Goal: Task Accomplishment & Management: Use online tool/utility

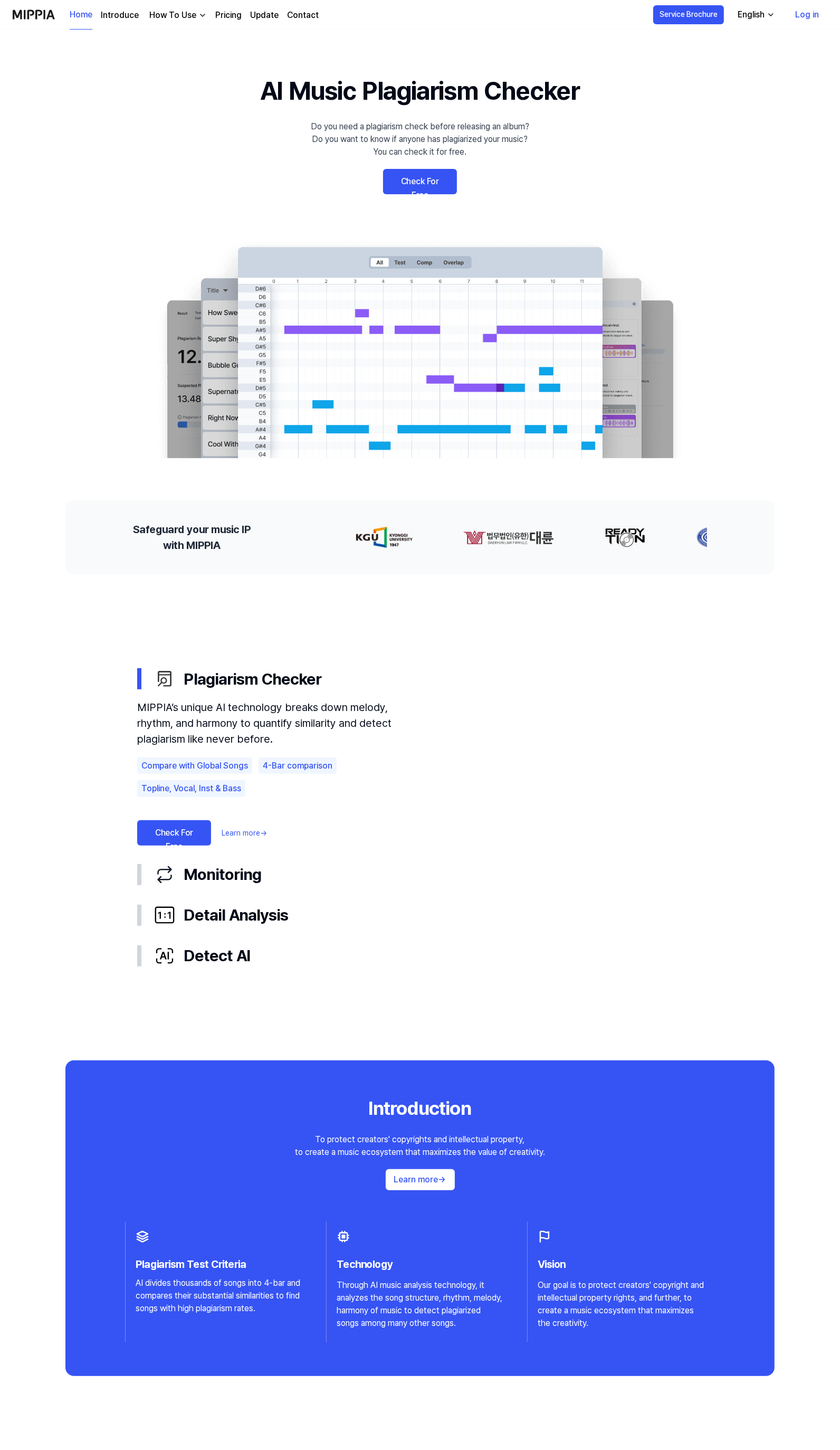
click at [809, 8] on link "Log in" at bounding box center [807, 15] width 41 height 30
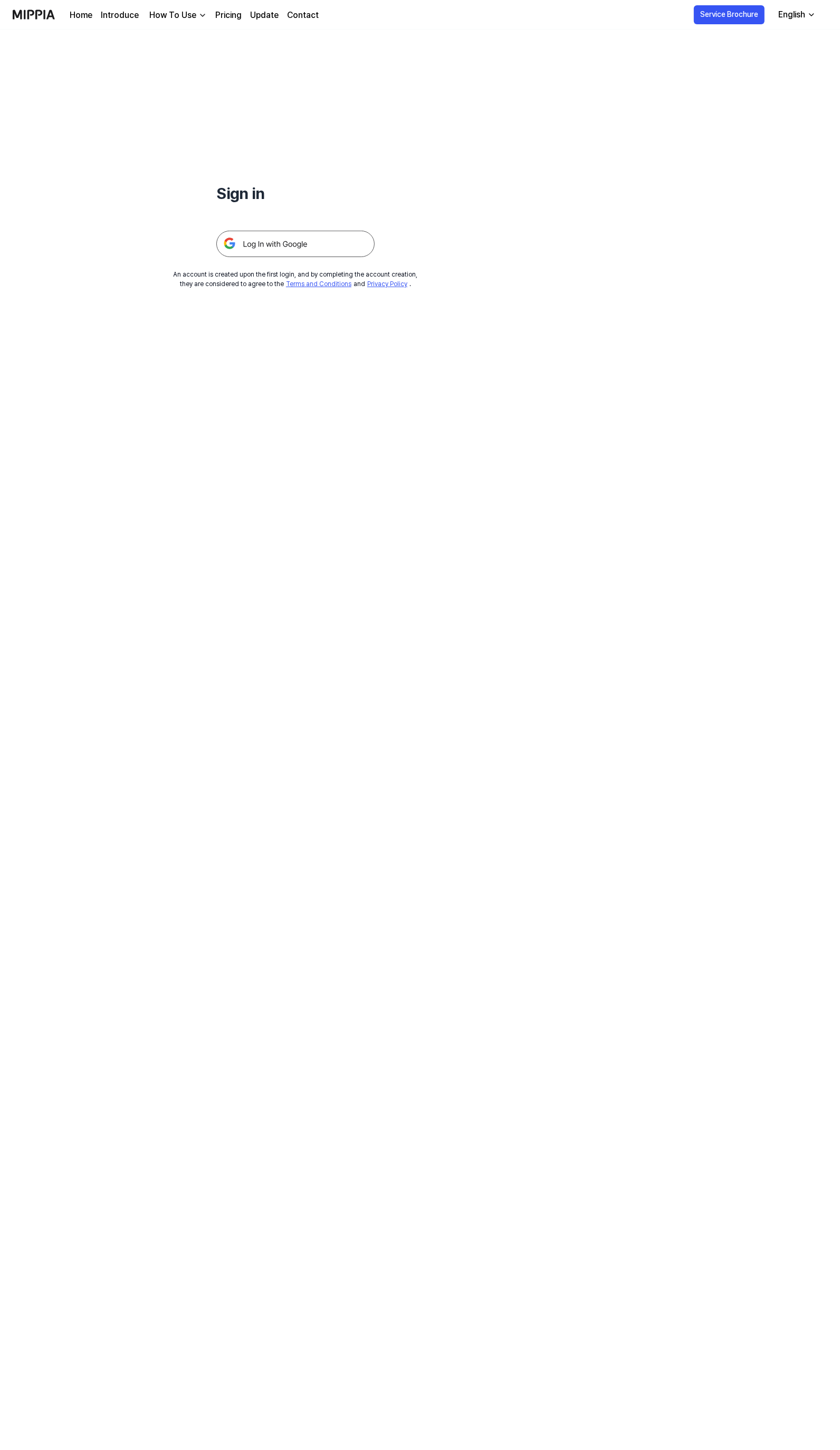
click at [329, 247] on img at bounding box center [295, 244] width 158 height 26
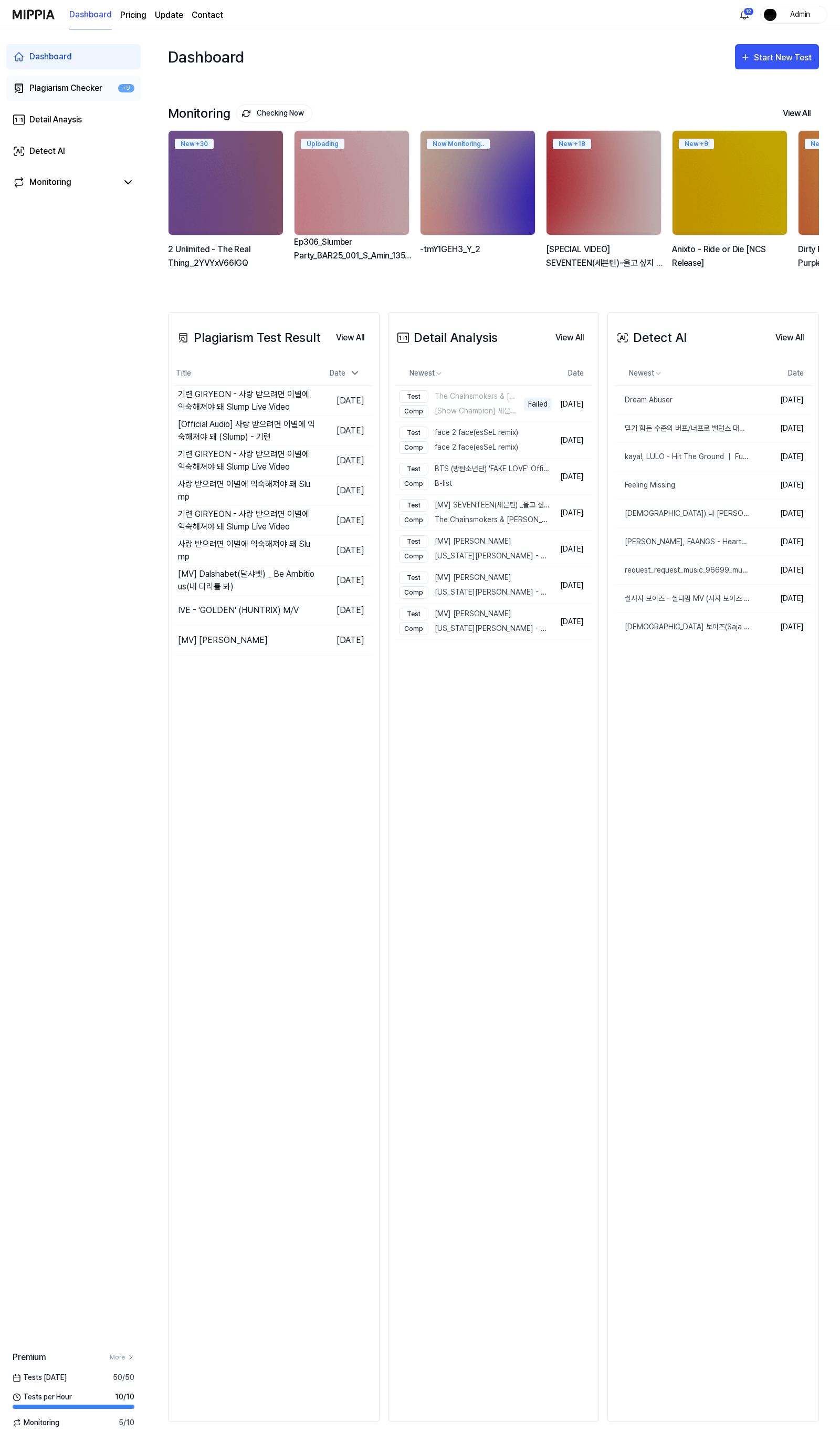
click at [85, 85] on div "Plagiarism Checker" at bounding box center [66, 88] width 73 height 13
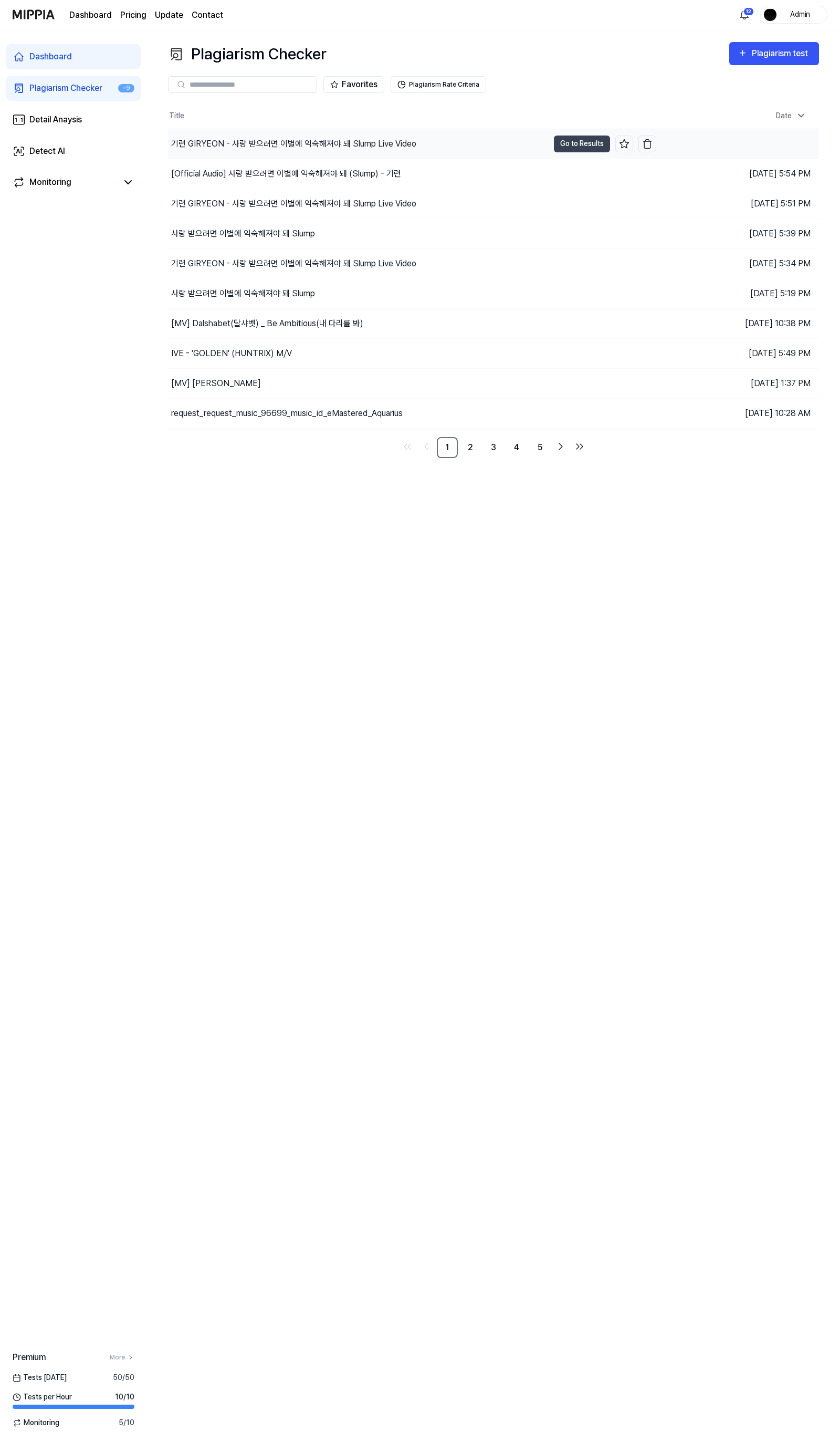
click at [297, 148] on div "기련 GIRYEON - 사랑 받으려면 이별에 익숙해져야 돼 Slump Live Video" at bounding box center [294, 144] width 245 height 13
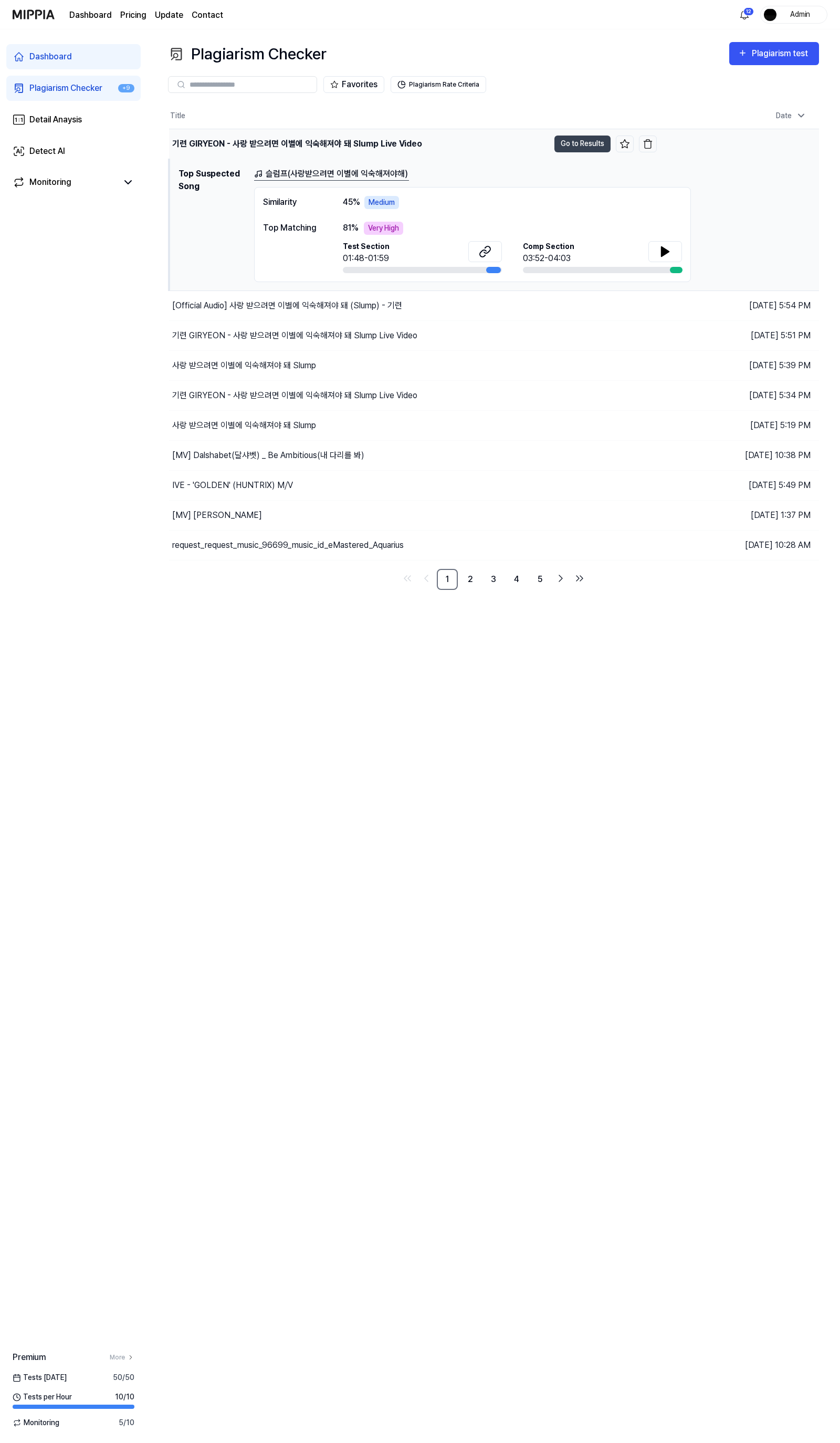
click at [320, 143] on div "기련 GIRYEON - 사랑 받으려면 이별에 익숙해져야 돼 Slump Live Video" at bounding box center [297, 144] width 250 height 13
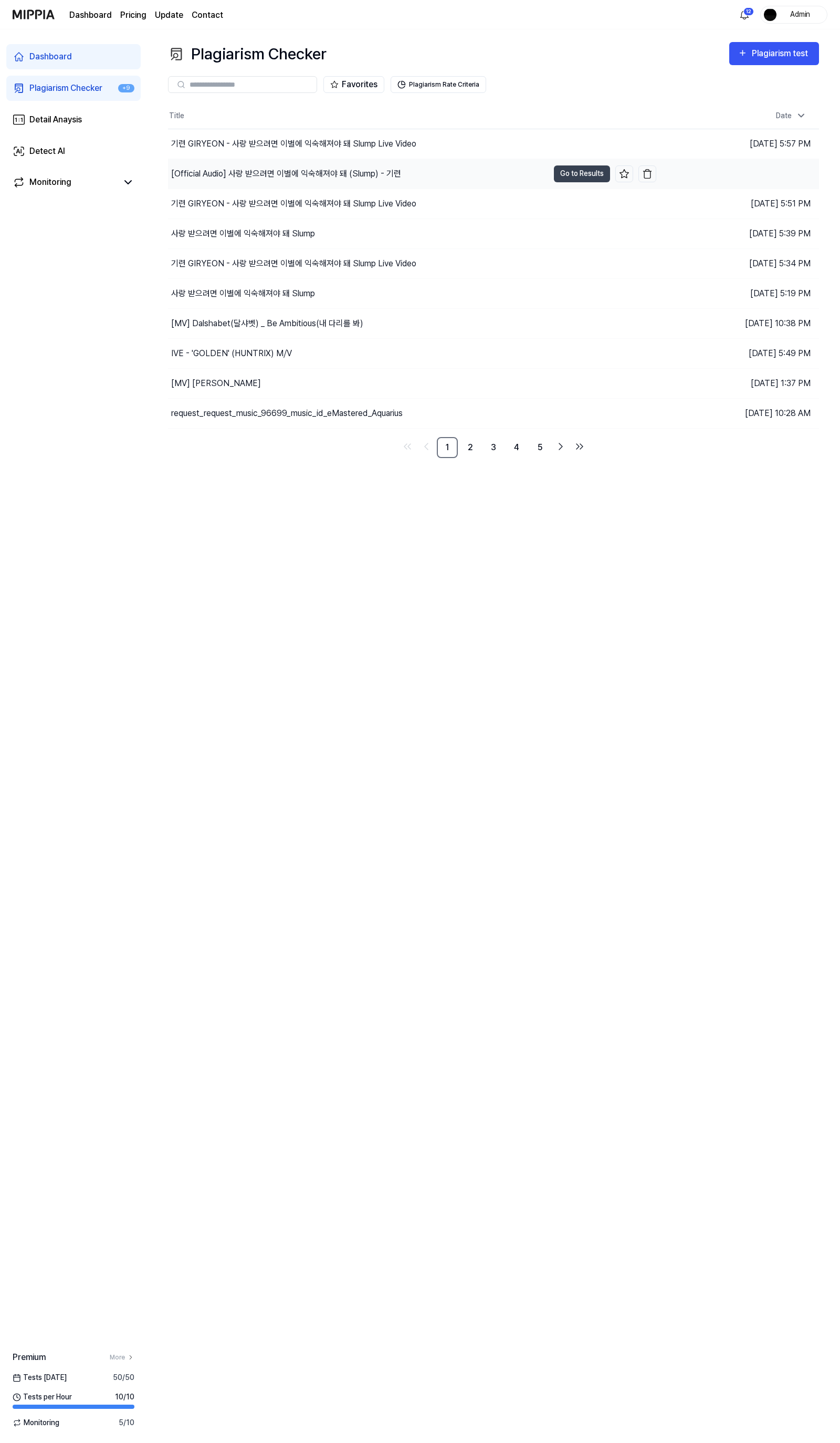
click at [319, 179] on div "[Official Audio] 사랑 받으려면 이별에 익숙해져야 돼 (Slump) - 기련" at bounding box center [286, 174] width 230 height 13
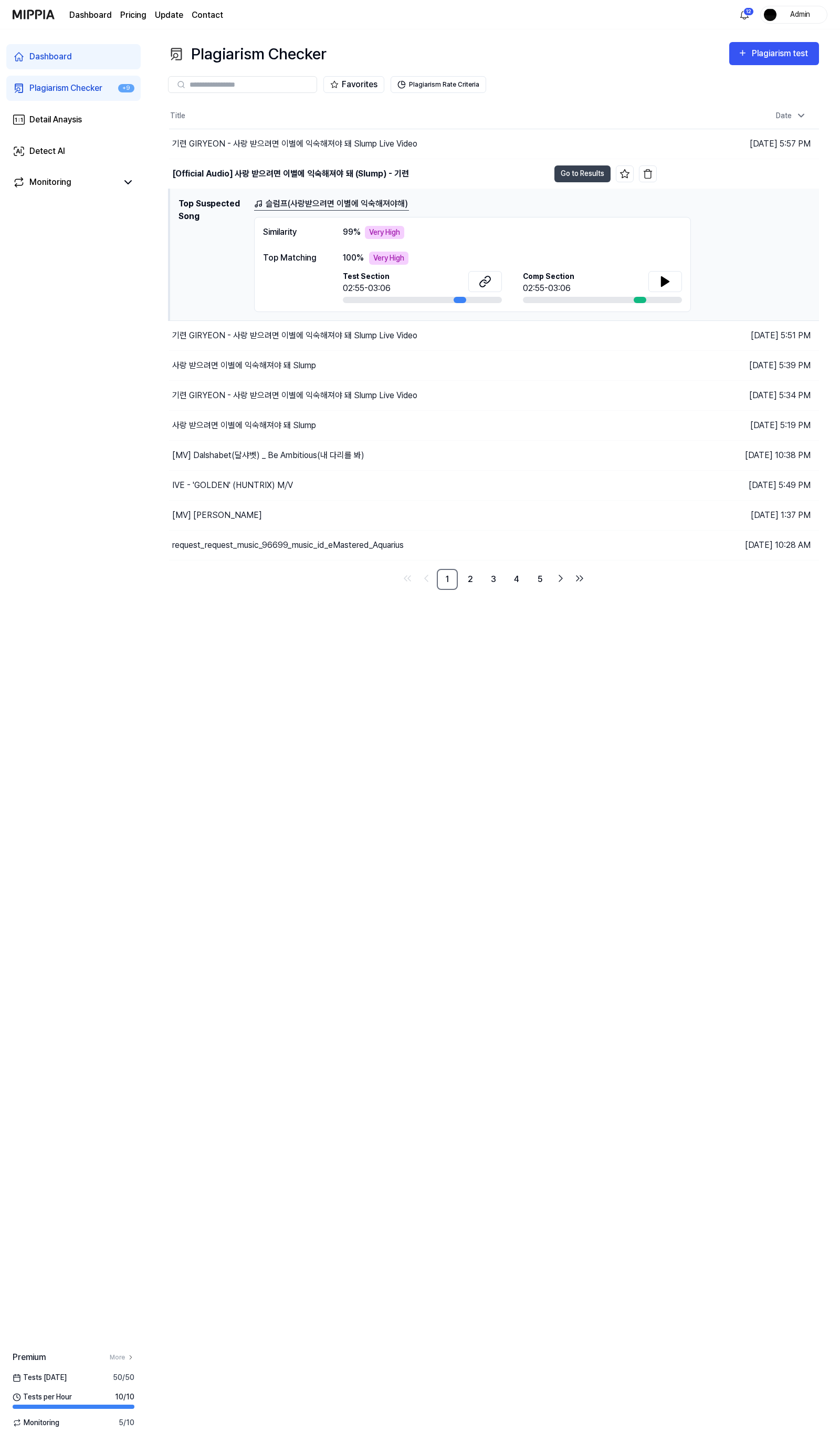
click at [332, 217] on div "Similarity 99 % Very High Top Matching 100 % Very High Test Section 02:55-03:06…" at bounding box center [473, 264] width 437 height 95
click at [347, 173] on div "[Official Audio] 사랑 받으려면 이별에 익숙해져야 돼 (Slump) - 기련" at bounding box center [291, 174] width 237 height 13
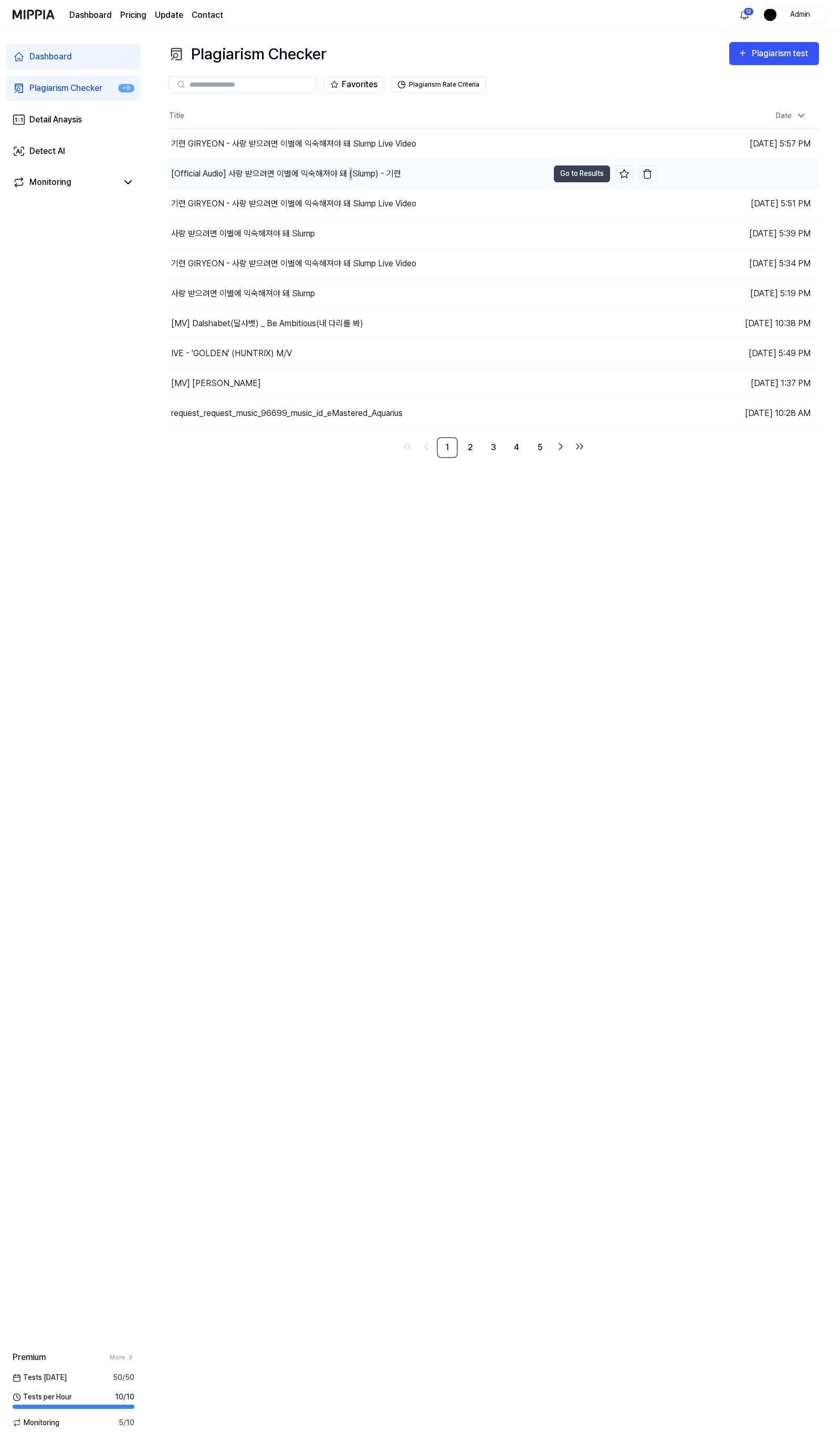
click at [347, 173] on div "[Official Audio] 사랑 받으려면 이별에 익숙해져야 돼 (Slump) - 기련" at bounding box center [286, 174] width 230 height 13
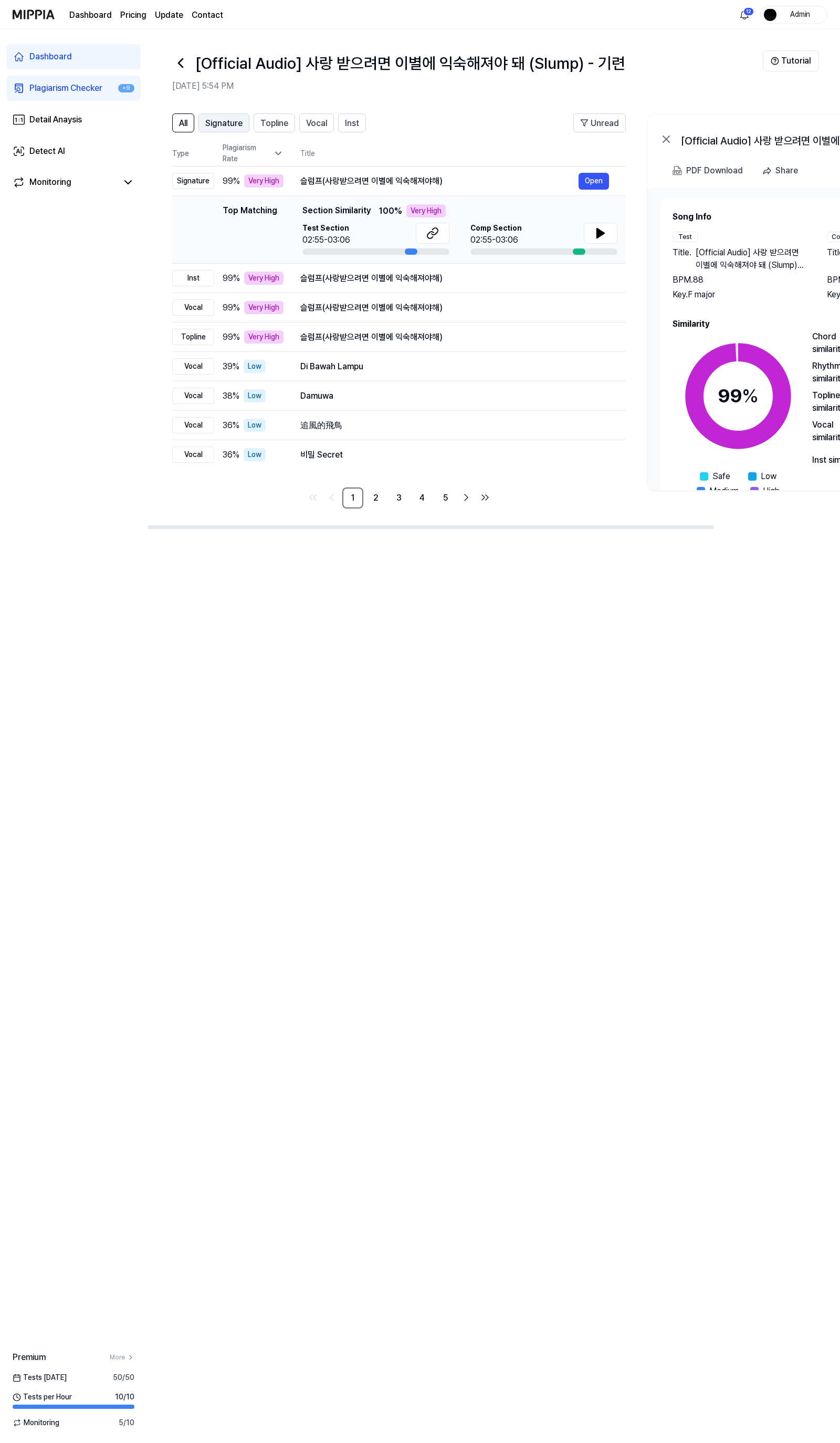
click at [232, 131] on button "Signature" at bounding box center [223, 123] width 51 height 19
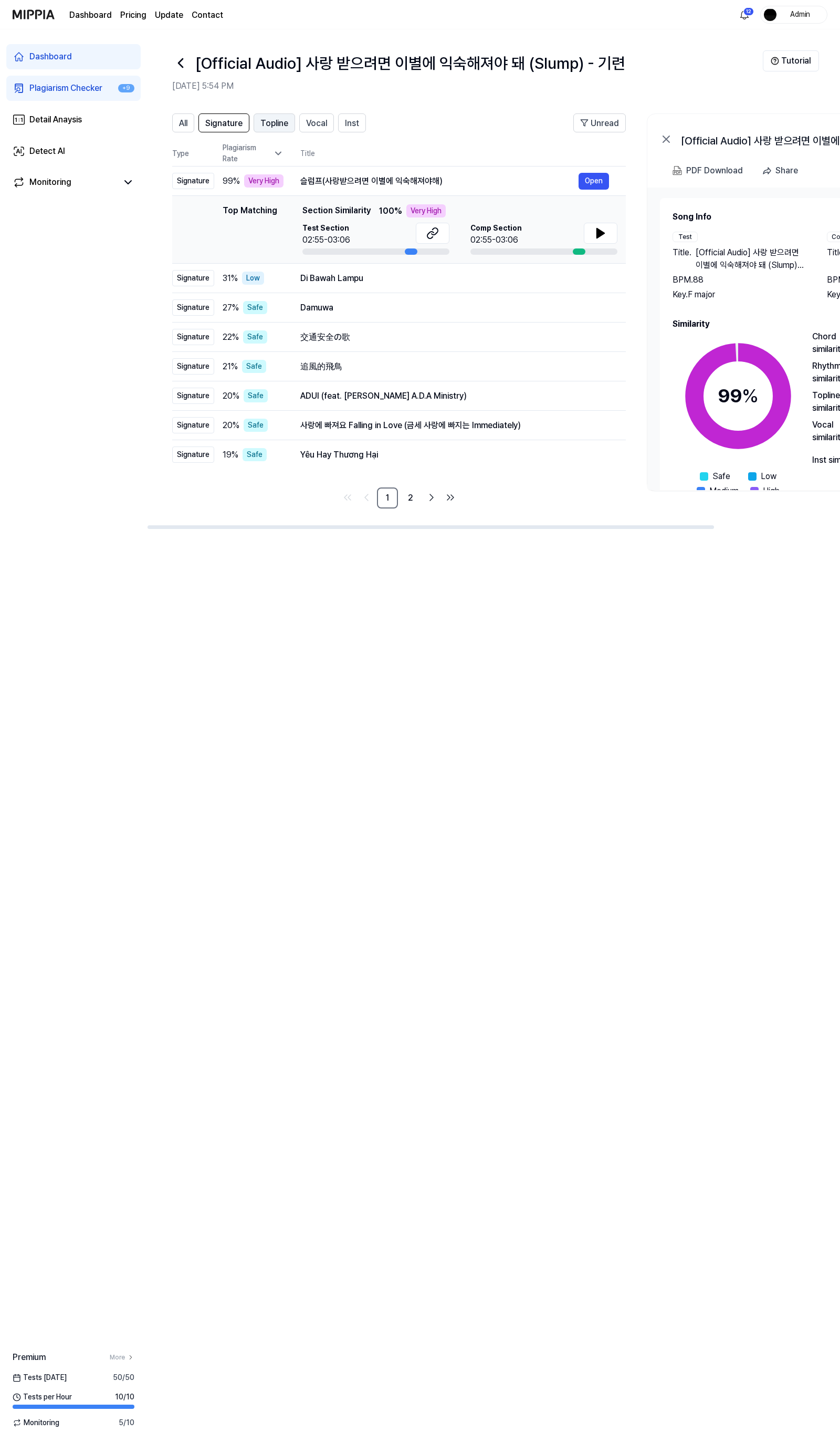
click at [260, 129] on span "Topline" at bounding box center [274, 123] width 28 height 13
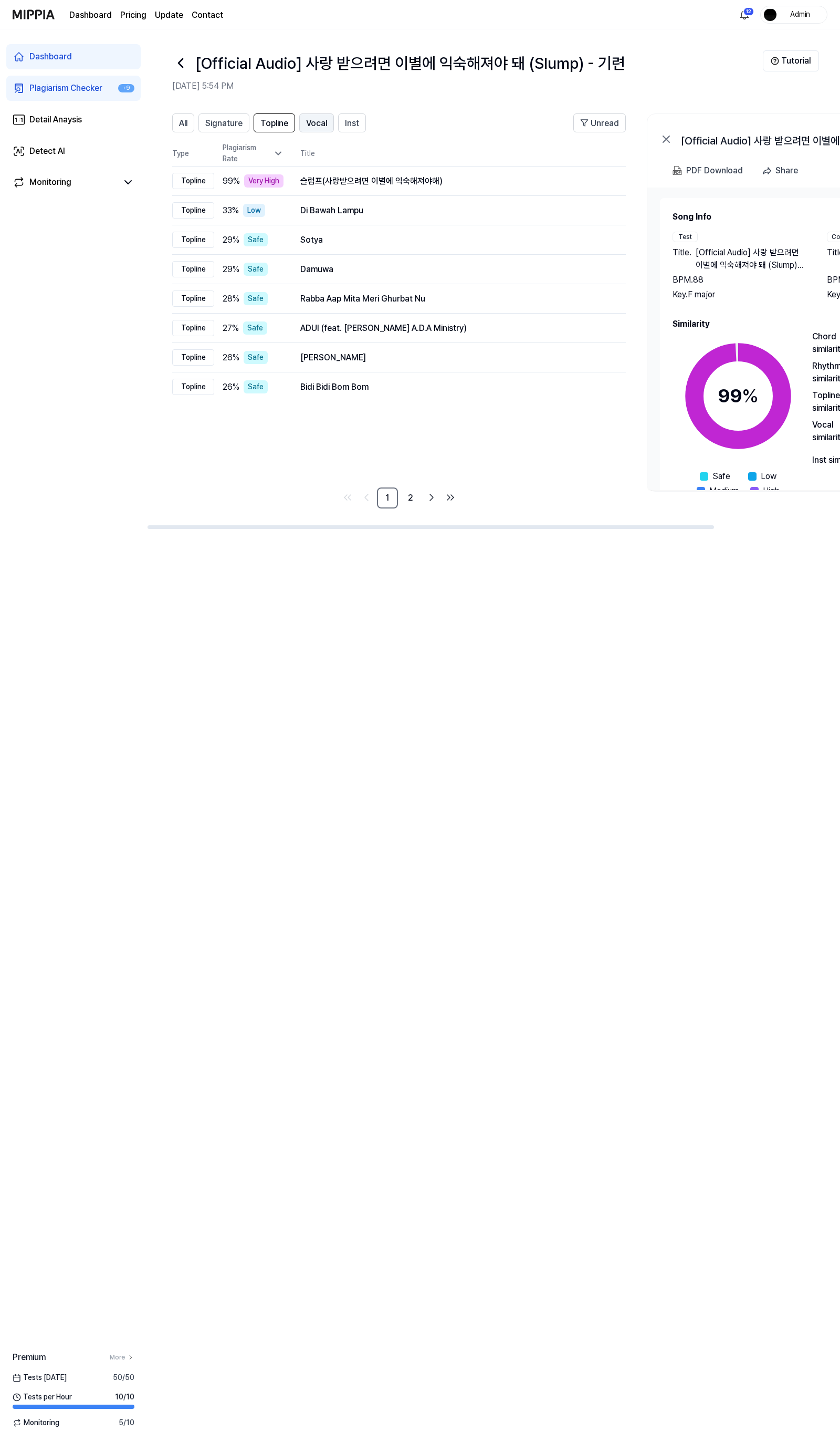
click at [319, 126] on span "Vocal" at bounding box center [317, 123] width 21 height 13
click at [353, 122] on span "Inst" at bounding box center [352, 123] width 14 height 13
click at [269, 131] on button "Topline" at bounding box center [274, 123] width 41 height 19
click at [224, 130] on button "Signature" at bounding box center [223, 123] width 51 height 19
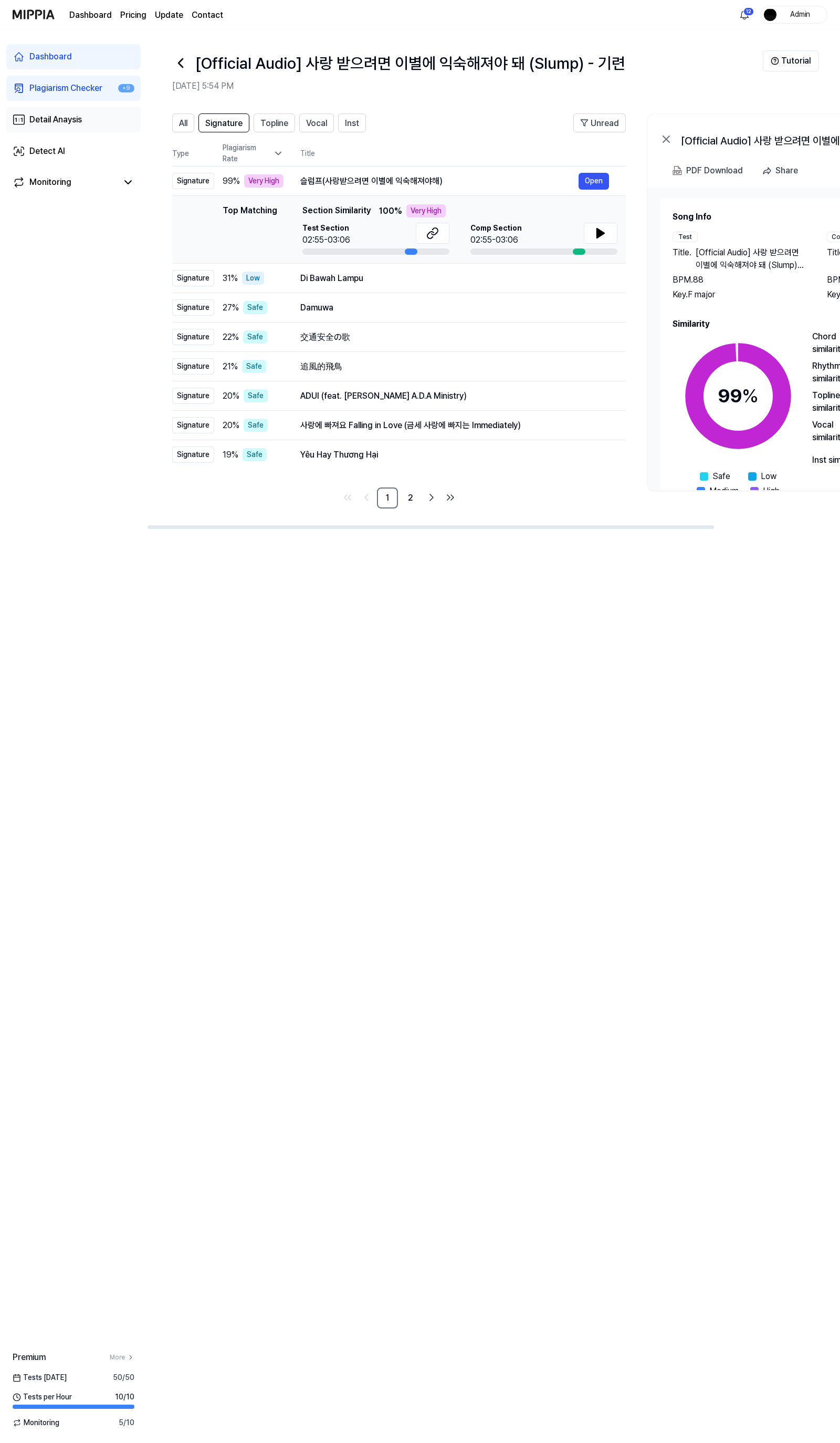
click at [82, 113] on link "Detail Anaysis" at bounding box center [73, 119] width 134 height 25
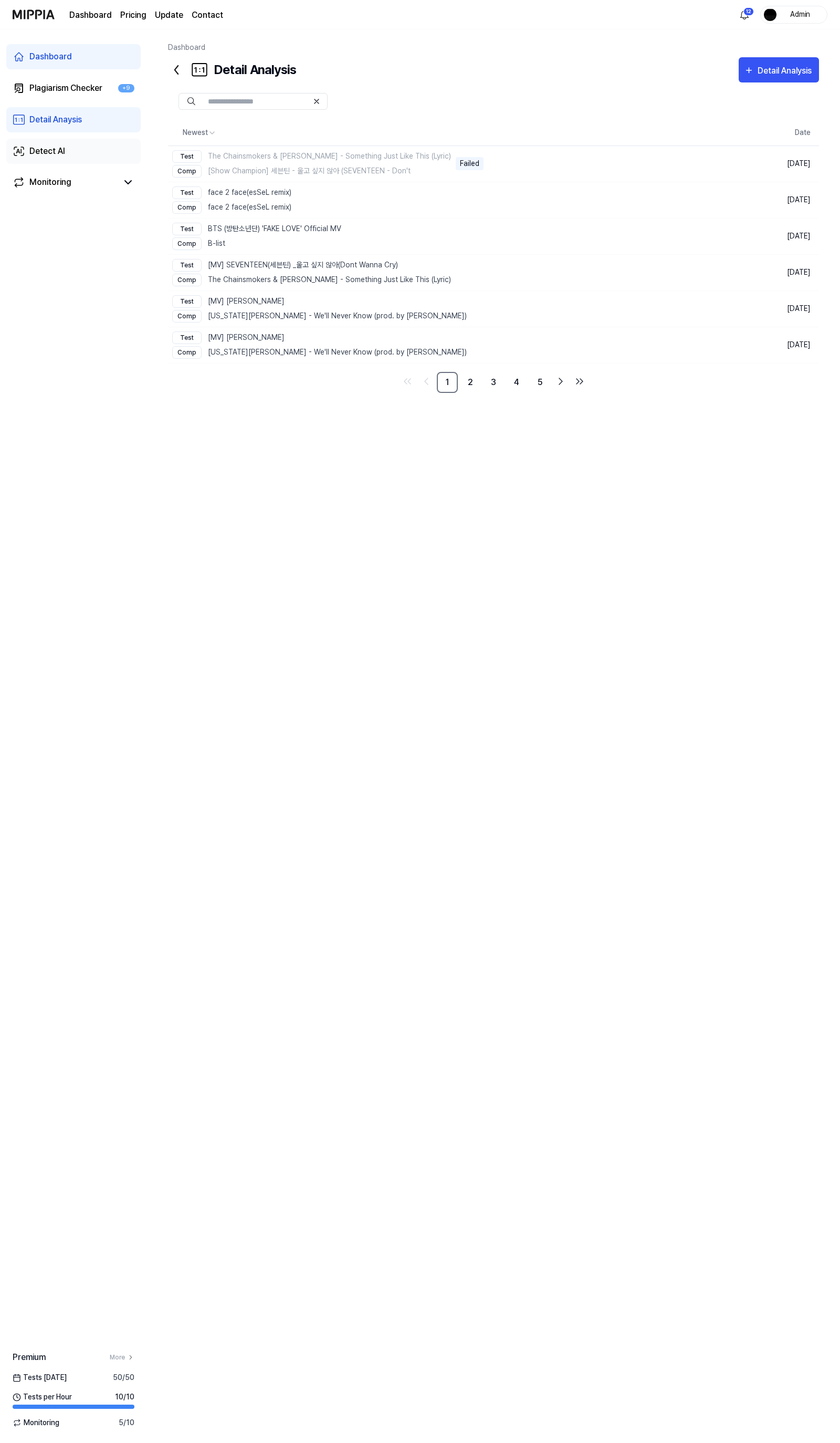
click at [83, 156] on link "Detect AI" at bounding box center [73, 151] width 134 height 25
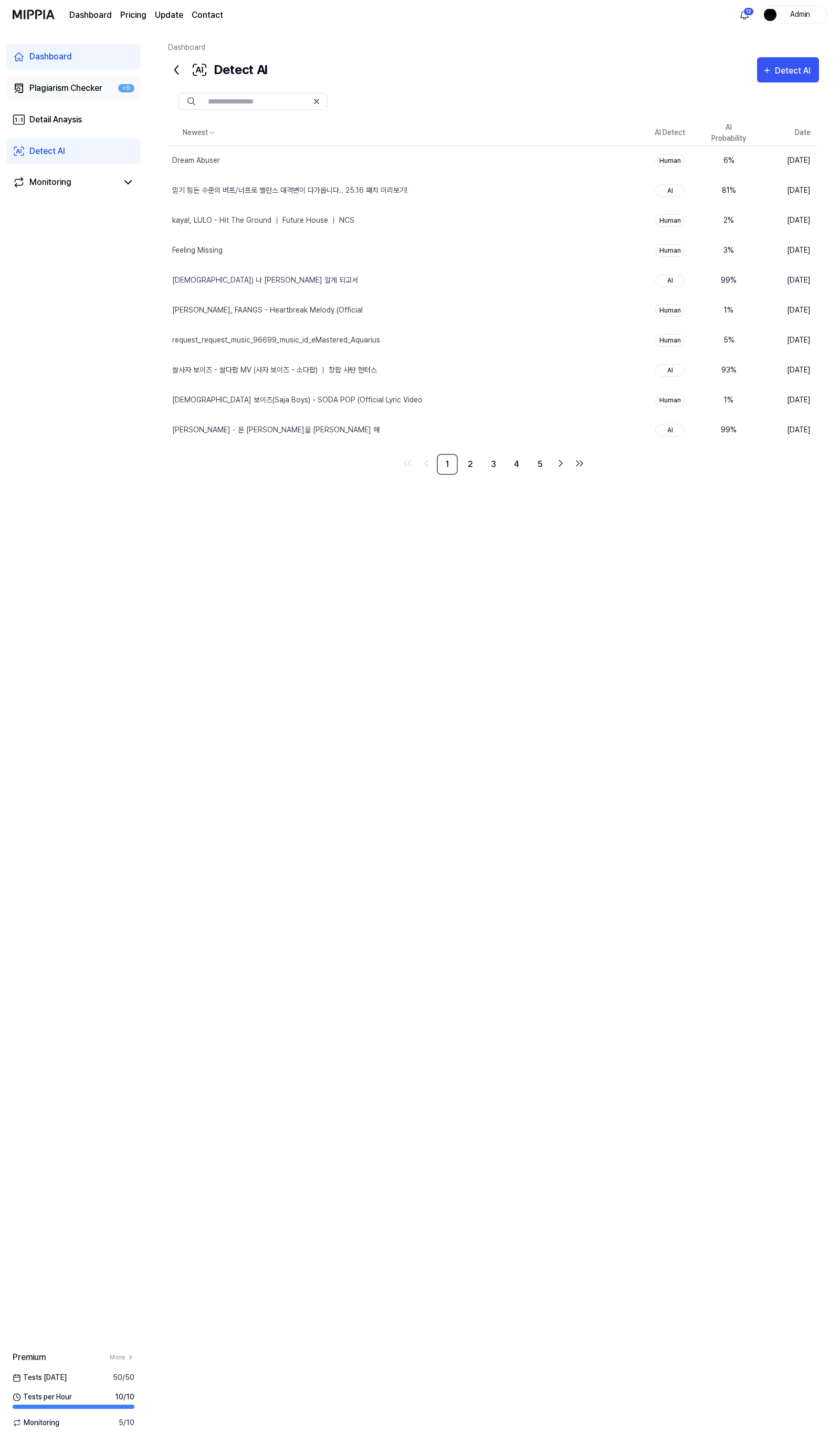
click at [100, 92] on div "Plagiarism Checker" at bounding box center [66, 88] width 73 height 13
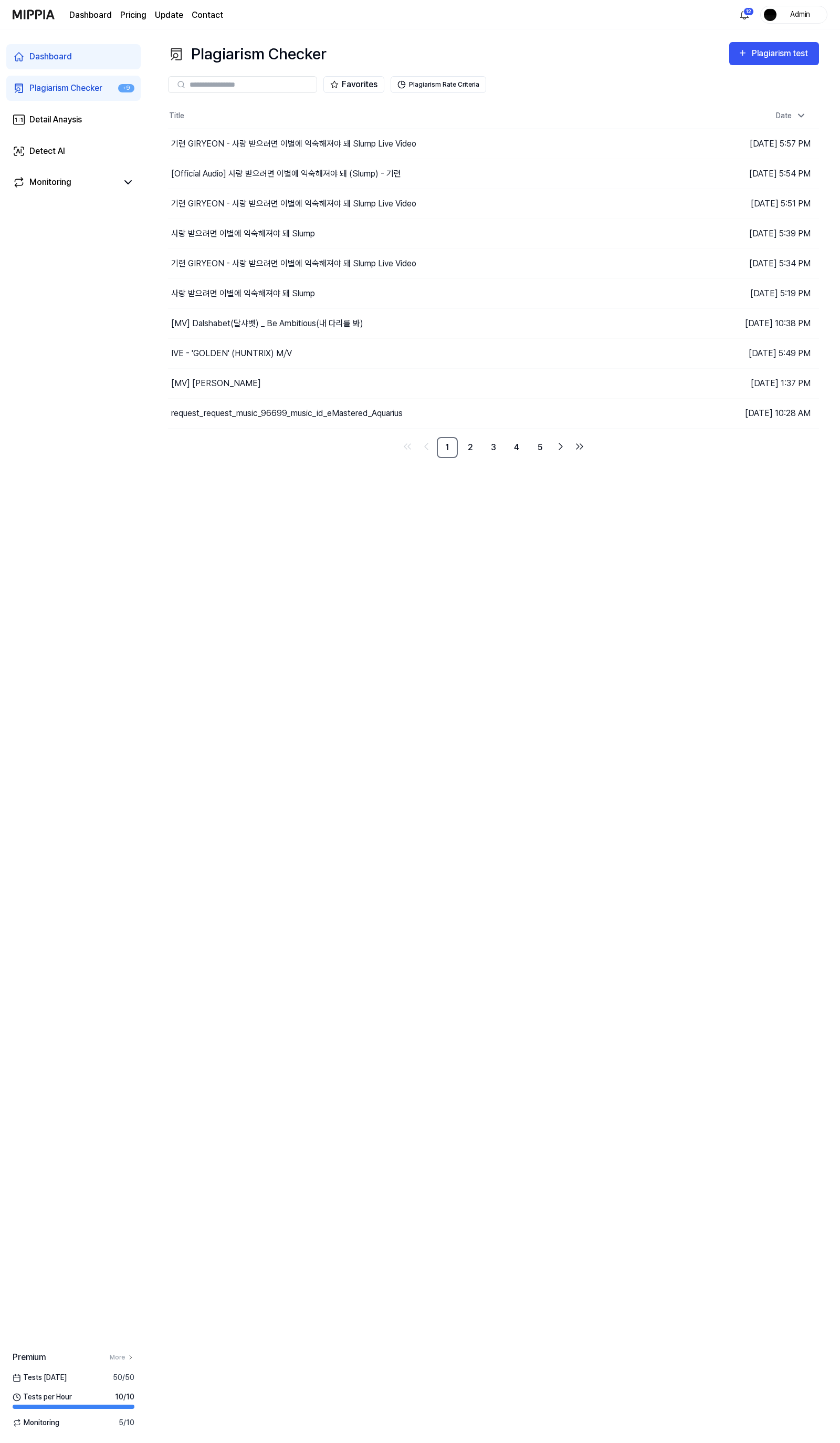
click at [81, 83] on div "Plagiarism Checker" at bounding box center [66, 88] width 73 height 13
click at [307, 174] on div "[Official Audio] 사랑 받으려면 이별에 익숙해져야 돼 (Slump) - 기련" at bounding box center [286, 174] width 230 height 13
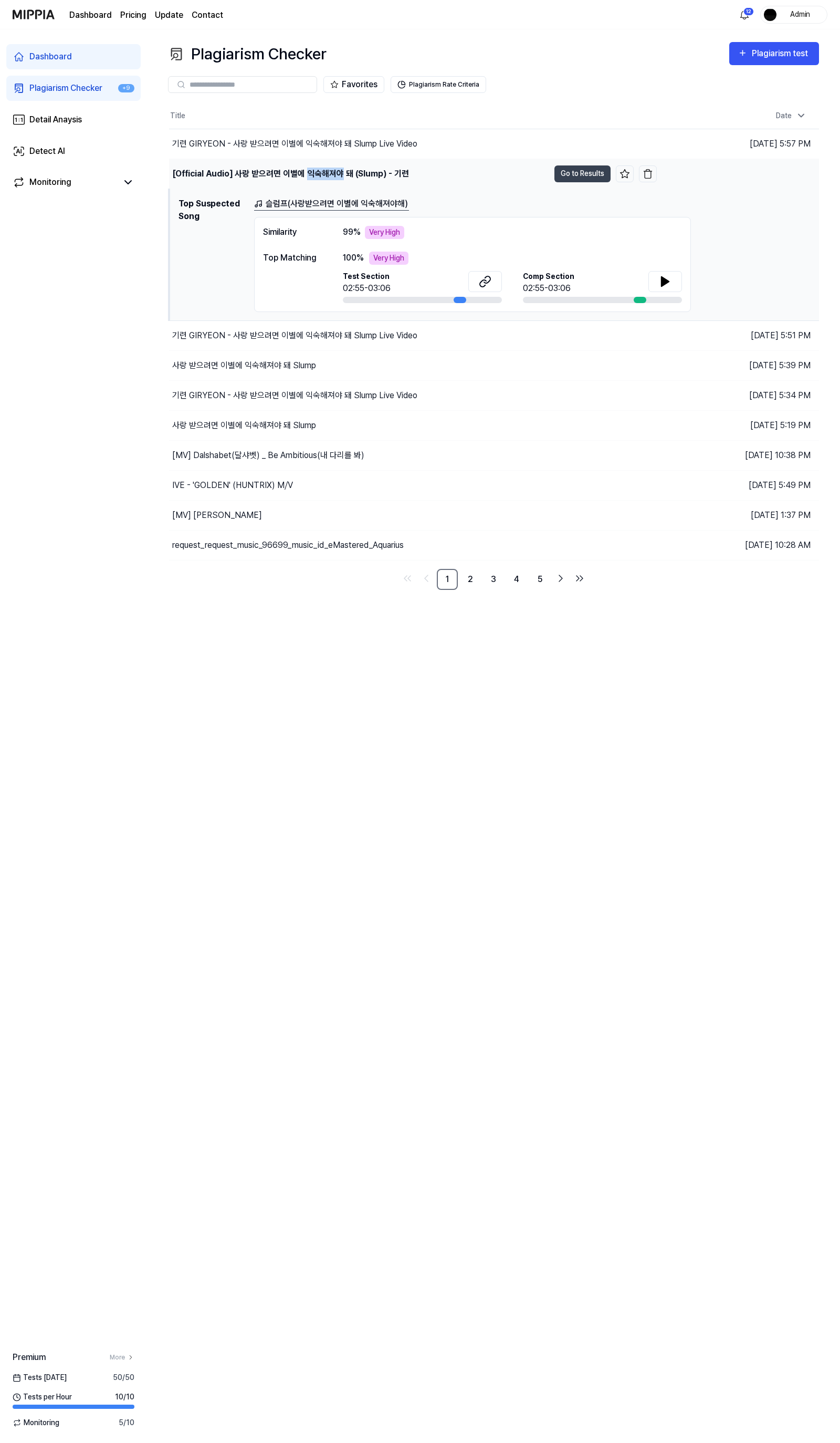
click at [307, 174] on div "[Official Audio] 사랑 받으려면 이별에 익숙해져야 돼 (Slump) - 기련" at bounding box center [291, 174] width 237 height 13
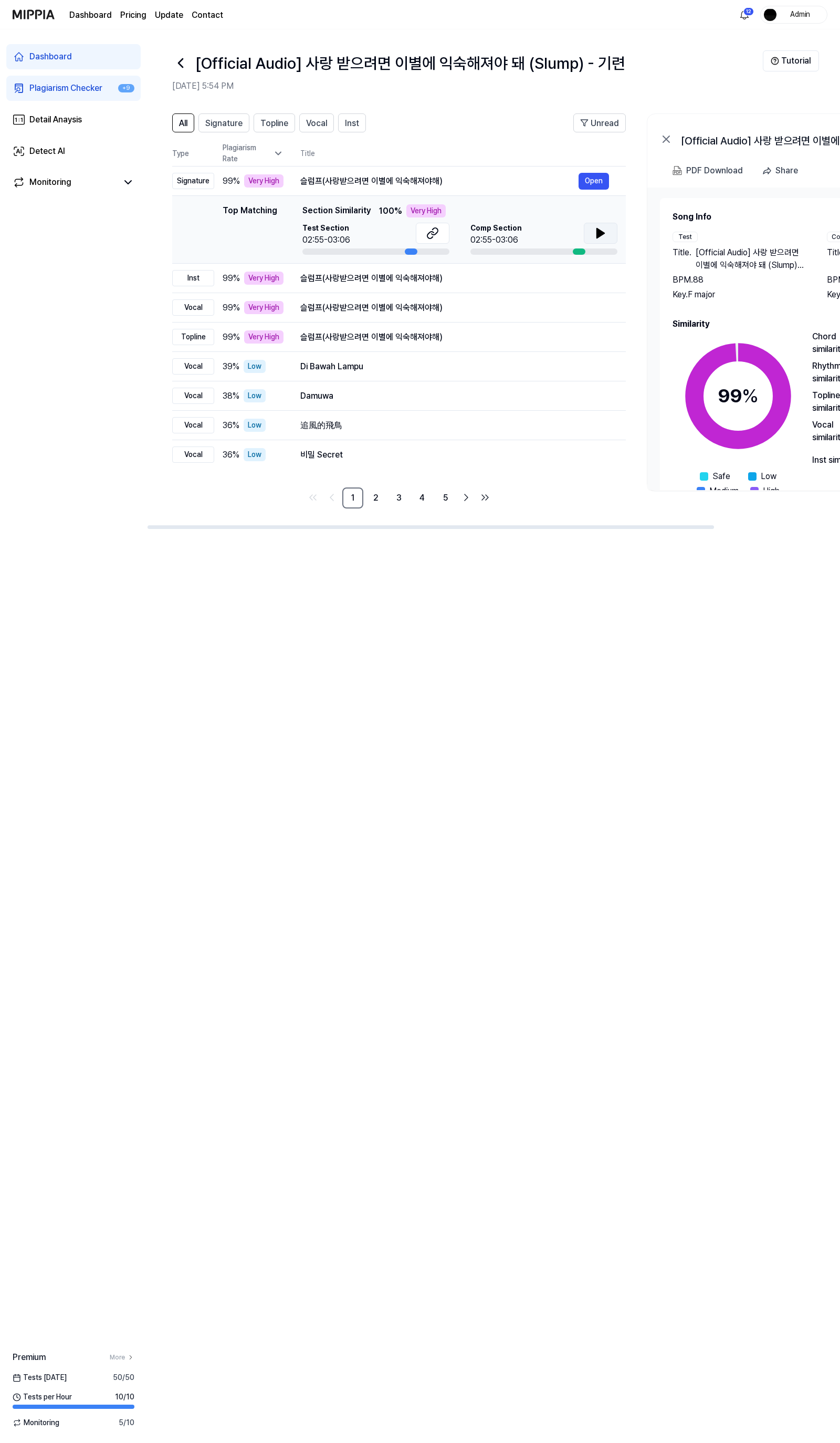
click at [603, 237] on icon at bounding box center [601, 233] width 13 height 13
click at [599, 229] on icon at bounding box center [599, 233] width 2 height 8
click at [587, 183] on button "Open" at bounding box center [594, 181] width 30 height 17
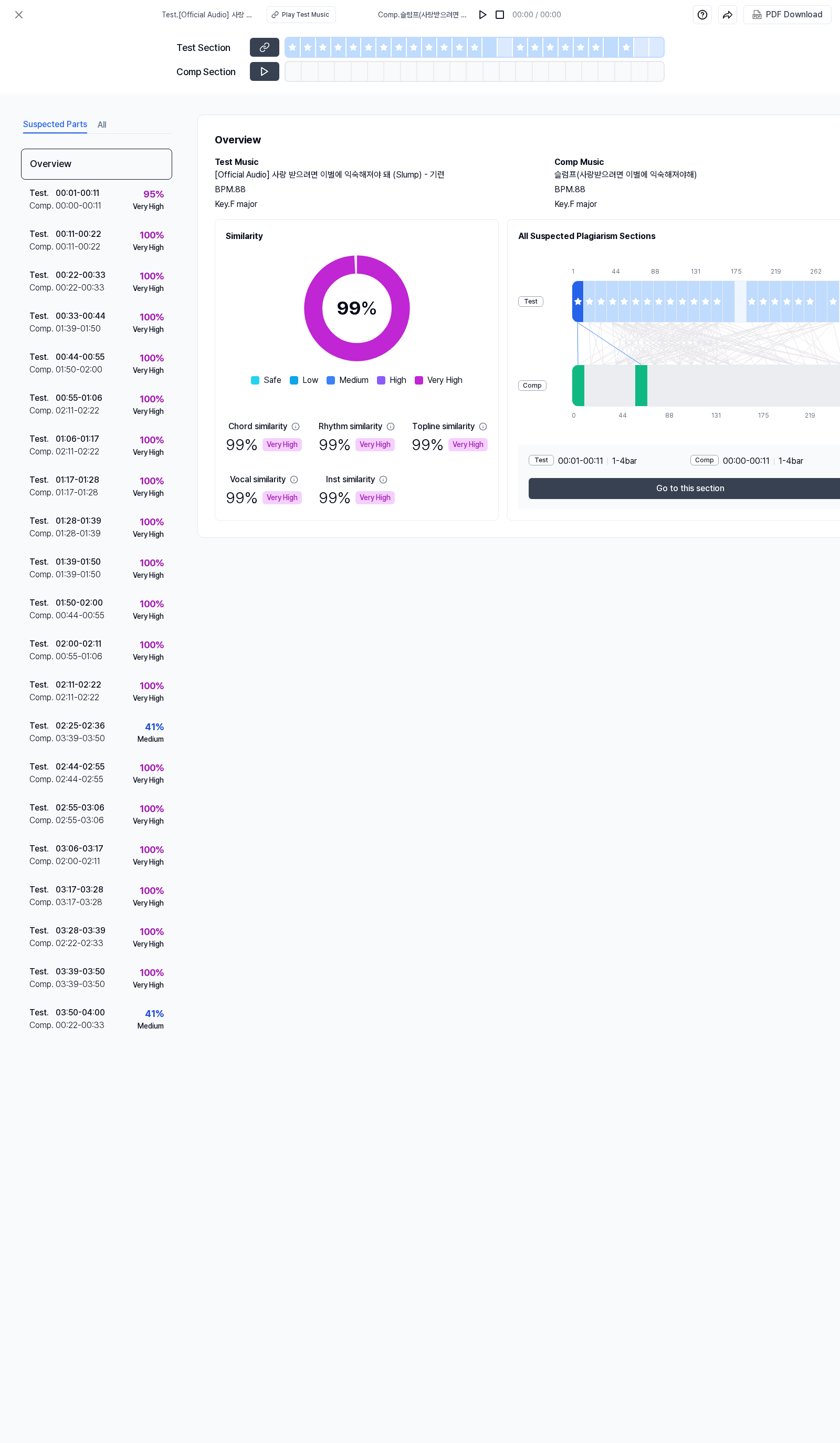
click at [398, 44] on icon at bounding box center [399, 47] width 8 height 8
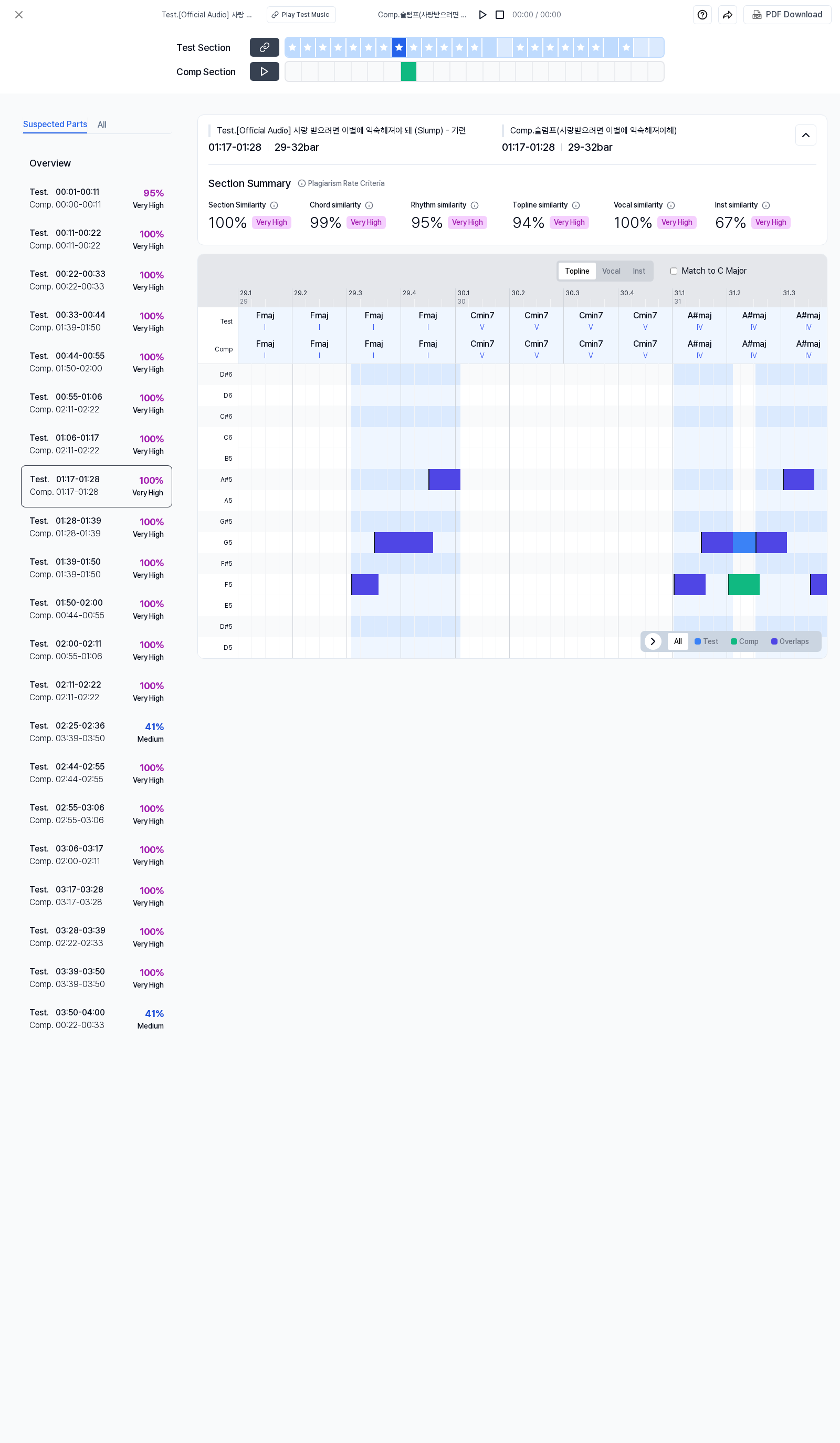
click at [375, 44] on div at bounding box center [368, 48] width 15 height 19
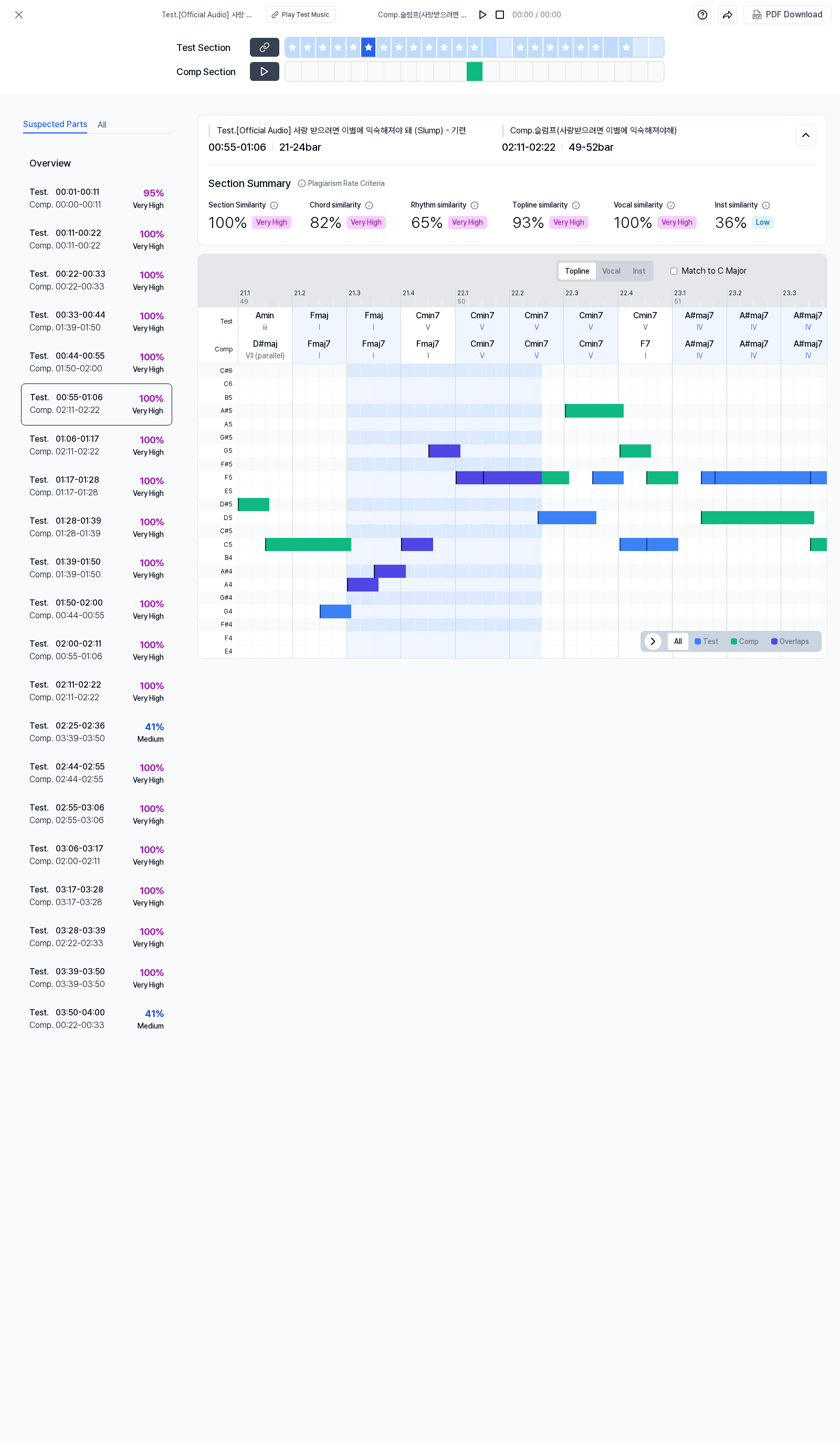
click at [356, 48] on icon at bounding box center [353, 47] width 8 height 8
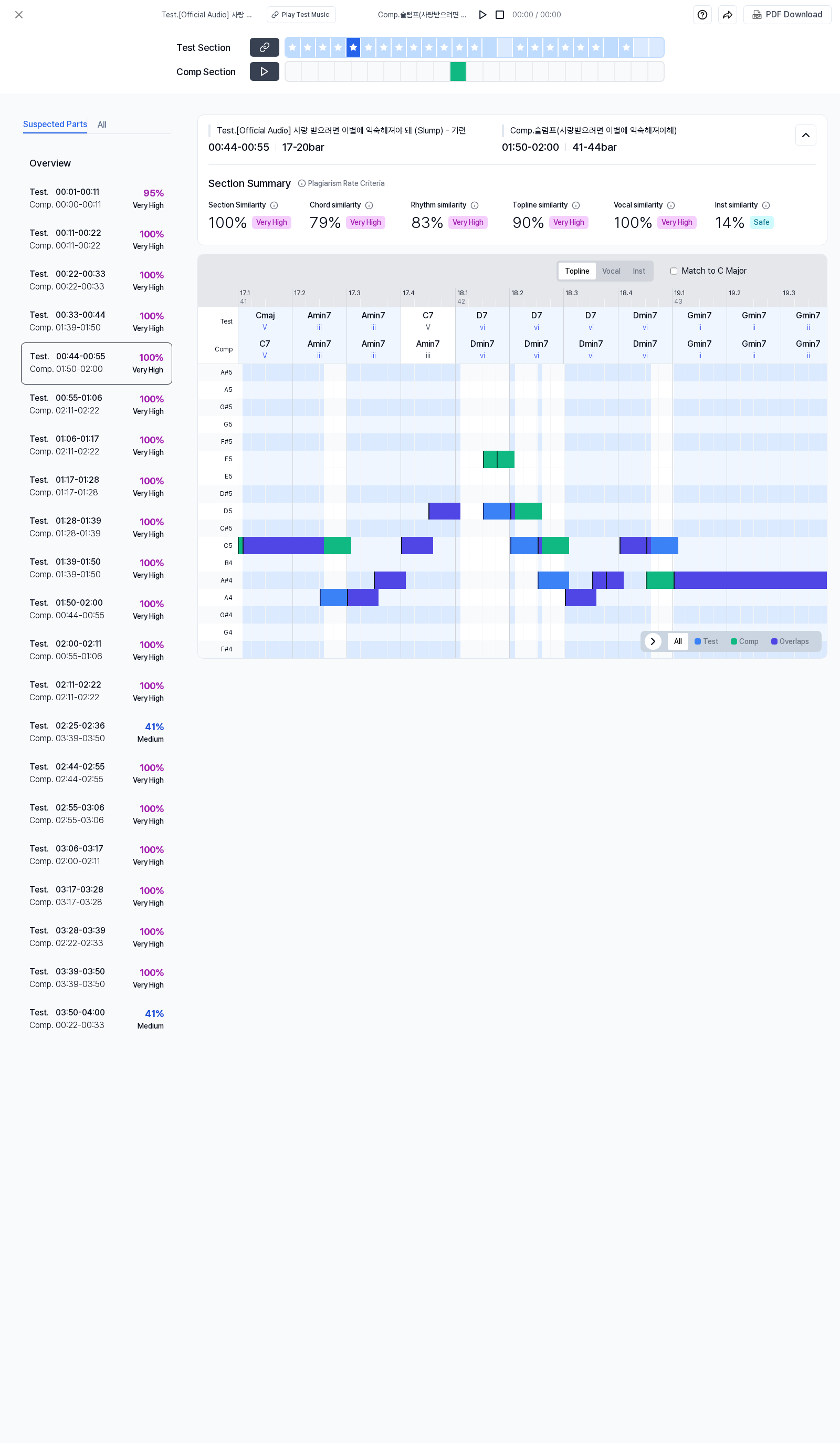
click at [334, 48] on icon at bounding box center [338, 47] width 8 height 8
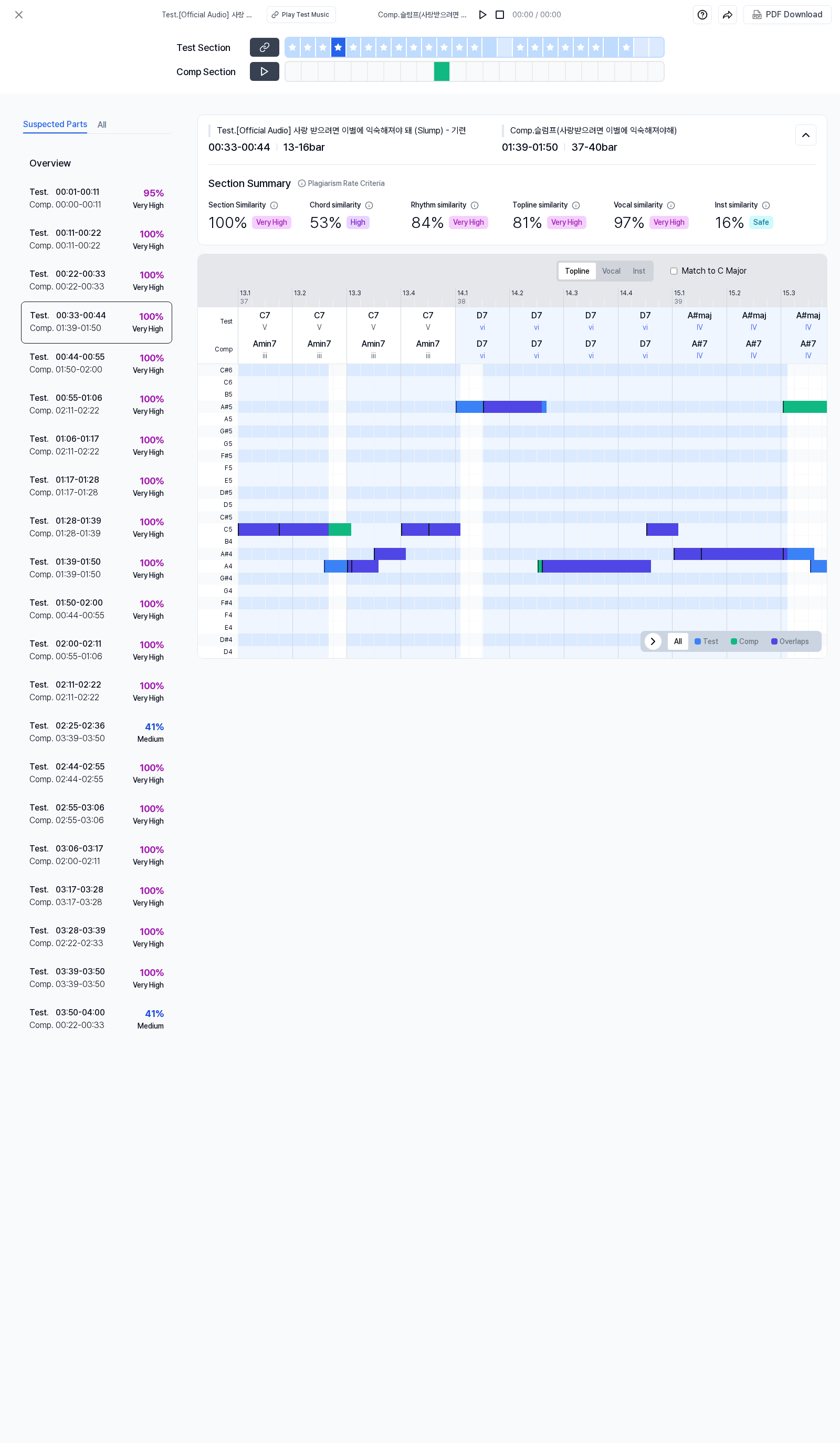
click at [375, 46] on div at bounding box center [368, 48] width 15 height 19
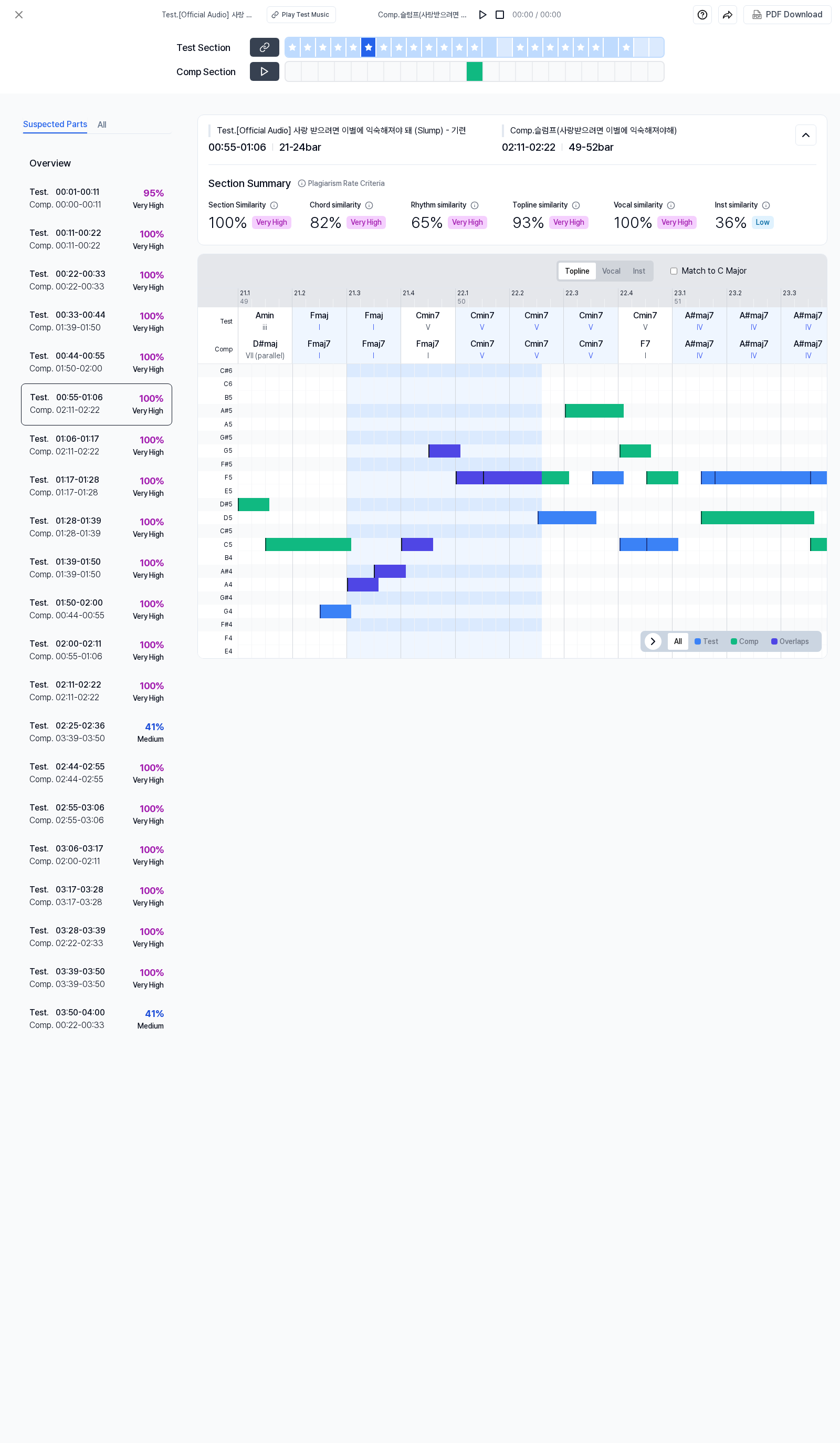
click at [413, 47] on icon at bounding box center [414, 47] width 7 height 7
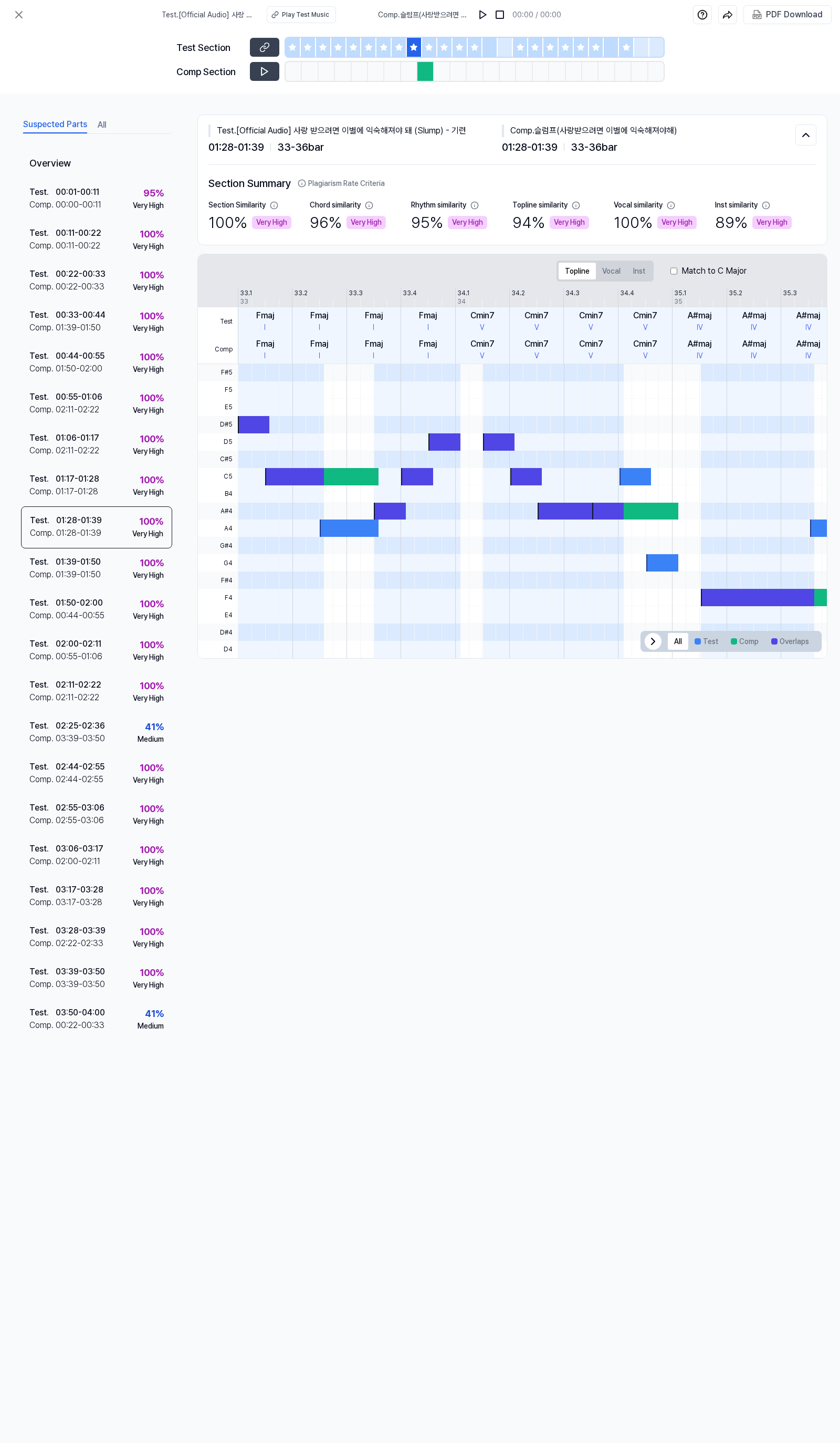
click at [451, 53] on div at bounding box center [445, 48] width 15 height 19
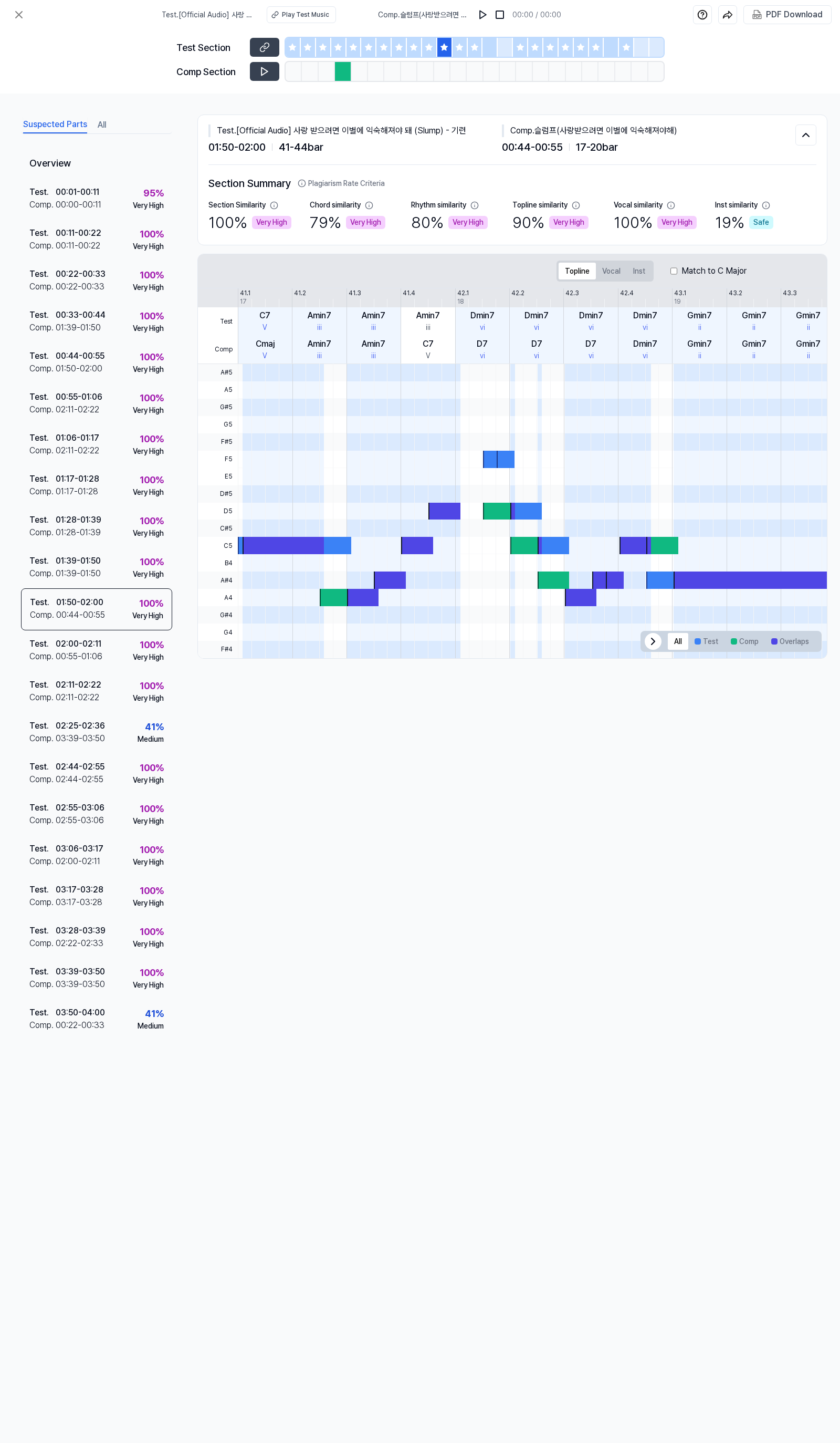
click at [475, 53] on div at bounding box center [475, 48] width 15 height 19
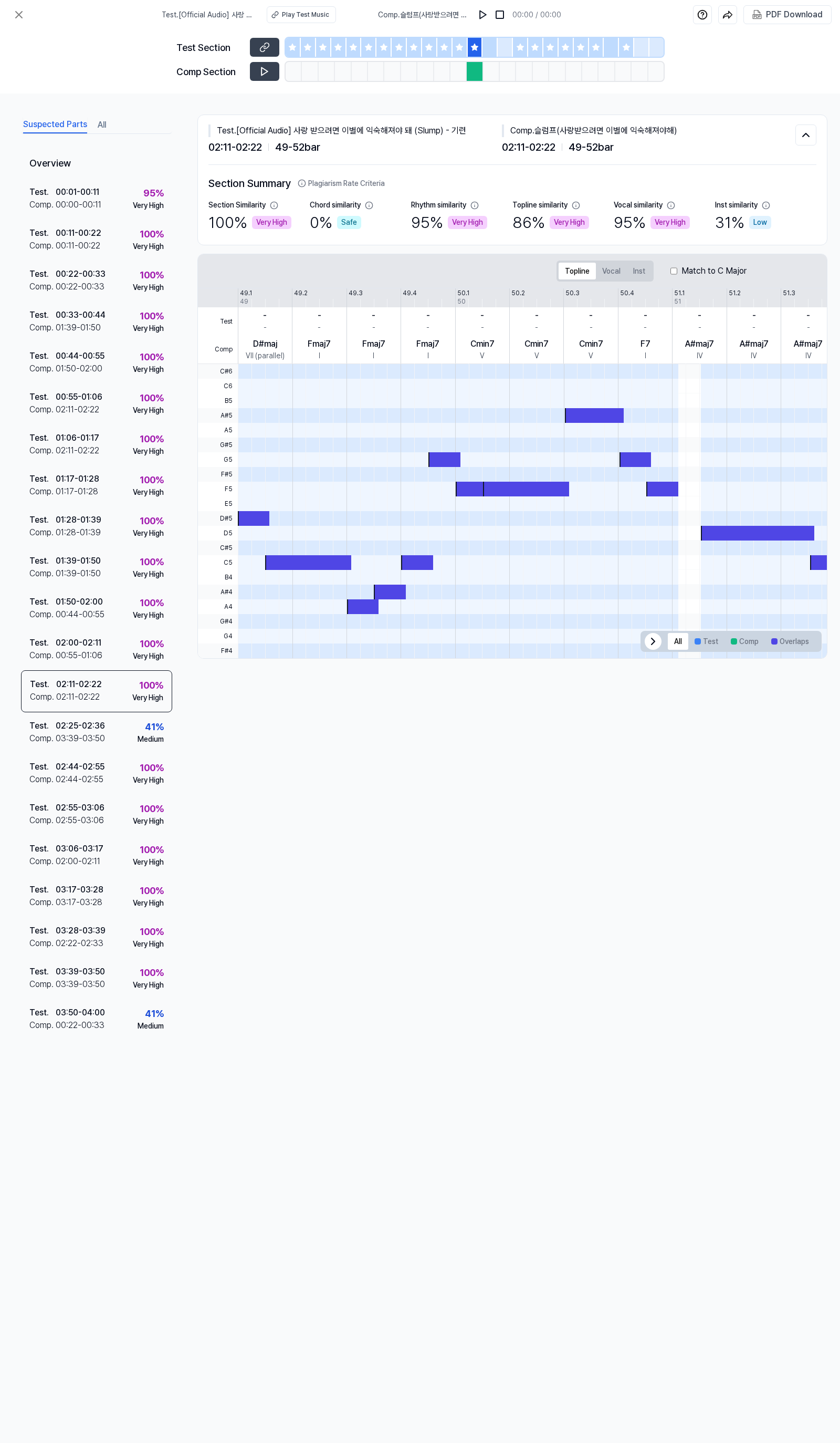
click at [468, 48] on div at bounding box center [475, 48] width 15 height 19
click at [458, 48] on icon at bounding box center [459, 47] width 7 height 7
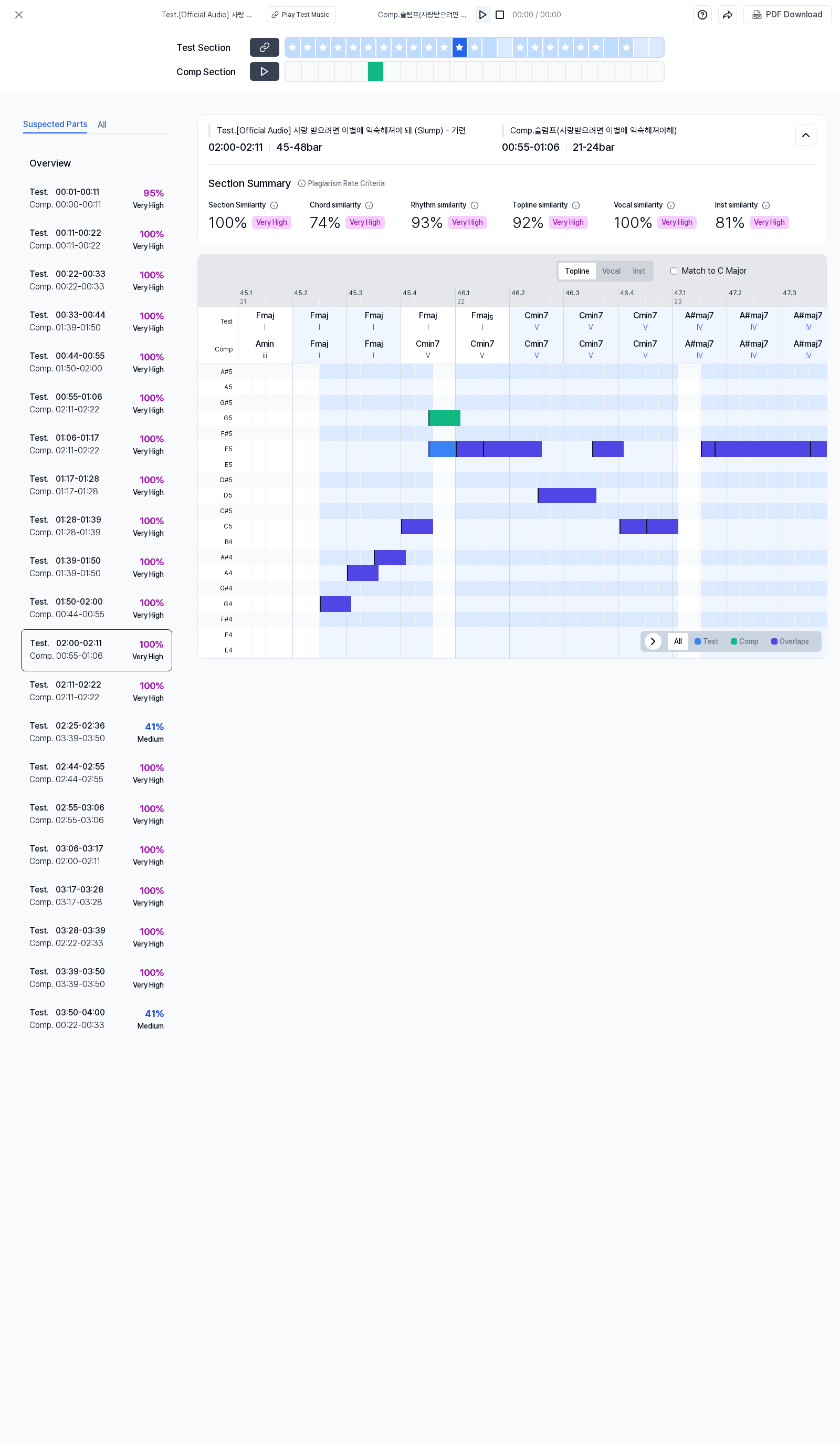
click at [484, 12] on img at bounding box center [483, 15] width 11 height 11
click at [483, 13] on img at bounding box center [483, 15] width 11 height 11
click at [408, 50] on div at bounding box center [414, 48] width 15 height 19
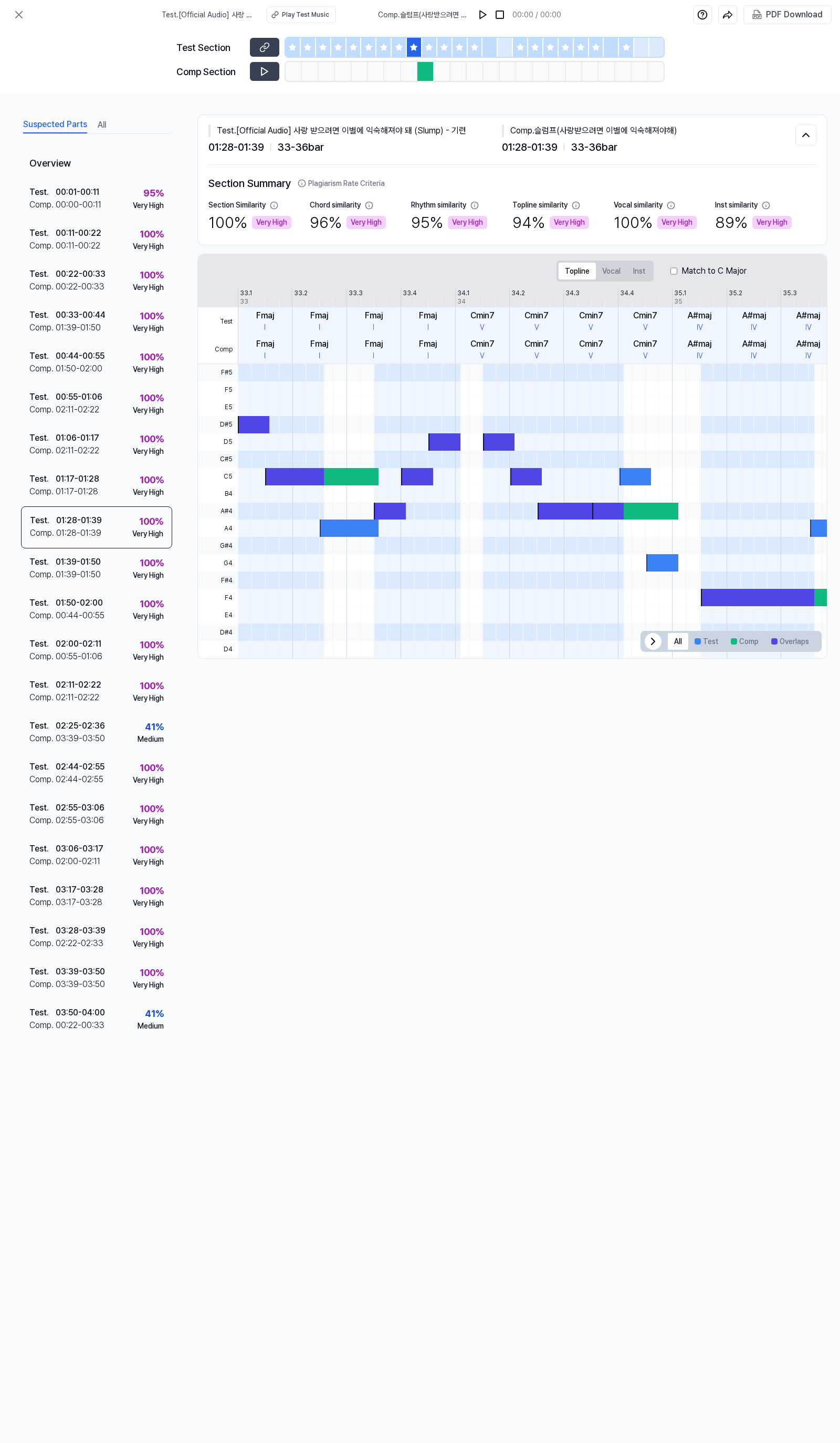
drag, startPoint x: 436, startPoint y: 54, endPoint x: 441, endPoint y: 55, distance: 5.1
click at [436, 54] on div at bounding box center [430, 48] width 15 height 19
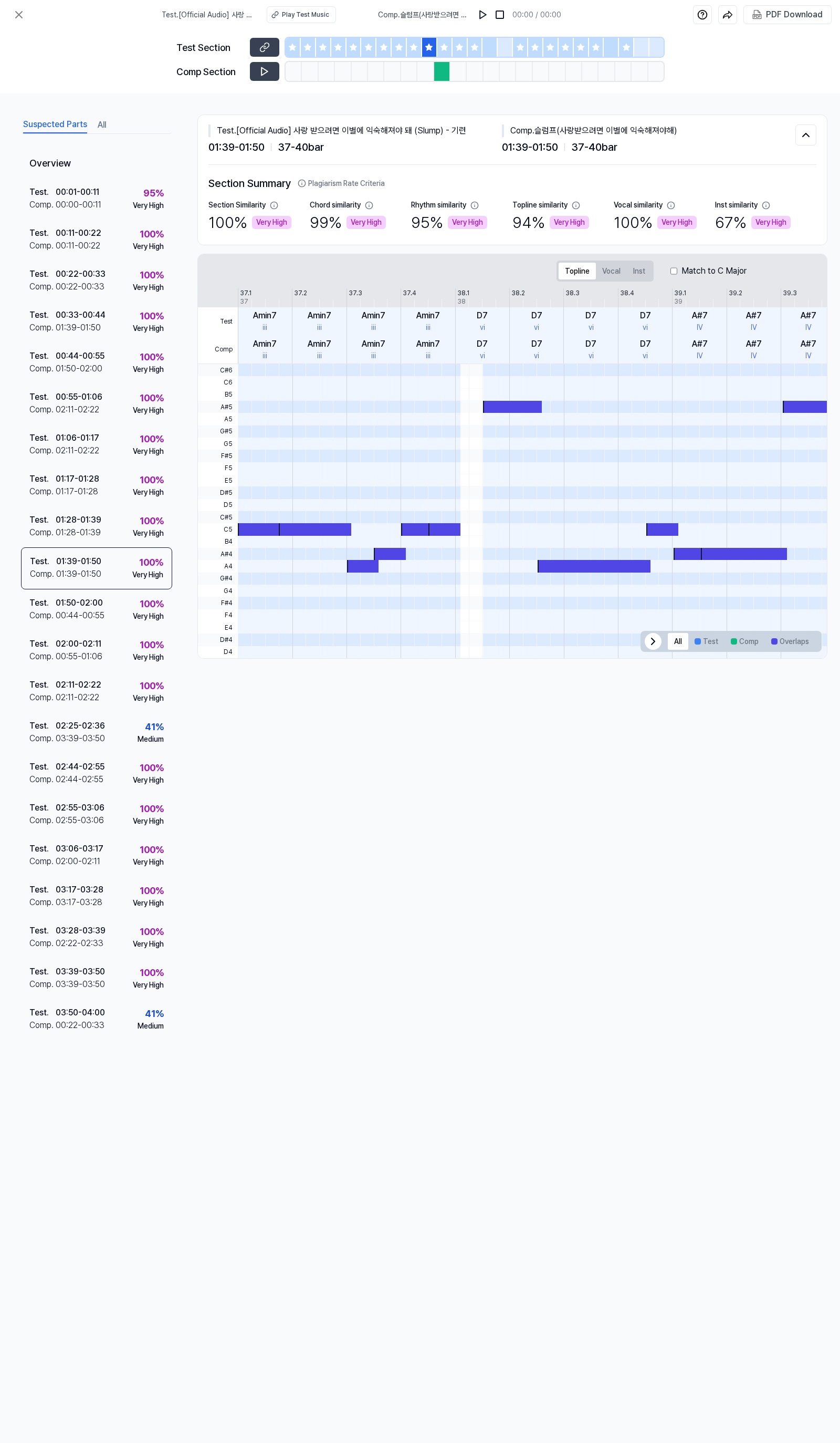
click at [450, 50] on div at bounding box center [445, 48] width 15 height 19
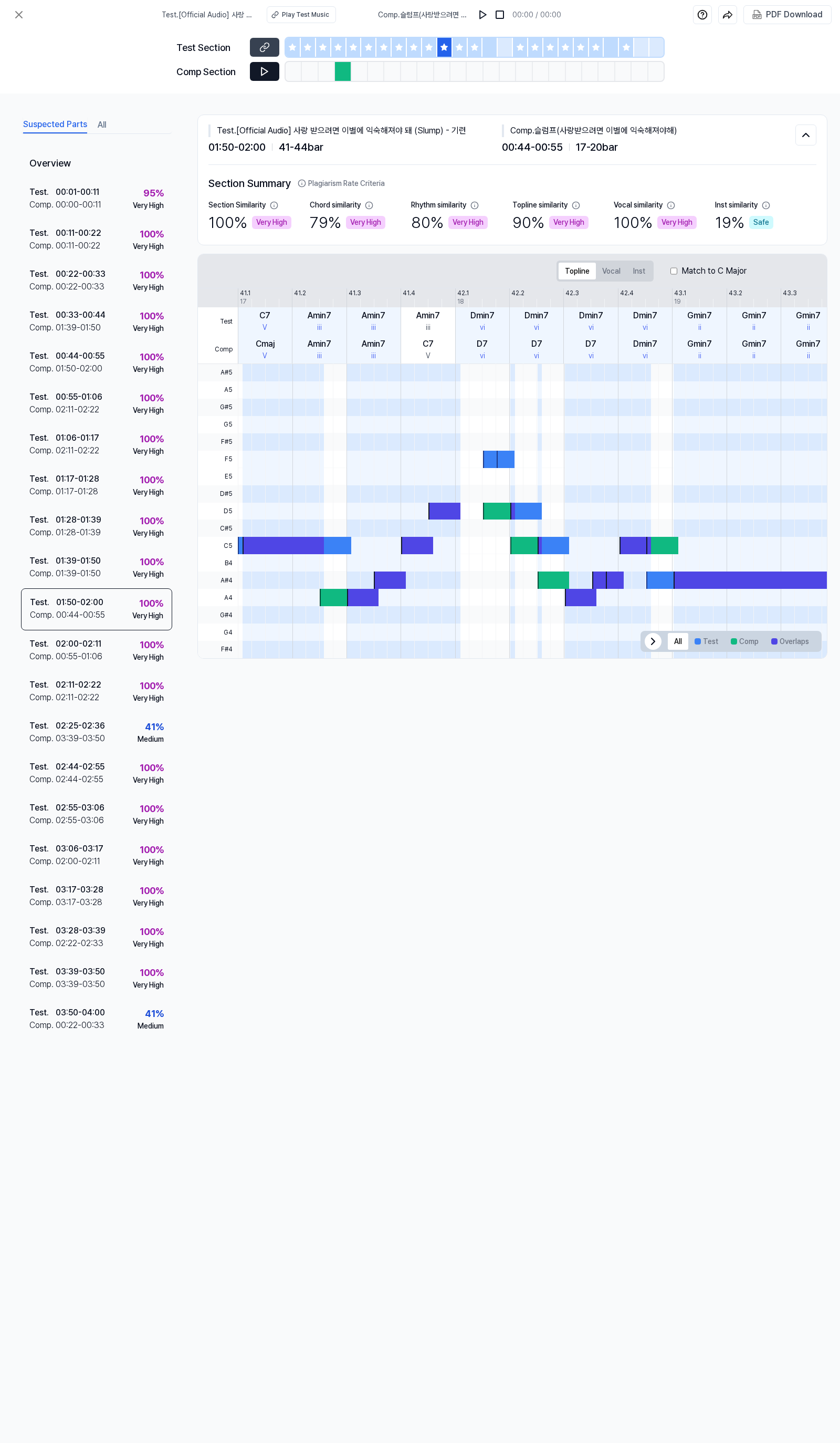
click at [276, 65] on button at bounding box center [264, 72] width 30 height 19
click at [274, 72] on button at bounding box center [264, 72] width 30 height 19
click at [251, 77] on button at bounding box center [264, 72] width 30 height 19
click at [13, 1] on div "Test . [Official Audio] 사랑 받으려면 이별에 익숙해져야 돼 (Slump) - 기련 Play Test Music Comp .…" at bounding box center [420, 15] width 840 height 30
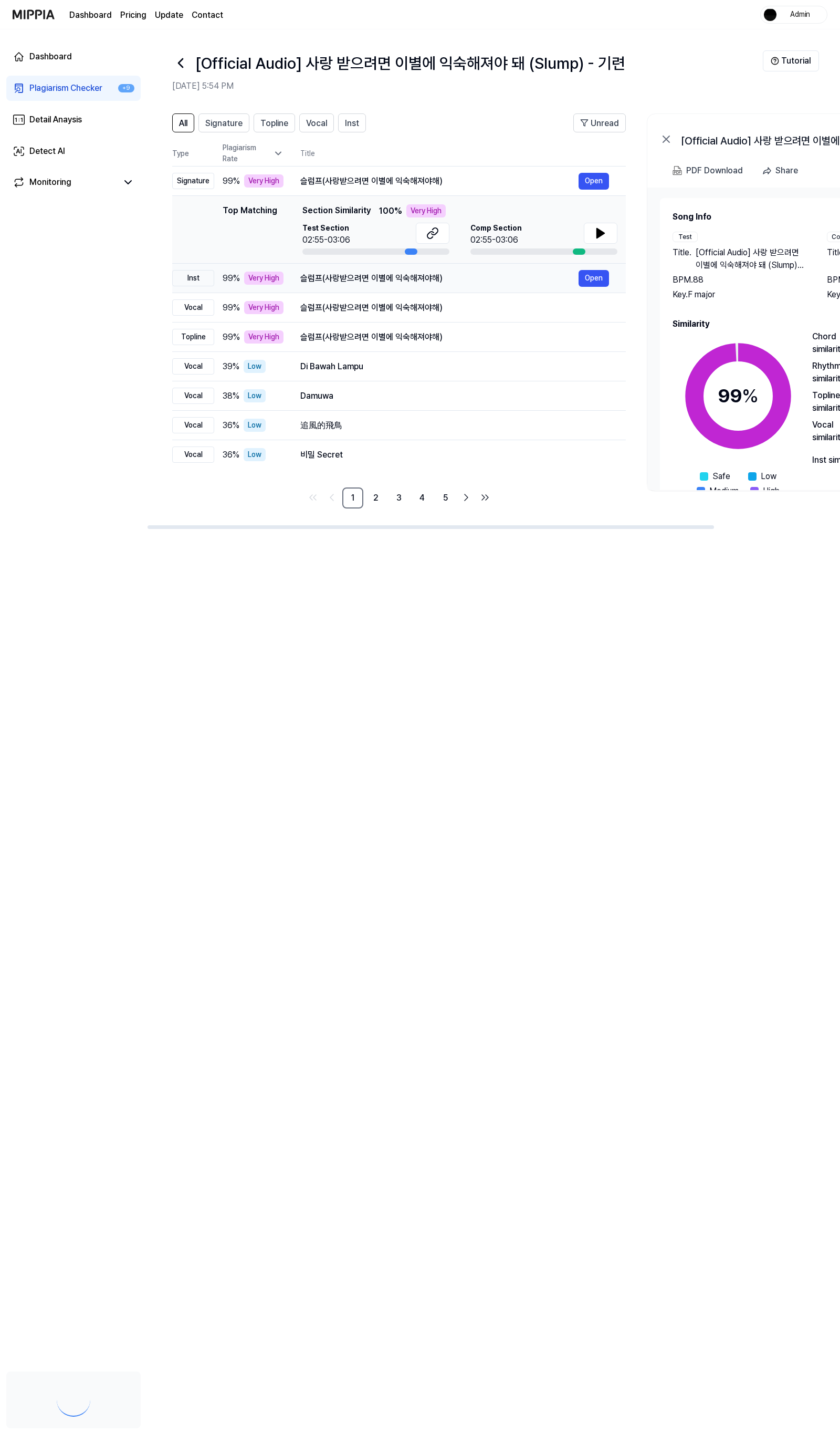
click at [423, 289] on td "슬럼프(사랑받으려면 이별에 익숙해져야해) Open" at bounding box center [454, 278] width 342 height 30
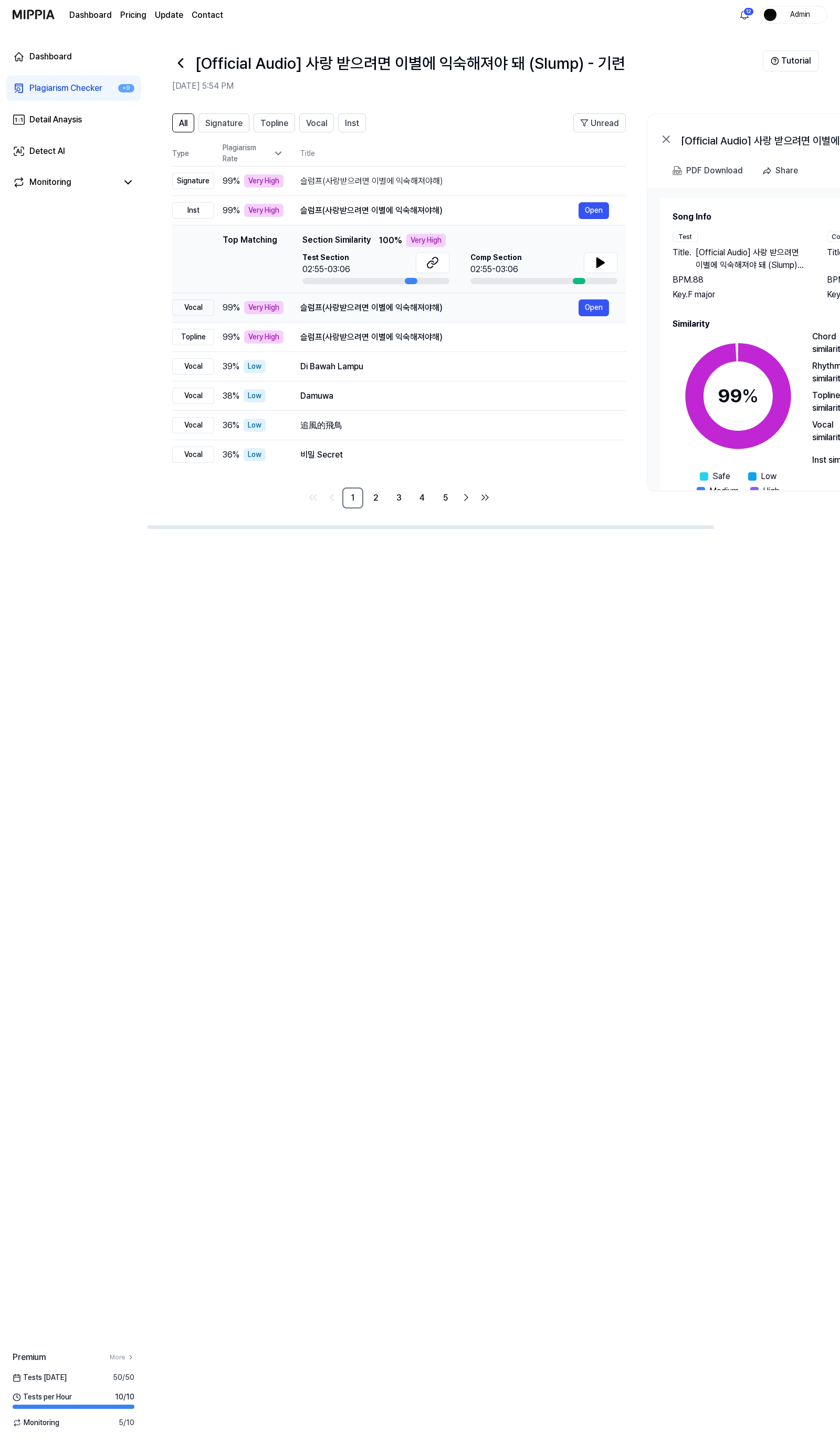
click at [427, 306] on div "슬럼프(사랑받으려면 이별에 익숙해져야해)" at bounding box center [439, 308] width 278 height 13
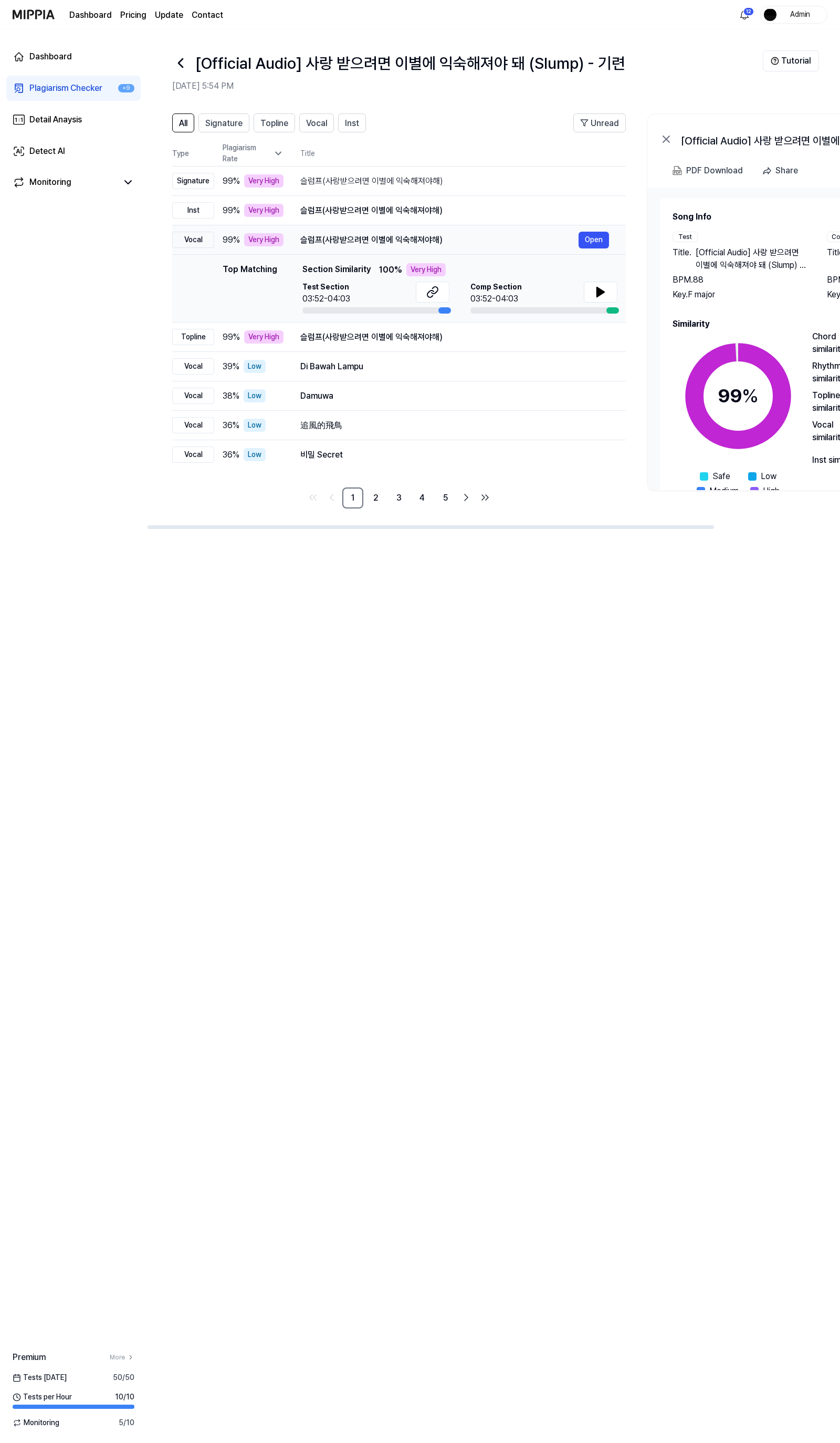
click at [427, 306] on div "Test Section 03:52-04:03" at bounding box center [376, 297] width 147 height 32
click at [592, 282] on button at bounding box center [601, 292] width 34 height 21
click at [588, 240] on button "Open" at bounding box center [594, 240] width 30 height 17
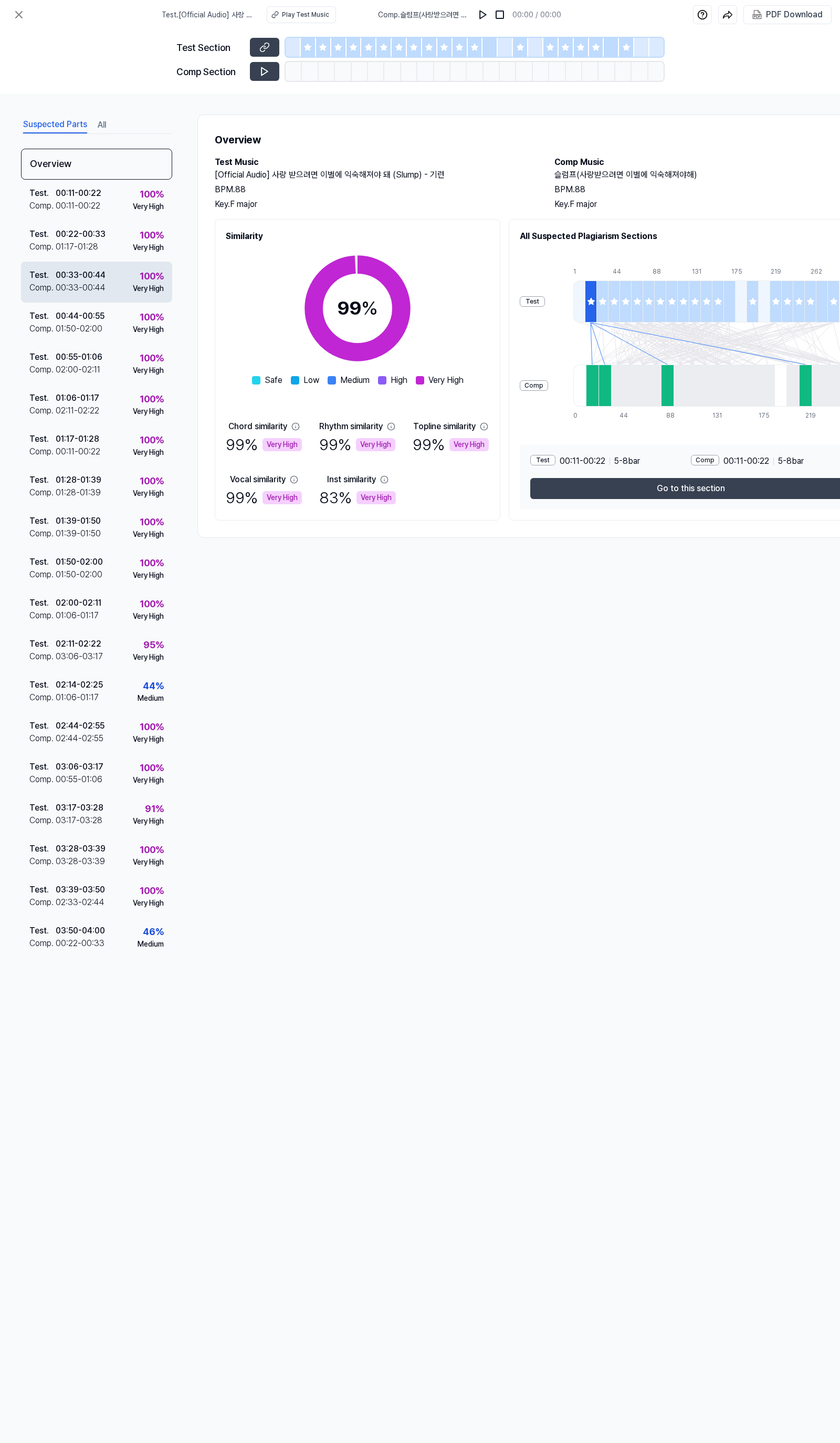
click at [109, 266] on div "Test . 00:33 - 00:44 Comp . 00:33 - 00:44 100 % Very High" at bounding box center [97, 282] width 151 height 41
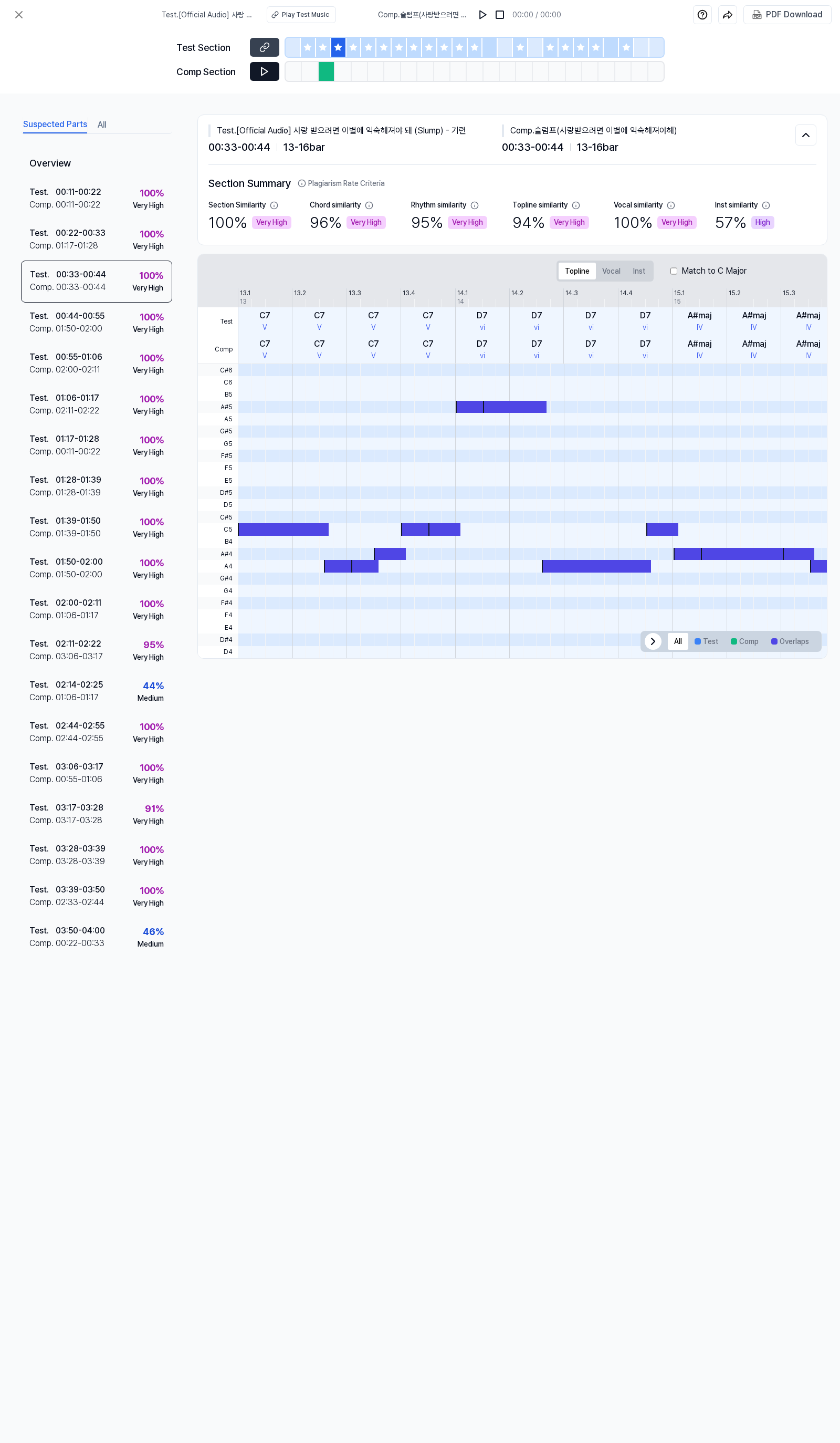
click at [259, 76] on icon at bounding box center [264, 71] width 11 height 11
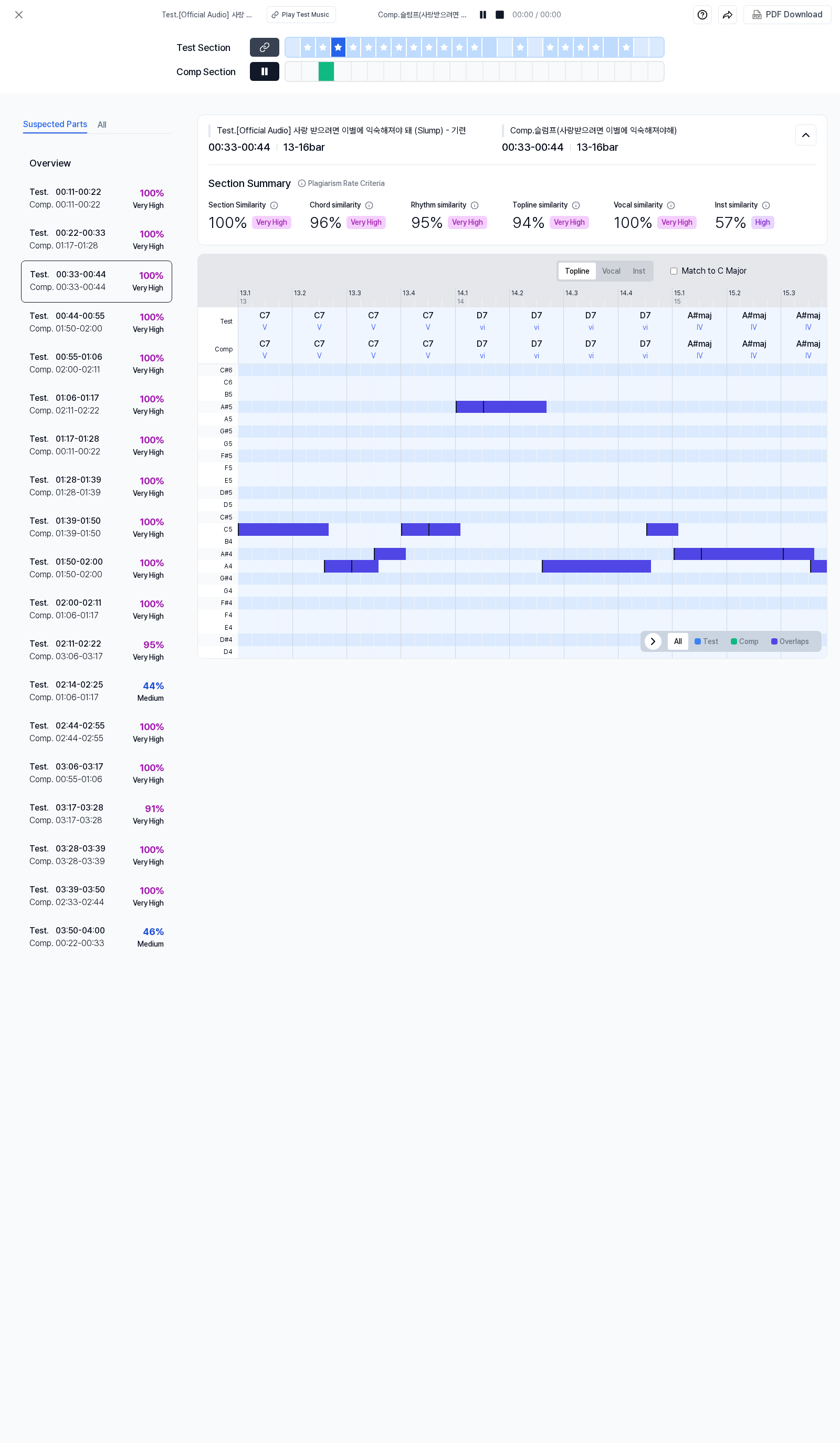
click at [259, 76] on icon at bounding box center [264, 71] width 11 height 11
click at [25, 13] on button at bounding box center [19, 15] width 21 height 21
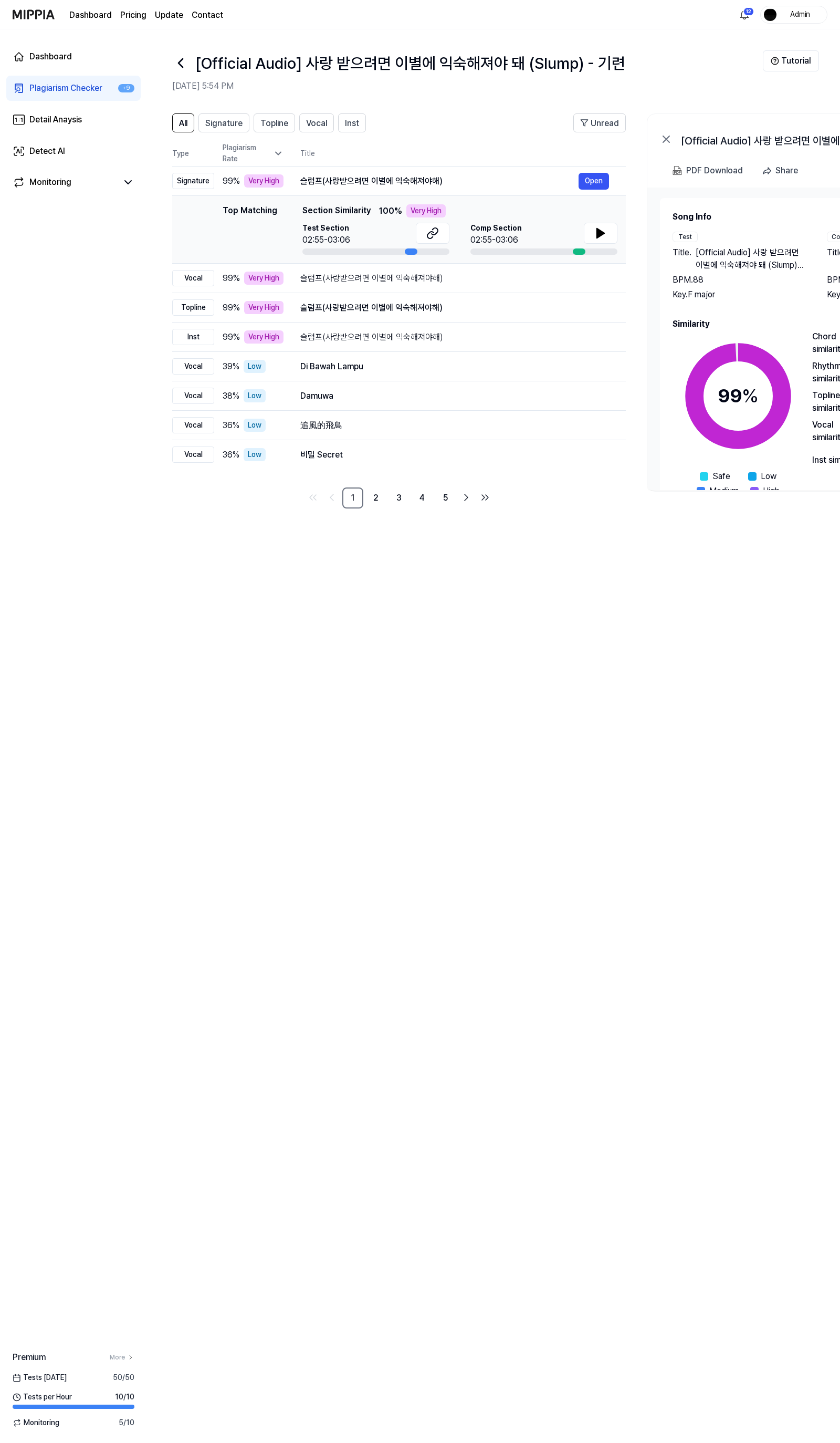
click at [171, 61] on header "[Official Audio] 사랑 받으려면 이별에 익숙해져야 돼 (Slump) - 기련 Aug 18, 2025, 5:54 PM Tutorial" at bounding box center [494, 66] width 693 height 73
click at [181, 60] on icon at bounding box center [181, 63] width 4 height 8
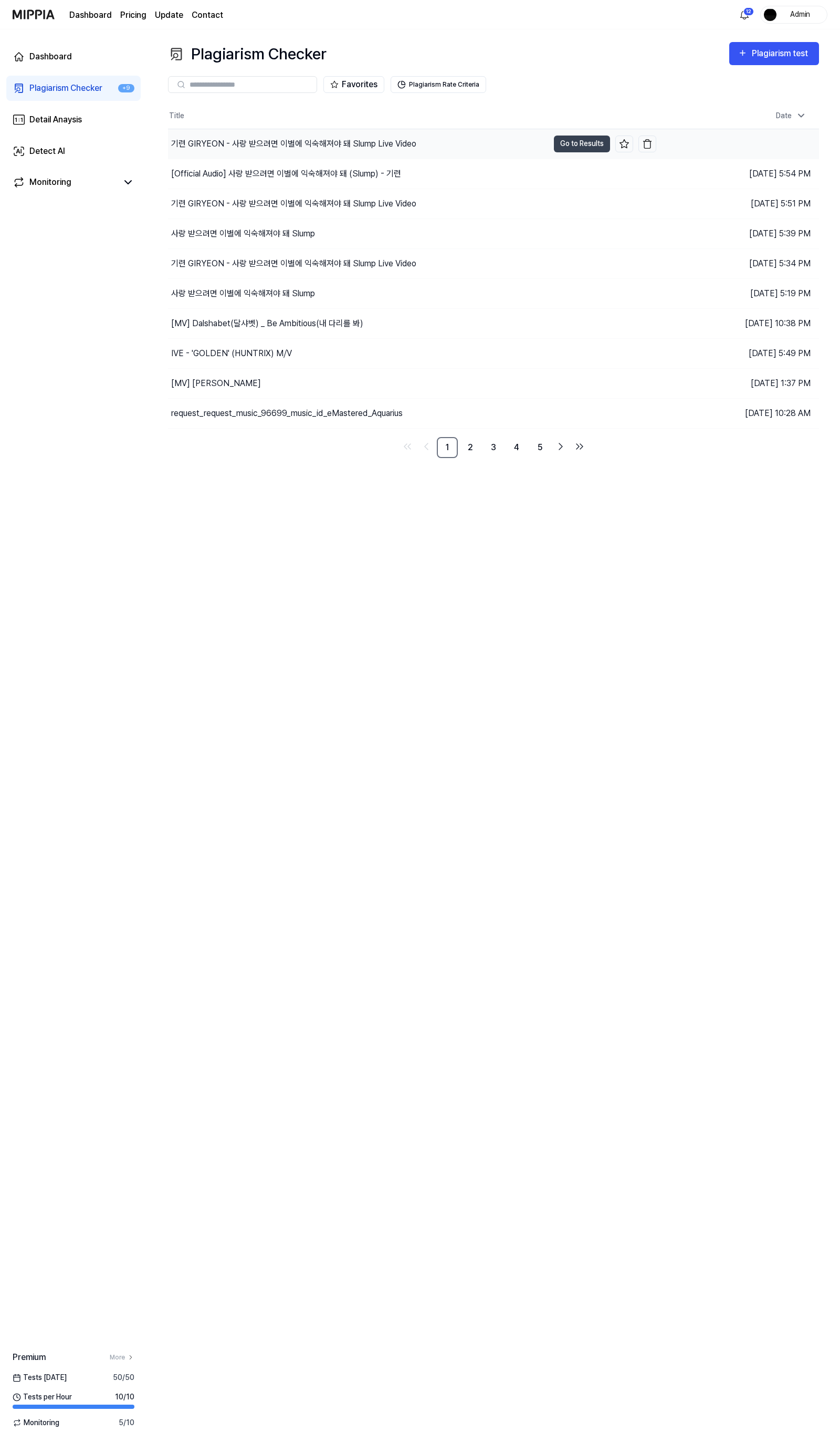
click at [403, 151] on div "기련 GIRYEON - 사랑 받으려면 이별에 익숙해져야 돼 Slump Live Video" at bounding box center [358, 144] width 381 height 30
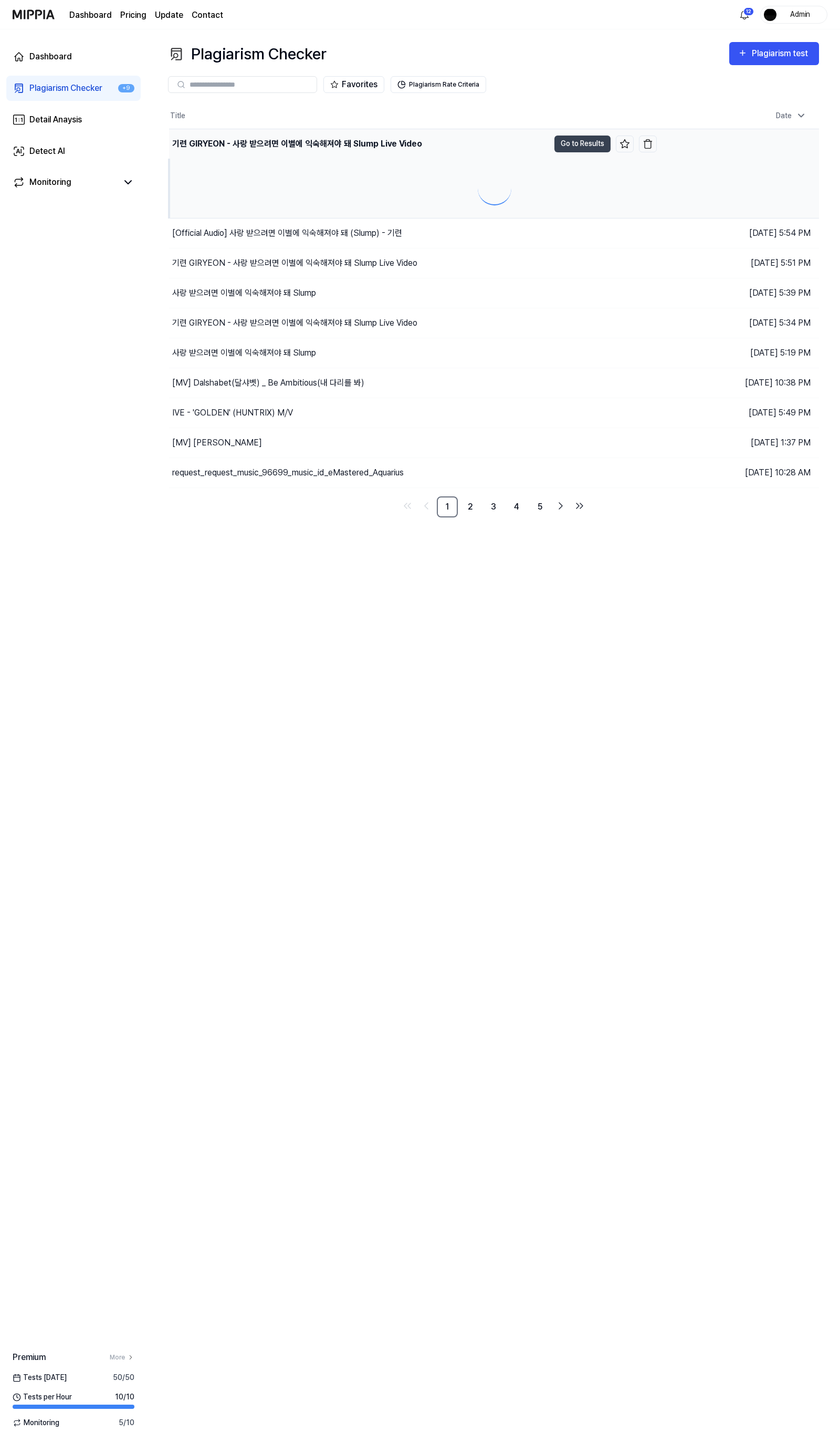
click at [403, 151] on div "기련 GIRYEON - 사랑 받으려면 이별에 익숙해져야 돼 Slump Live Video" at bounding box center [359, 144] width 380 height 30
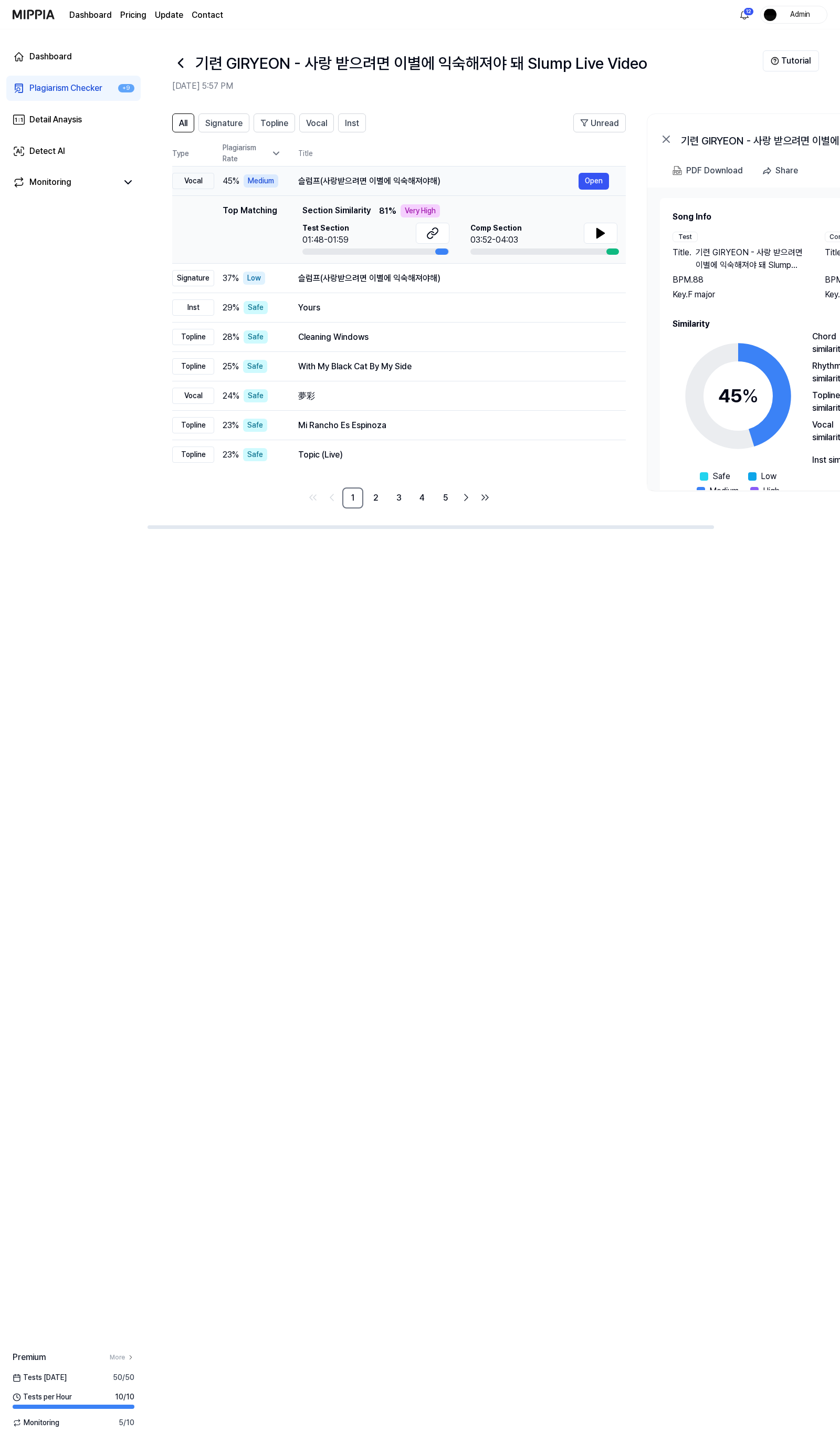
click at [418, 185] on div "슬럼프(사랑받으려면 이별에 익숙해져야해)" at bounding box center [438, 181] width 281 height 13
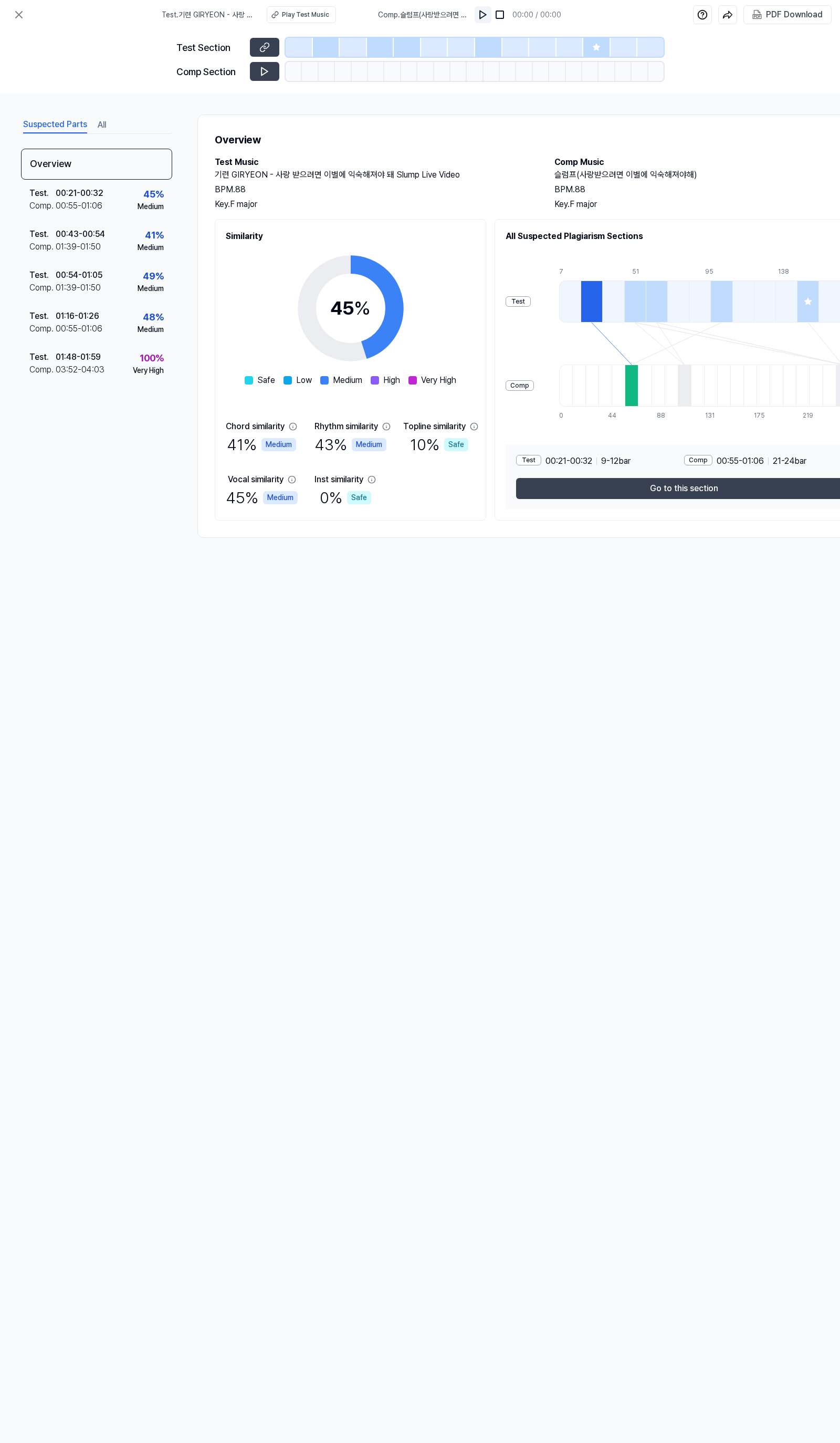
click at [477, 9] on button at bounding box center [483, 15] width 17 height 17
click at [595, 43] on div at bounding box center [597, 48] width 27 height 19
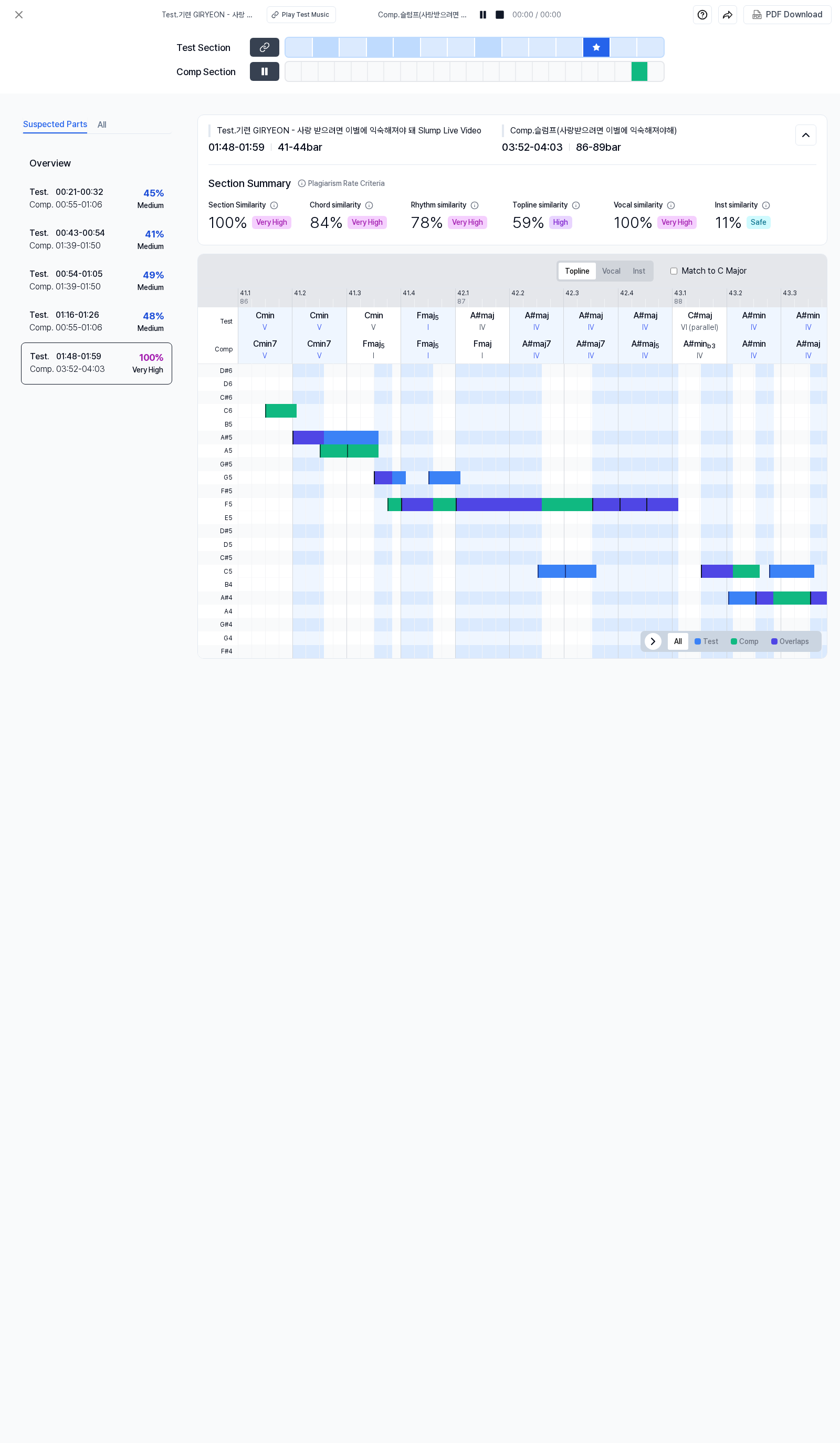
click at [595, 44] on icon at bounding box center [596, 47] width 8 height 8
click at [478, 11] on img at bounding box center [483, 15] width 11 height 11
click at [496, 14] on img at bounding box center [500, 15] width 11 height 11
click at [265, 74] on icon at bounding box center [264, 71] width 11 height 11
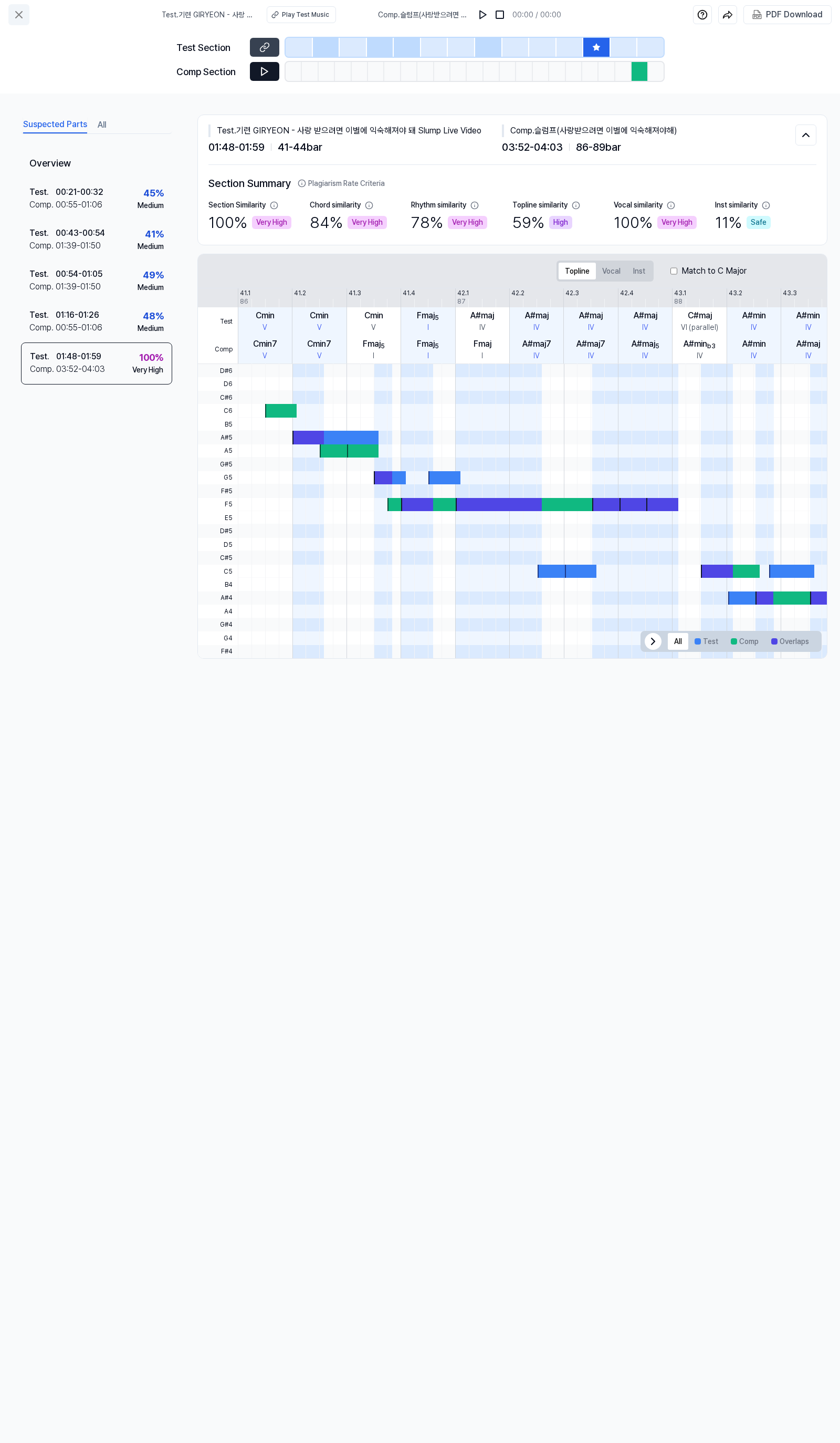
click at [22, 16] on icon at bounding box center [19, 15] width 13 height 13
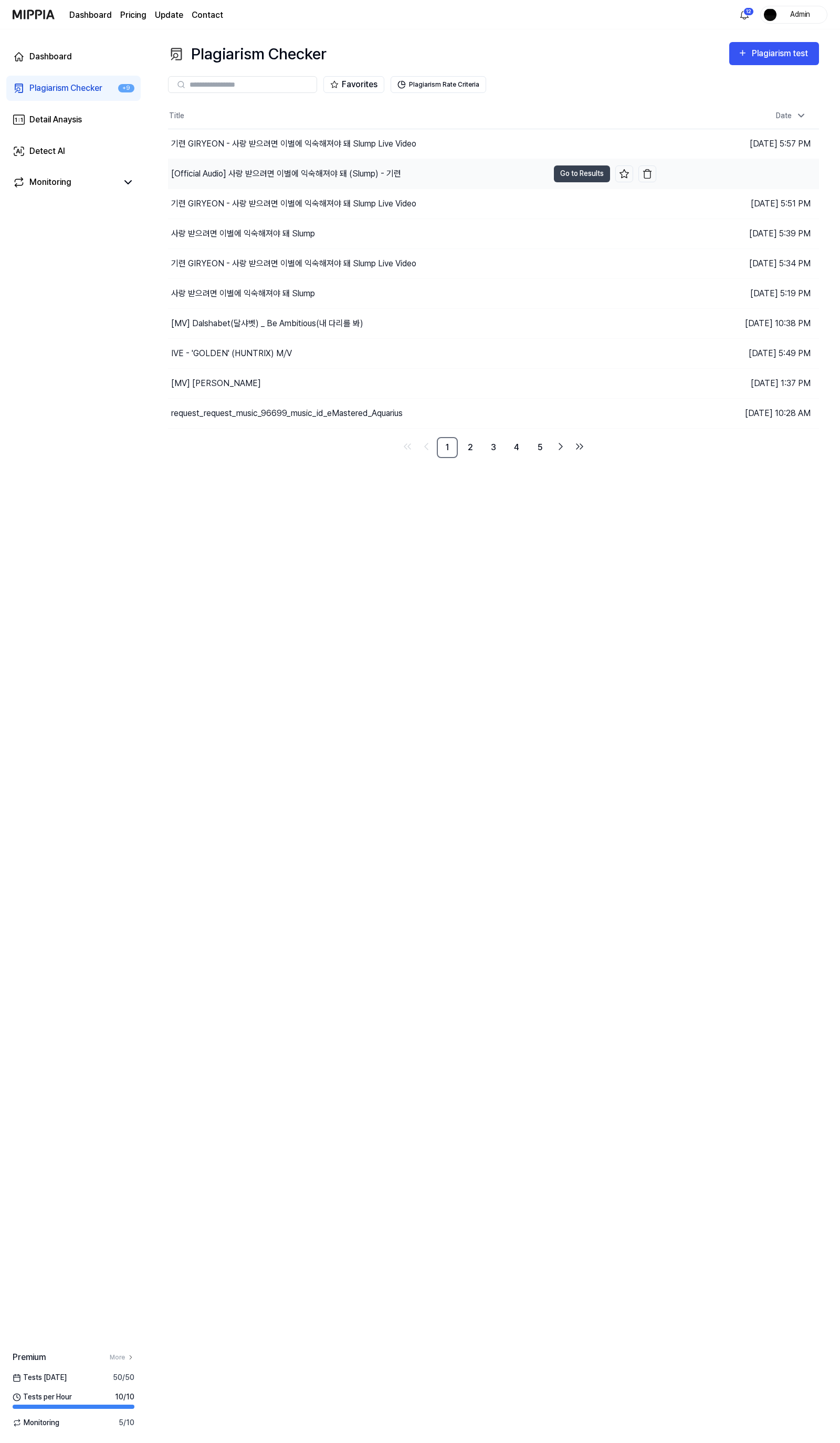
click at [335, 173] on div "[Official Audio] 사랑 받으려면 이별에 익숙해져야 돼 (Slump) - 기련" at bounding box center [286, 174] width 230 height 13
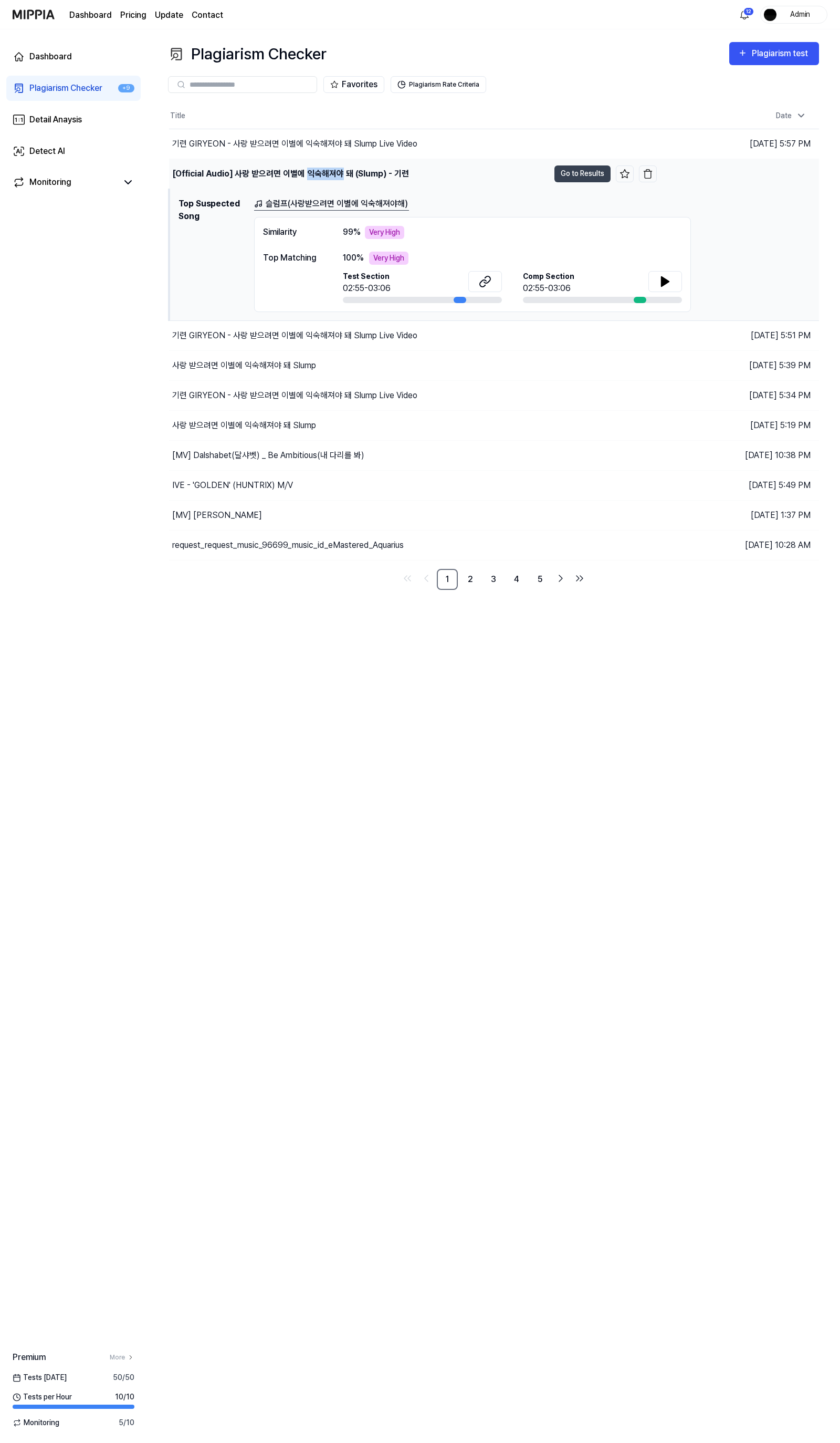
click at [335, 173] on div "[Official Audio] 사랑 받으려면 이별에 익숙해져야 돼 (Slump) - 기련" at bounding box center [291, 174] width 237 height 13
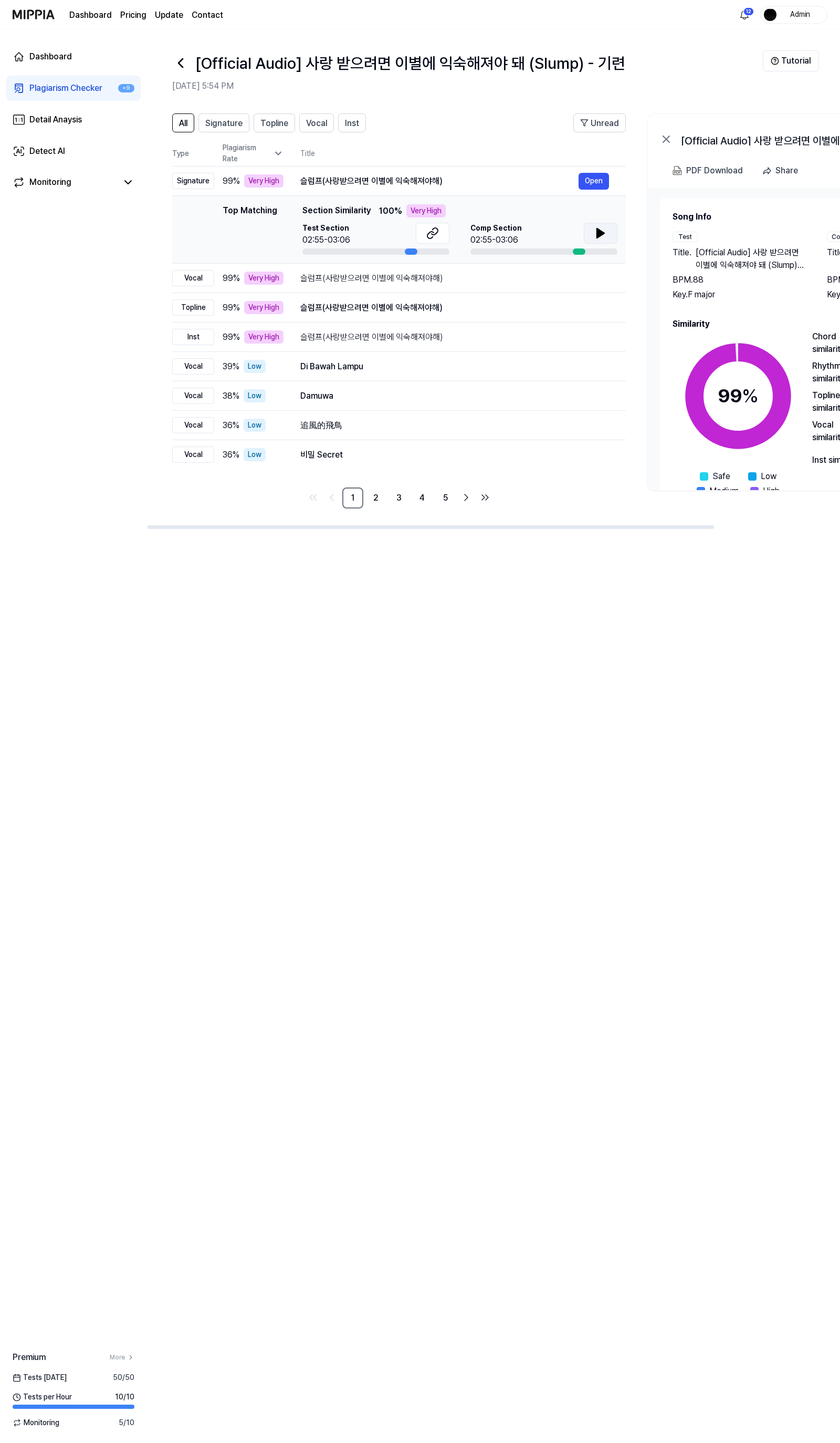
click at [601, 236] on icon at bounding box center [601, 233] width 13 height 13
click at [596, 232] on icon at bounding box center [601, 233] width 13 height 13
click at [440, 238] on button at bounding box center [433, 234] width 34 height 21
click at [380, 181] on div "슬럼프(사랑받으려면 이별에 익숙해져야해)" at bounding box center [439, 181] width 278 height 13
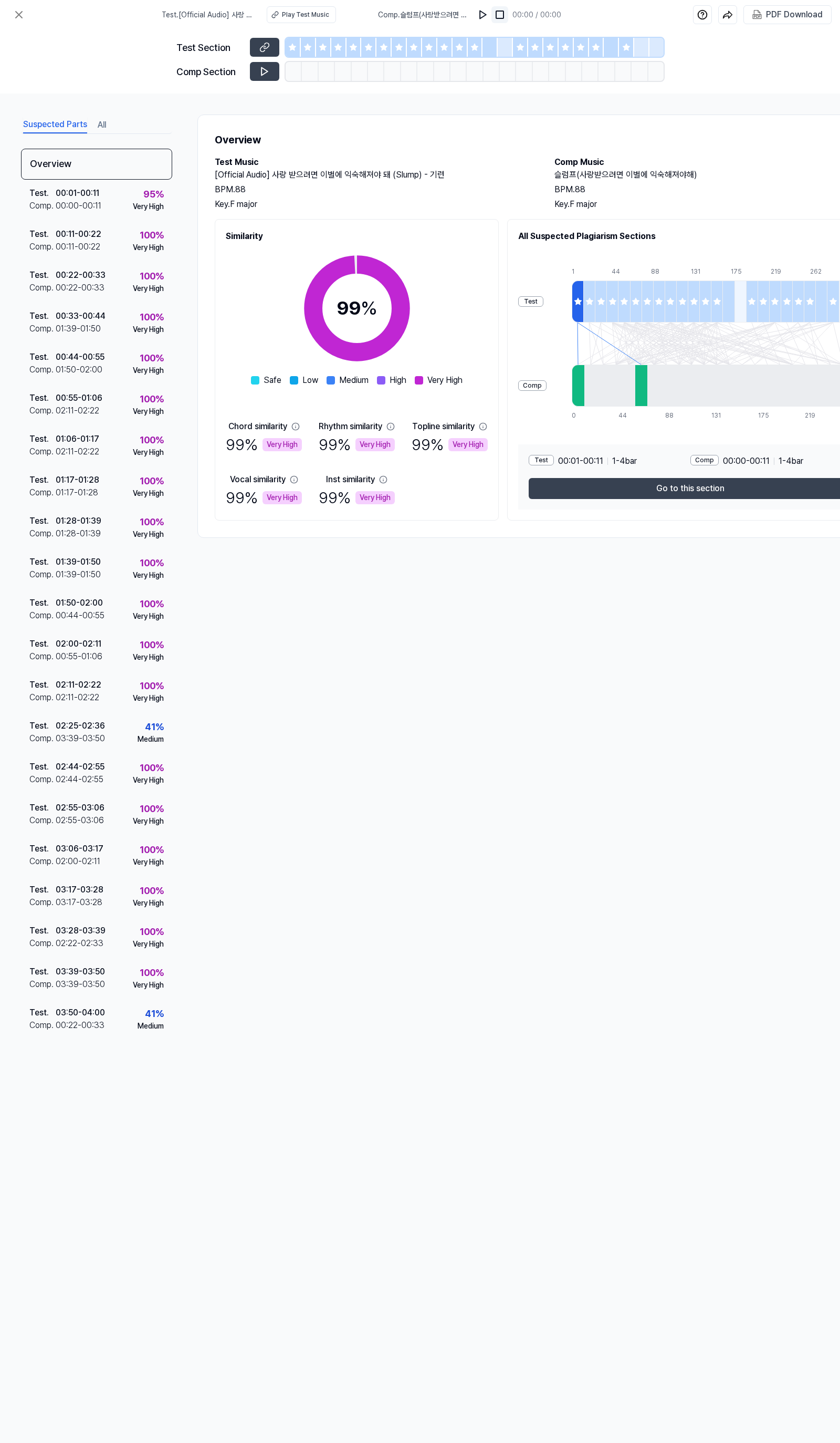
click at [492, 14] on button at bounding box center [500, 15] width 17 height 17
click at [480, 17] on img at bounding box center [483, 15] width 11 height 11
click at [479, 17] on img at bounding box center [483, 15] width 11 height 11
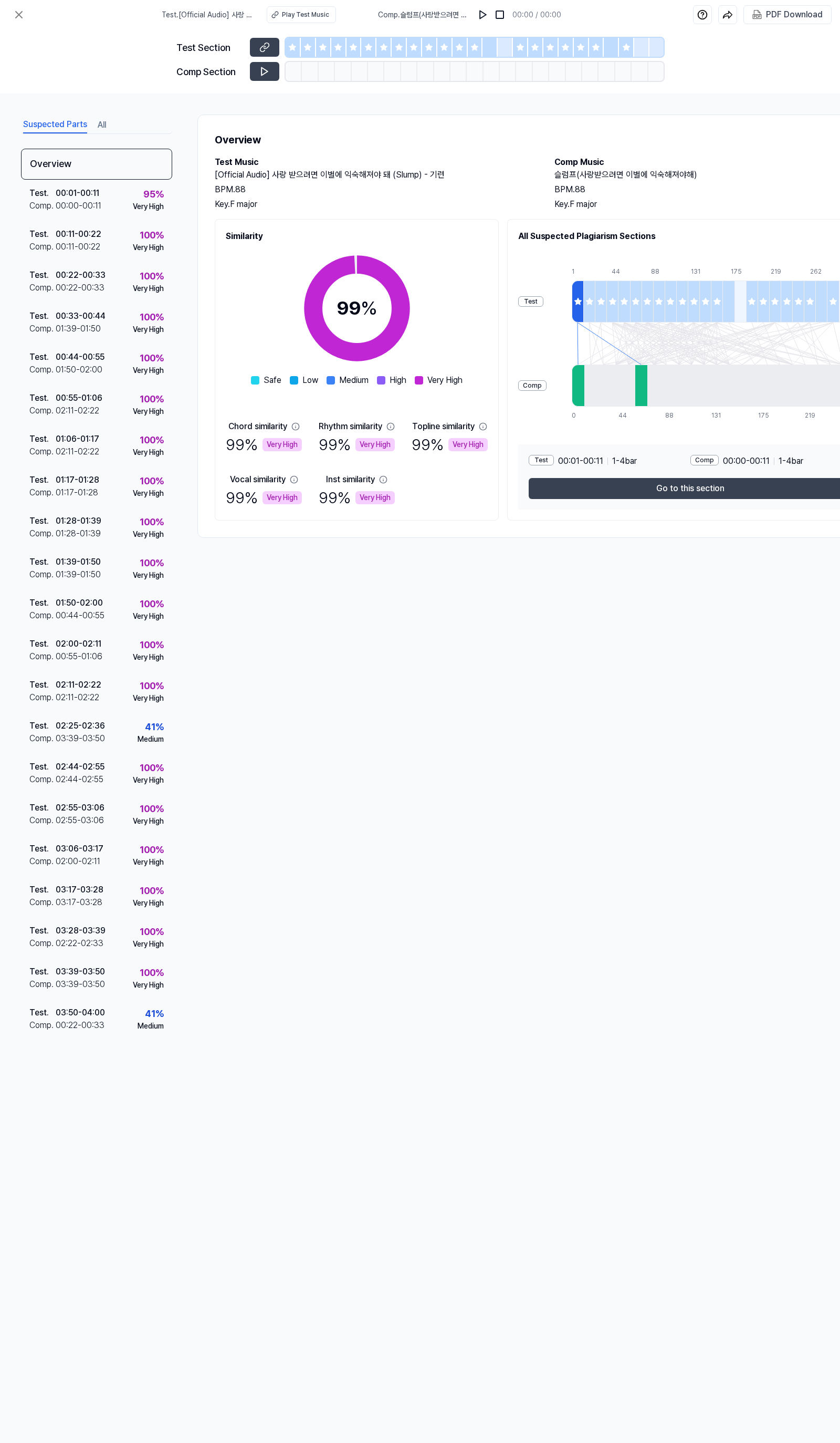
click at [540, 690] on div "Suspected Parts All Overview Test . 00:01 - 00:11 Comp . 00:00 - 00:11 95 % Ver…" at bounding box center [420, 598] width 840 height 1008
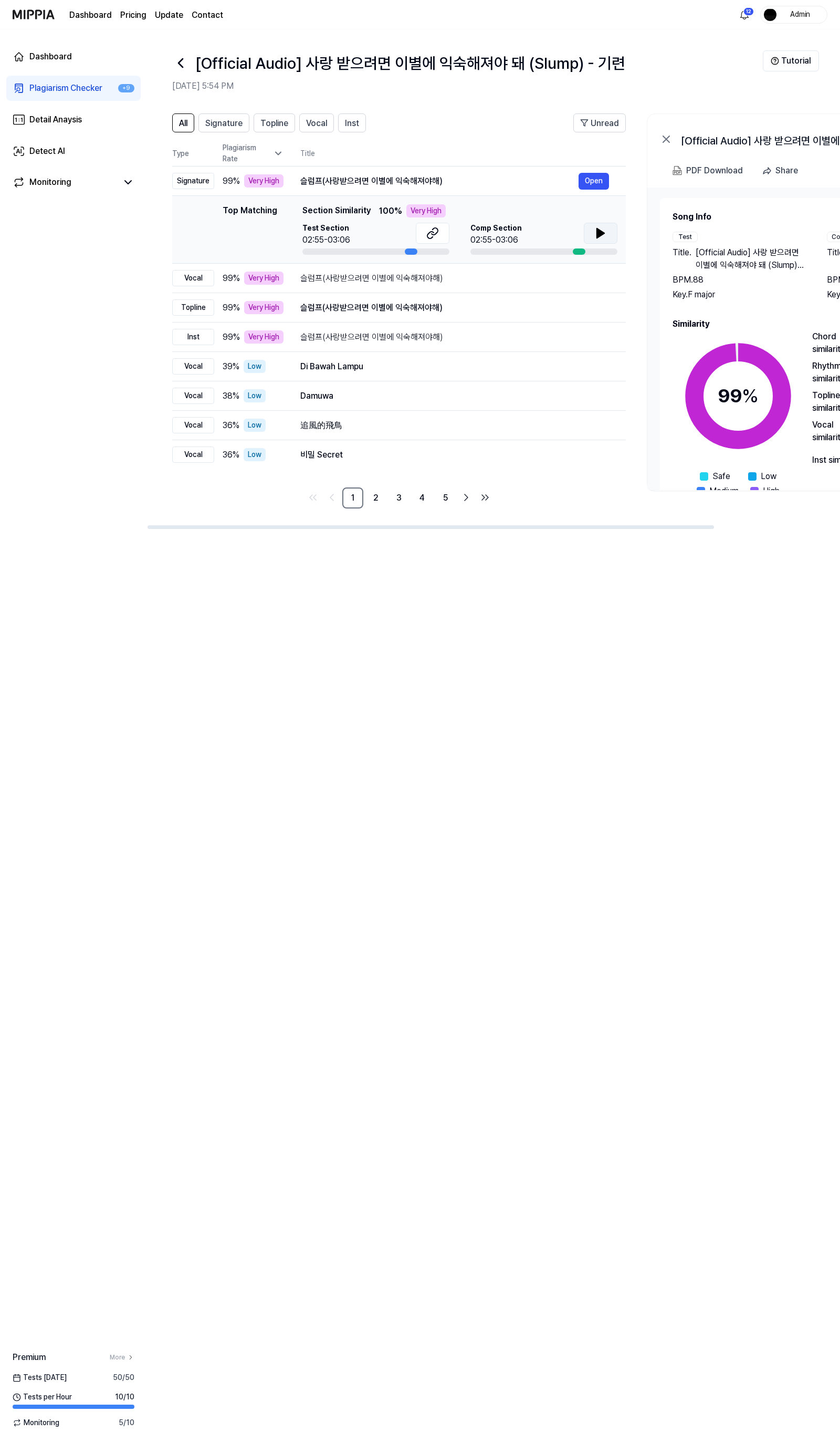
click at [591, 233] on button at bounding box center [601, 234] width 34 height 21
click at [592, 233] on button at bounding box center [601, 234] width 34 height 21
click at [382, 178] on div "슬럼프(사랑받으려면 이별에 익숙해져야해)" at bounding box center [439, 181] width 278 height 13
click at [460, 176] on div "슬럼프(사랑받으려면 이별에 익숙해져야해)" at bounding box center [439, 181] width 278 height 13
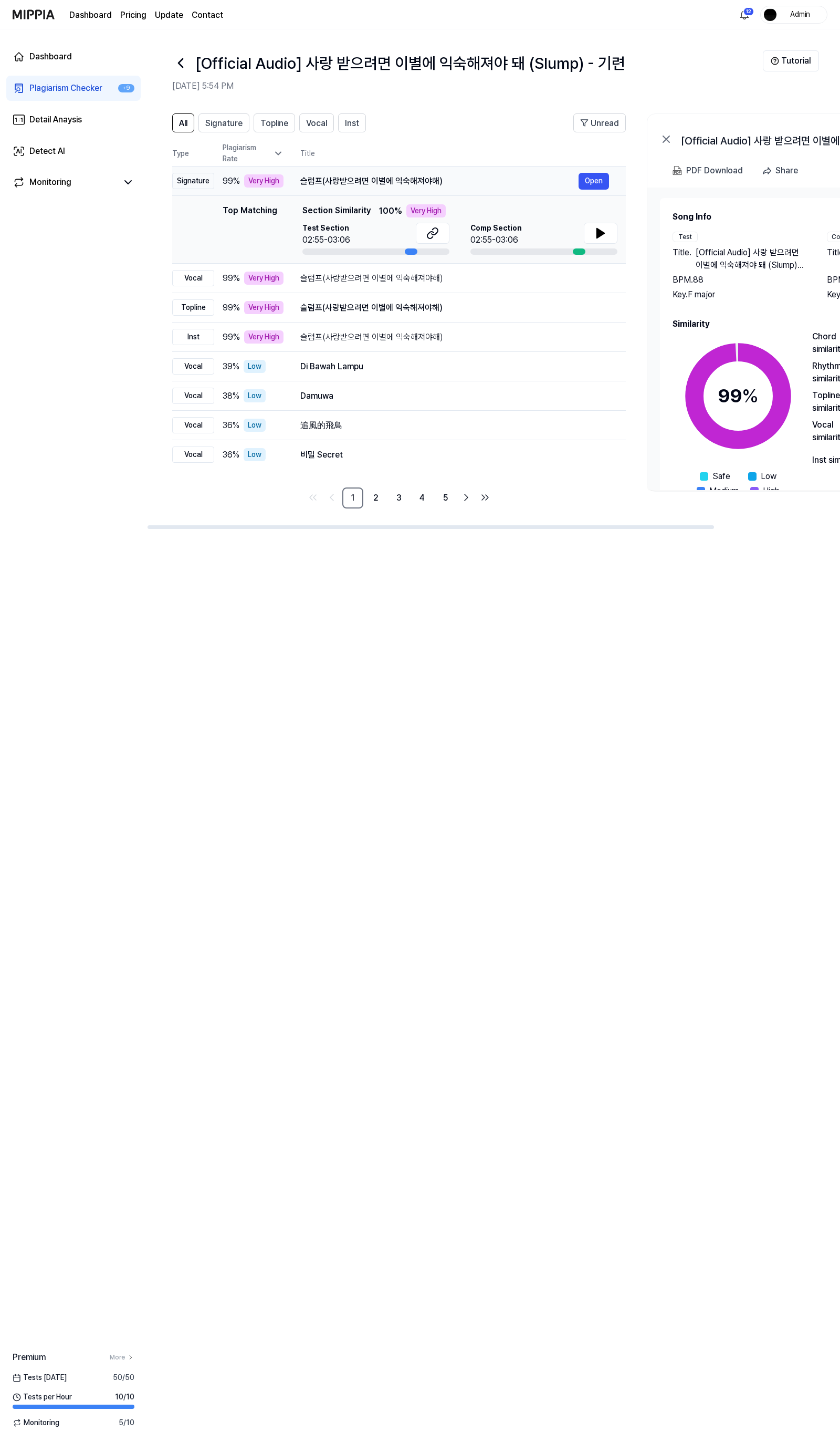
click at [460, 176] on div "슬럼프(사랑받으려면 이별에 익숙해져야해)" at bounding box center [439, 181] width 278 height 13
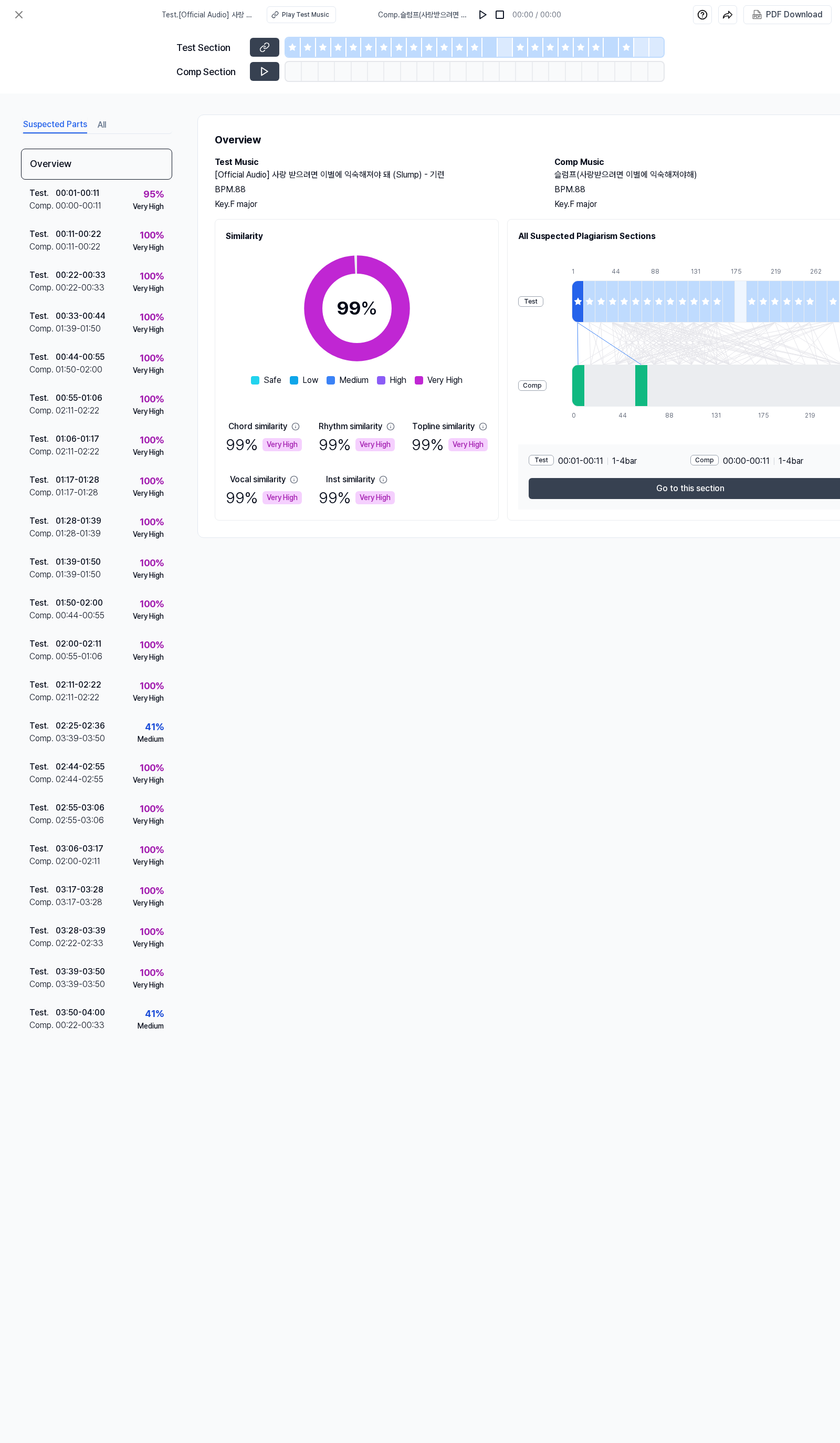
click at [472, 18] on div "Comp . 슬럼프(사랑받으려면 이별에 익숙해져야해) 00:00 / 00:00" at bounding box center [469, 15] width 183 height 17
click at [482, 17] on img at bounding box center [483, 15] width 11 height 11
click at [14, 17] on icon at bounding box center [19, 15] width 13 height 13
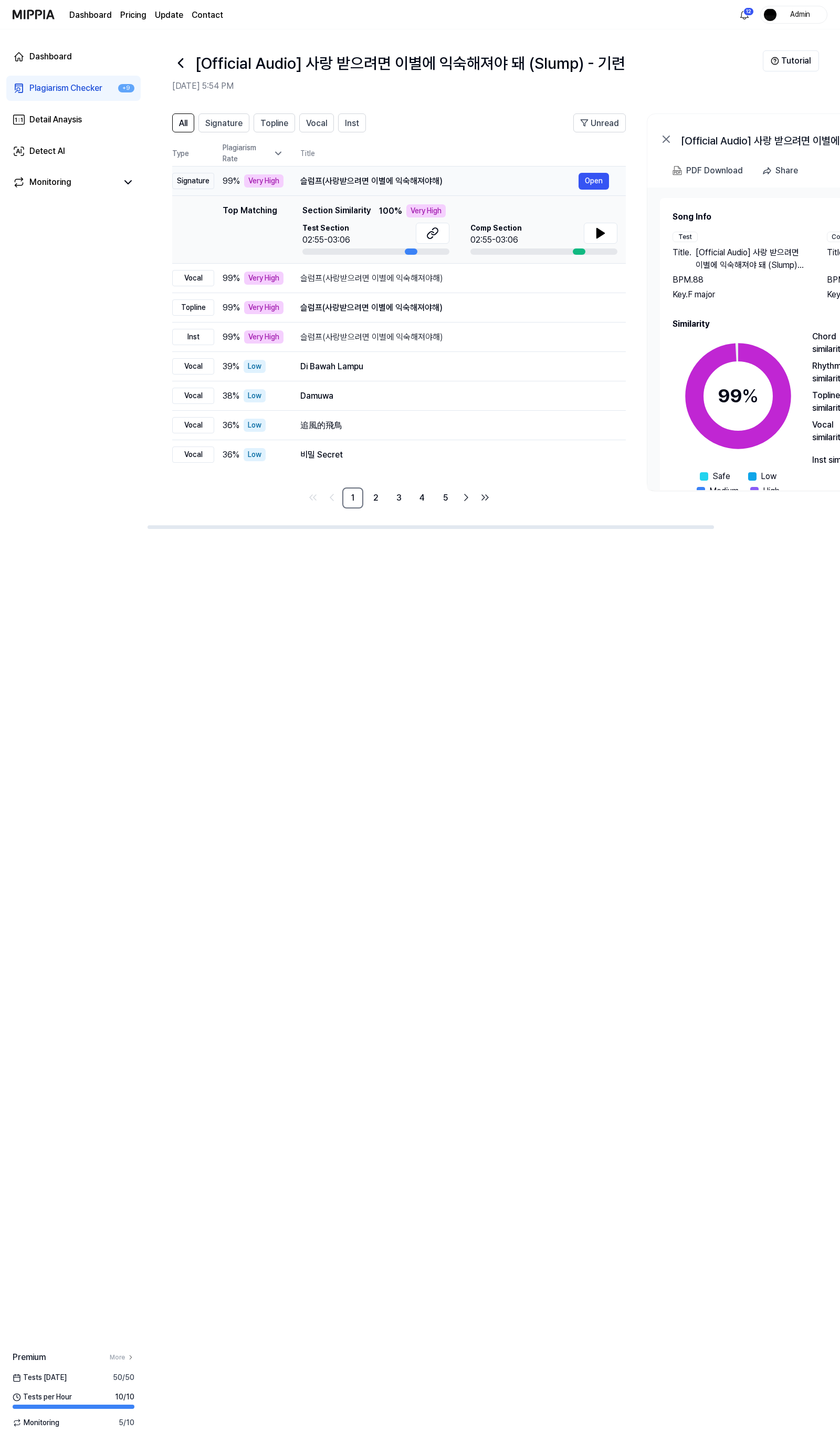
click at [401, 181] on div "슬럼프(사랑받으려면 이별에 익숙해져야해)" at bounding box center [439, 181] width 278 height 13
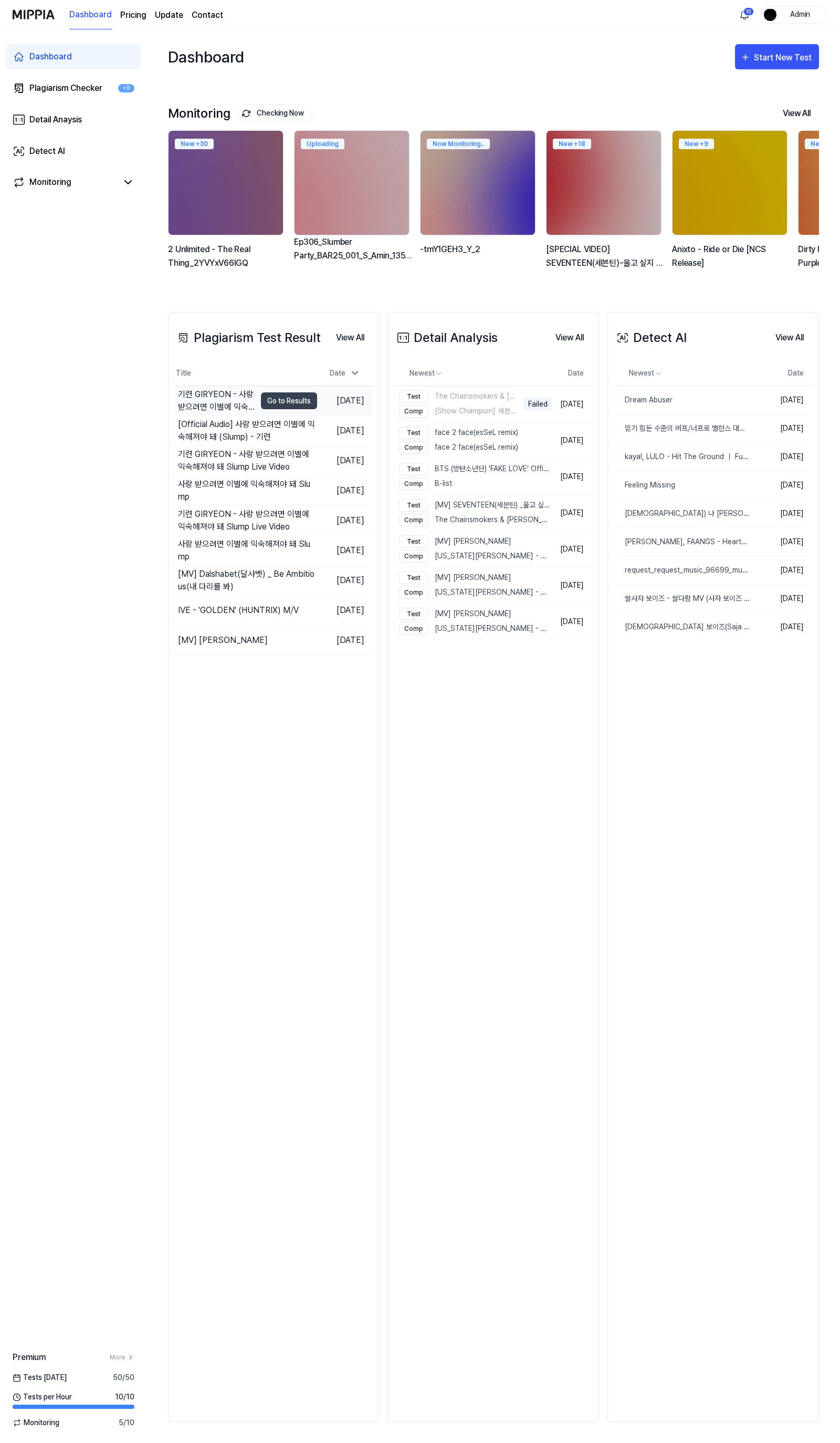
click at [219, 404] on div "기련 GIRYEON - 사랑 받으려면 이별에 익숙해져야 돼 Slump Live Video" at bounding box center [217, 401] width 78 height 25
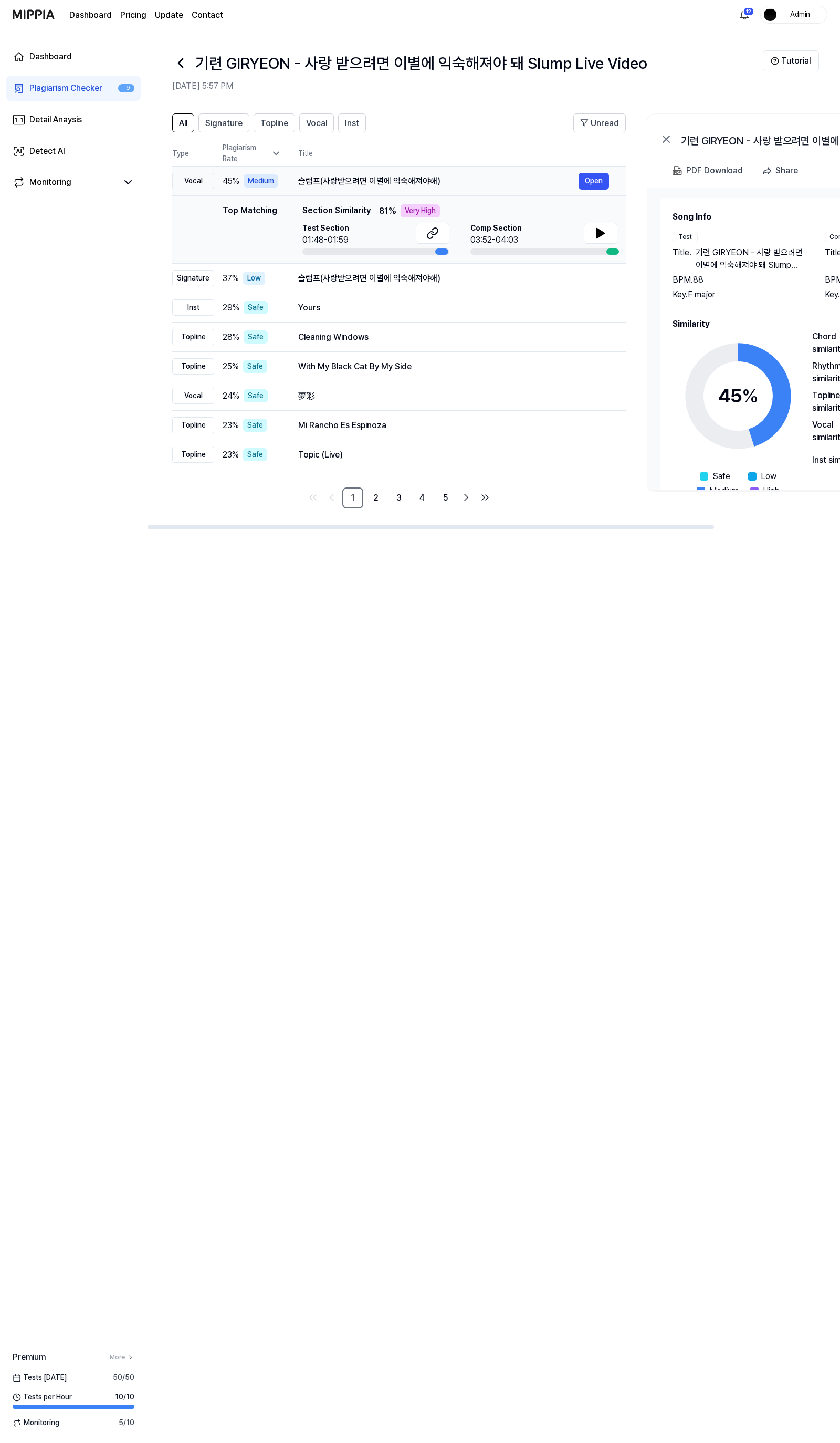
click at [340, 180] on div "슬럼프(사랑받으려면 이별에 익숙해져야해)" at bounding box center [438, 181] width 281 height 13
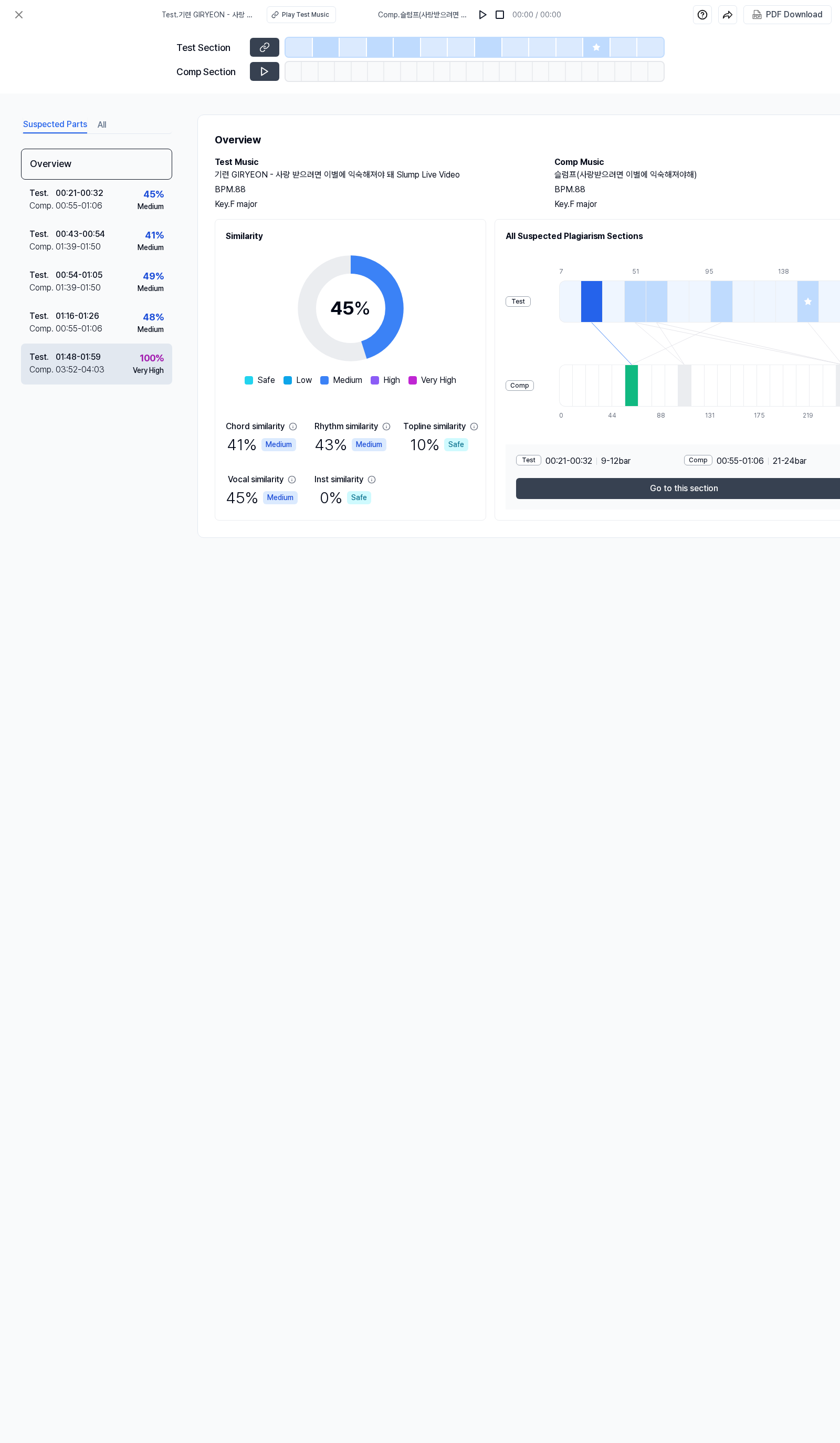
click at [116, 347] on div "Test . 01:48 - 01:59 Comp . 03:52 - 04:03 100 % Very High" at bounding box center [97, 364] width 151 height 41
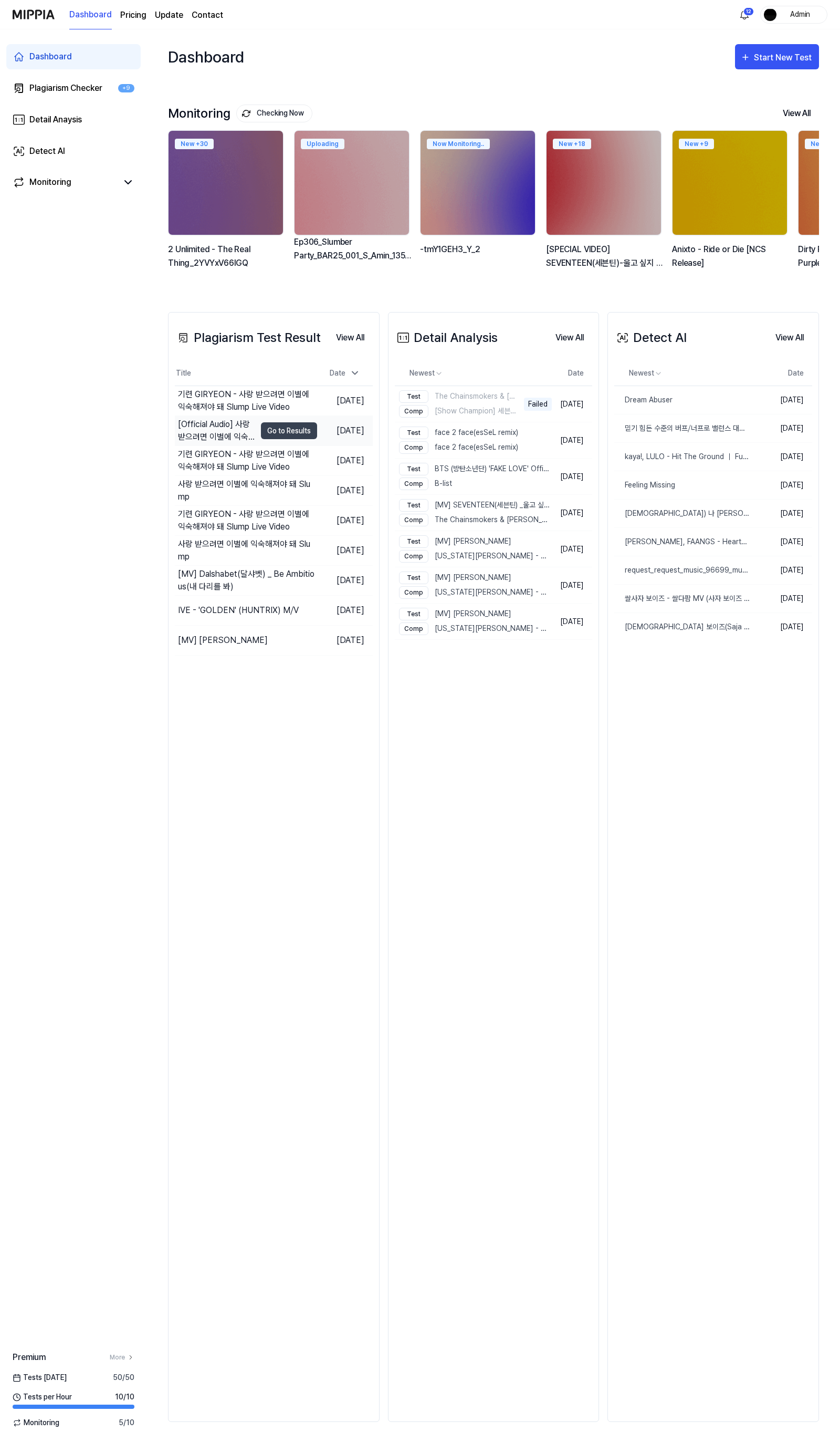
click at [242, 434] on div "[Official Audio] 사랑 받으려면 이별에 익숙해져야 돼 (Slump) - 기련" at bounding box center [217, 430] width 78 height 25
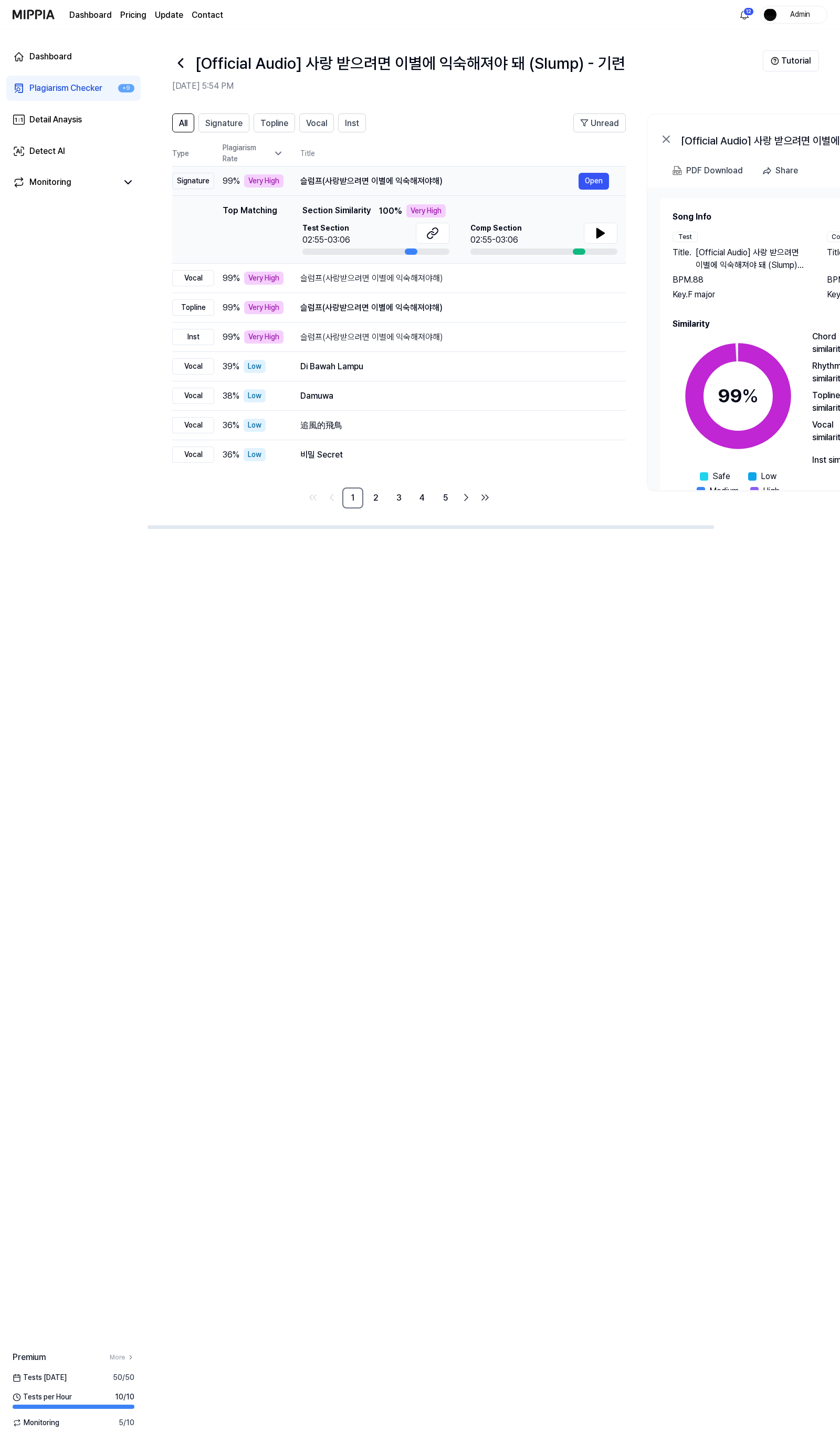
click at [399, 188] on div "슬럼프(사랑받으려면 이별에 익숙해져야해) Open" at bounding box center [454, 181] width 309 height 17
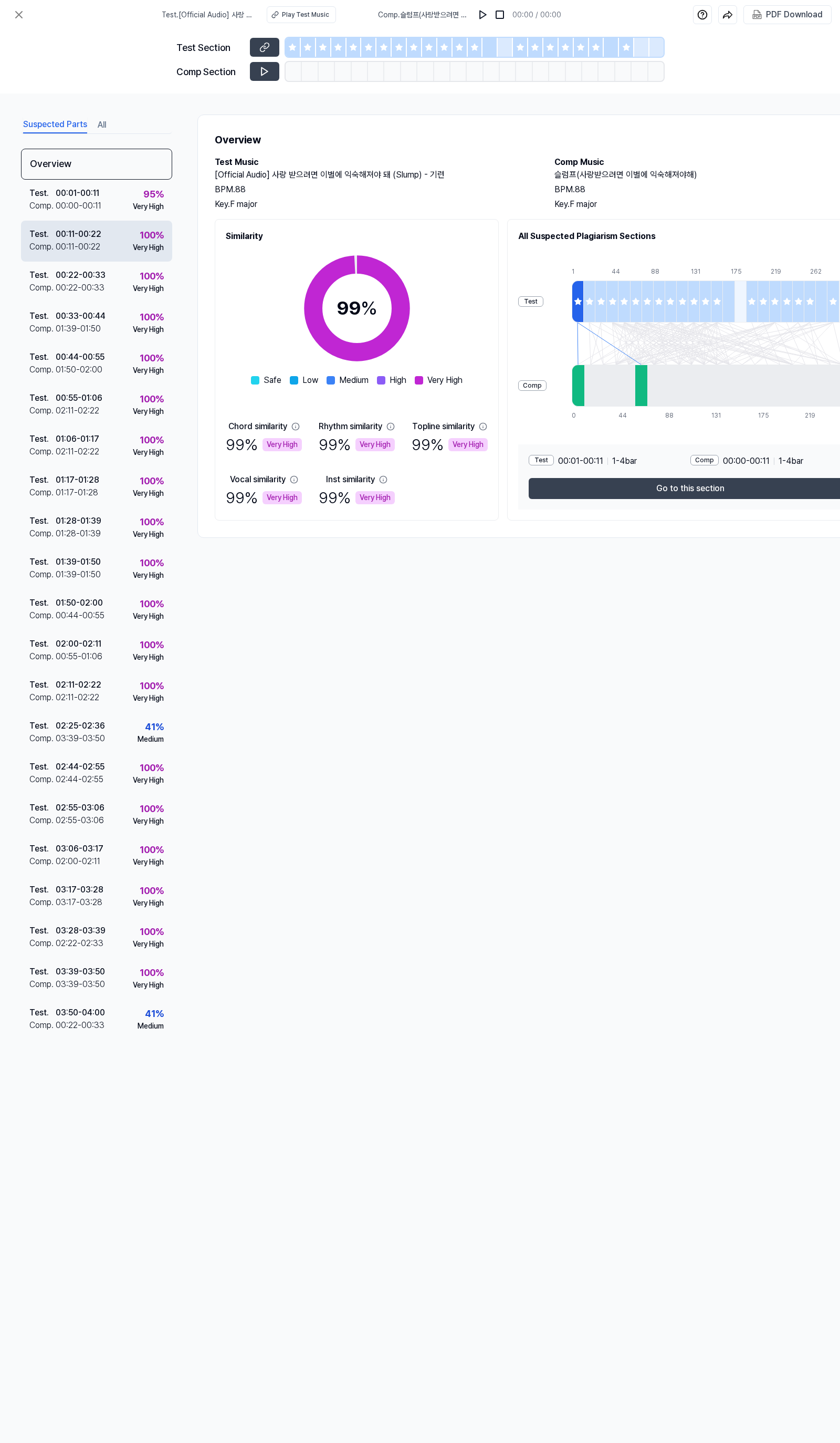
click at [122, 252] on div "Test . 00:11 - 00:22 Comp . 00:11 - 00:22 100 % Very High" at bounding box center [97, 241] width 151 height 41
